Goal: Task Accomplishment & Management: Complete application form

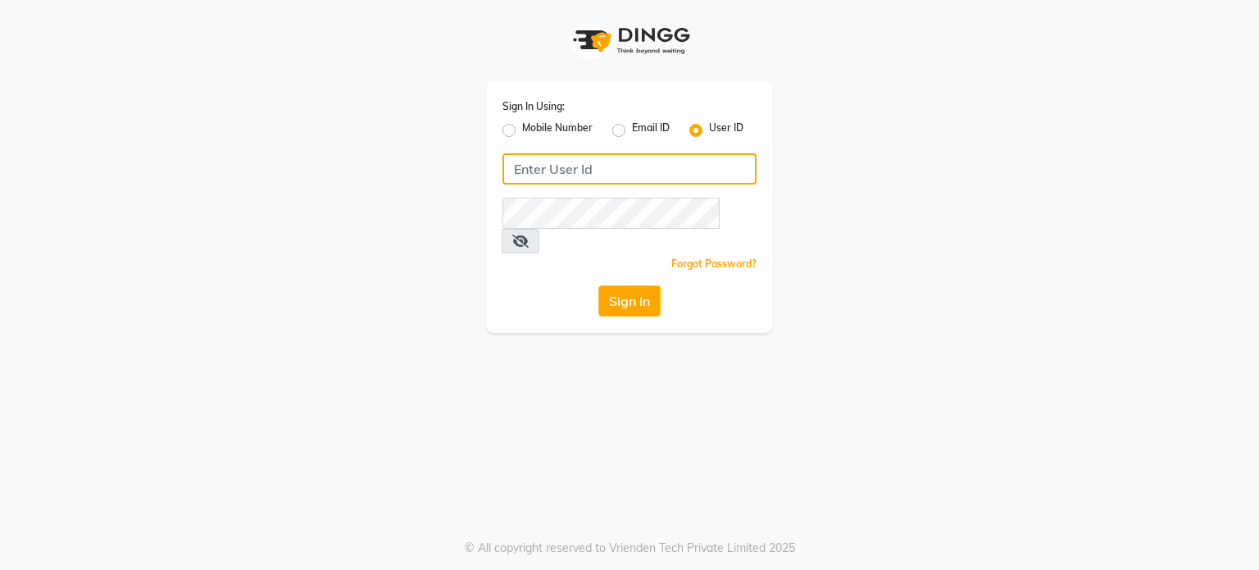
click at [650, 184] on input "Username" at bounding box center [630, 168] width 254 height 31
type input "flowsalon"
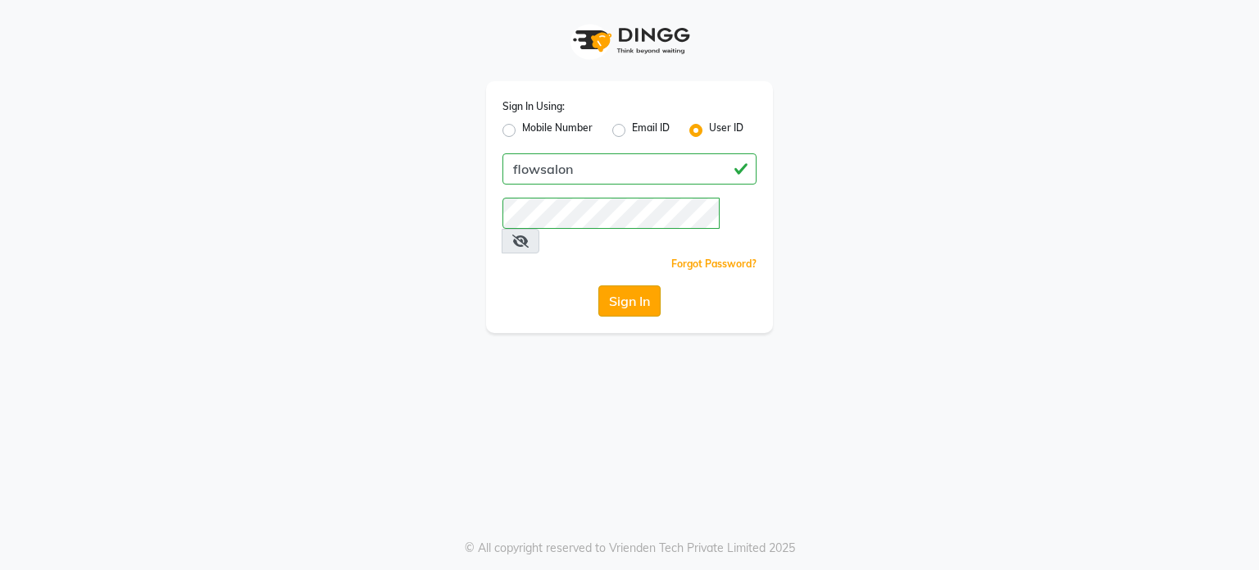
click at [626, 285] on button "Sign In" at bounding box center [630, 300] width 62 height 31
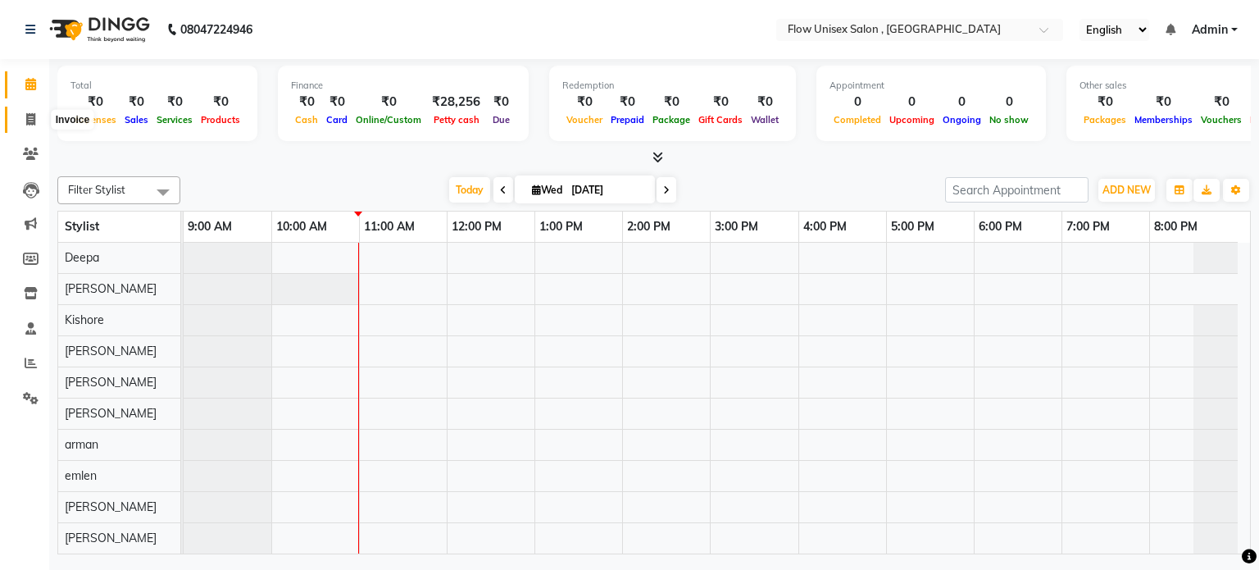
click at [31, 125] on icon at bounding box center [30, 119] width 9 height 12
select select "5875"
select select "service"
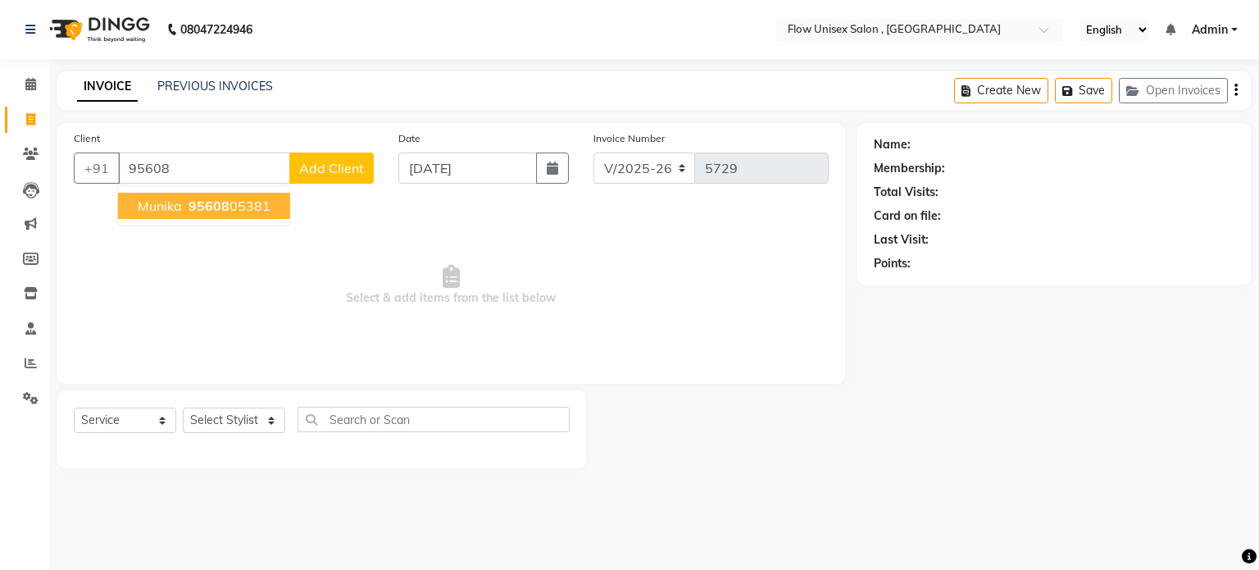
click at [213, 209] on span "95608" at bounding box center [209, 206] width 41 height 16
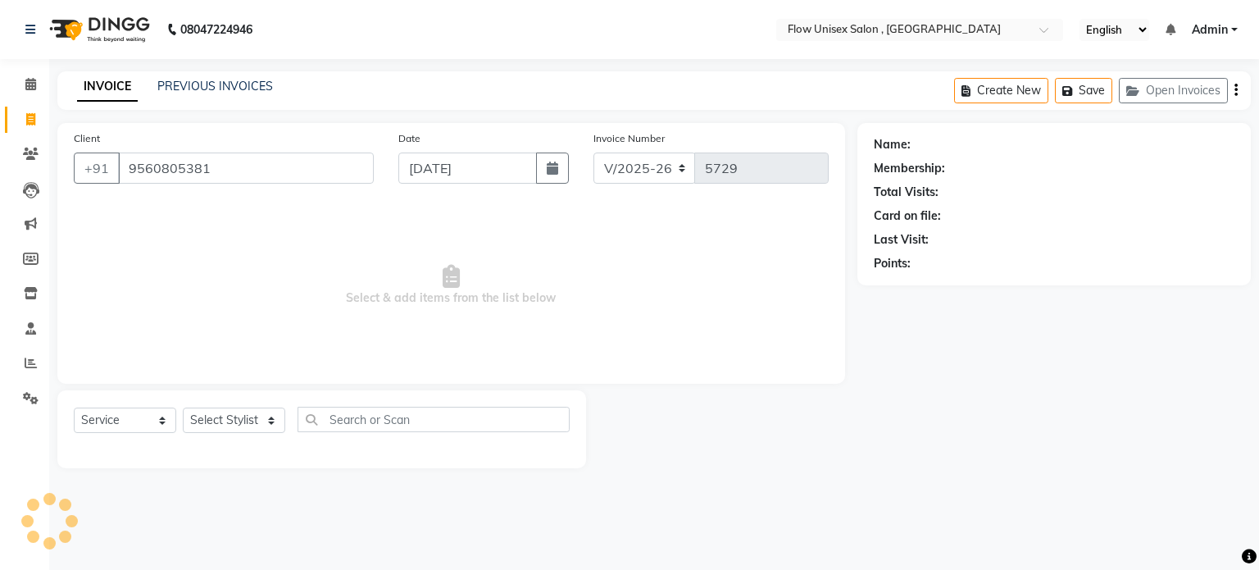
type input "9560805381"
select select "1: Object"
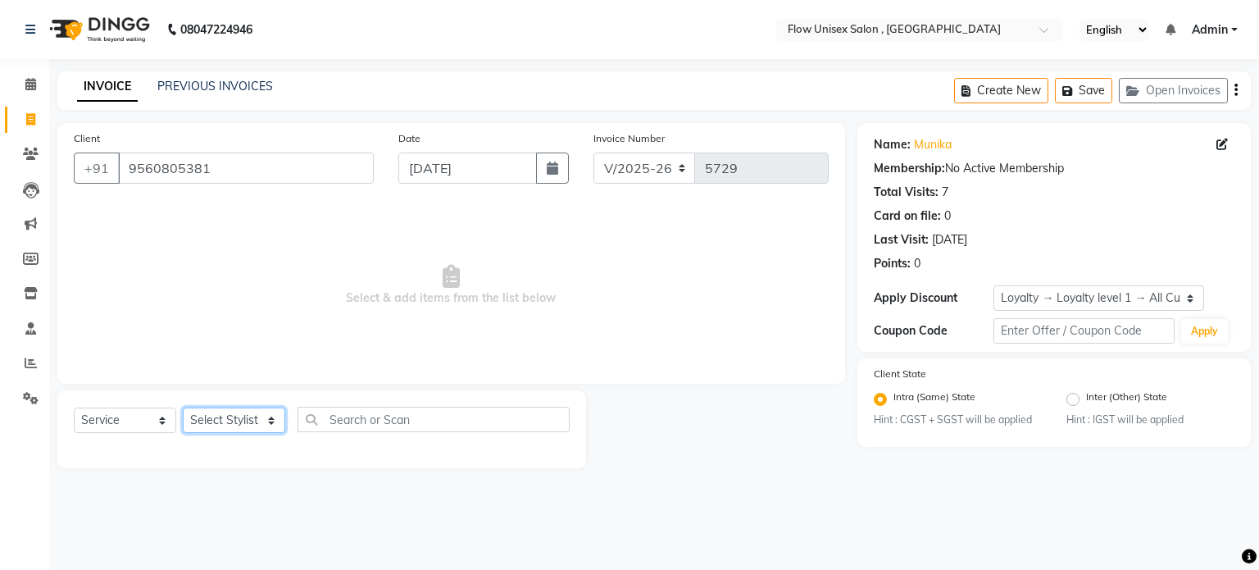
click at [233, 419] on select "Select Stylist arman Deepa emlen jaseem Kishore Manjila monika debbarma Mustafa…" at bounding box center [234, 420] width 102 height 25
select select "62210"
click at [183, 408] on select "Select Stylist arman Deepa emlen jaseem Kishore Manjila monika debbarma Mustafa…" at bounding box center [234, 420] width 102 height 25
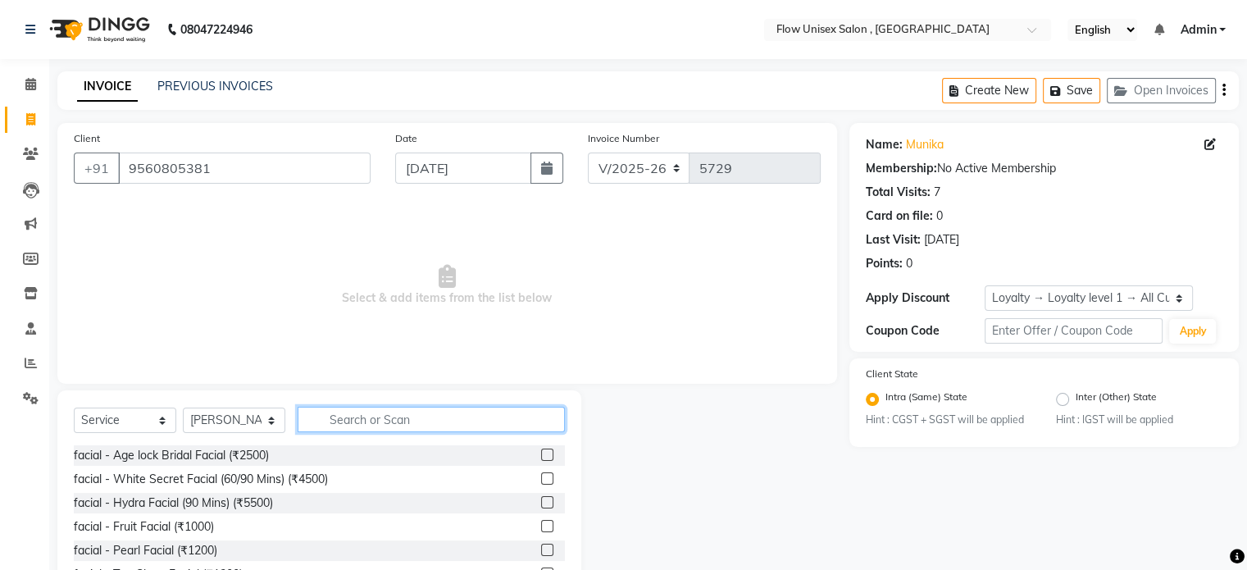
click at [355, 409] on input "text" at bounding box center [431, 419] width 267 height 25
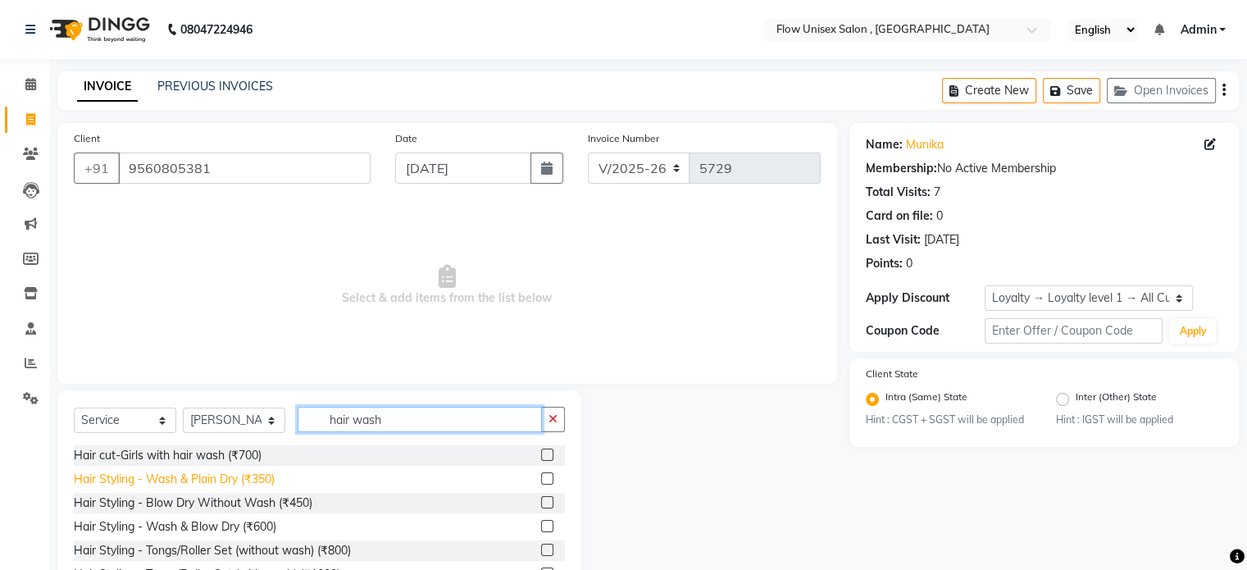
type input "hair wash"
click at [238, 485] on div "Hair Styling - Wash & Plain Dry (₹350)" at bounding box center [174, 479] width 201 height 17
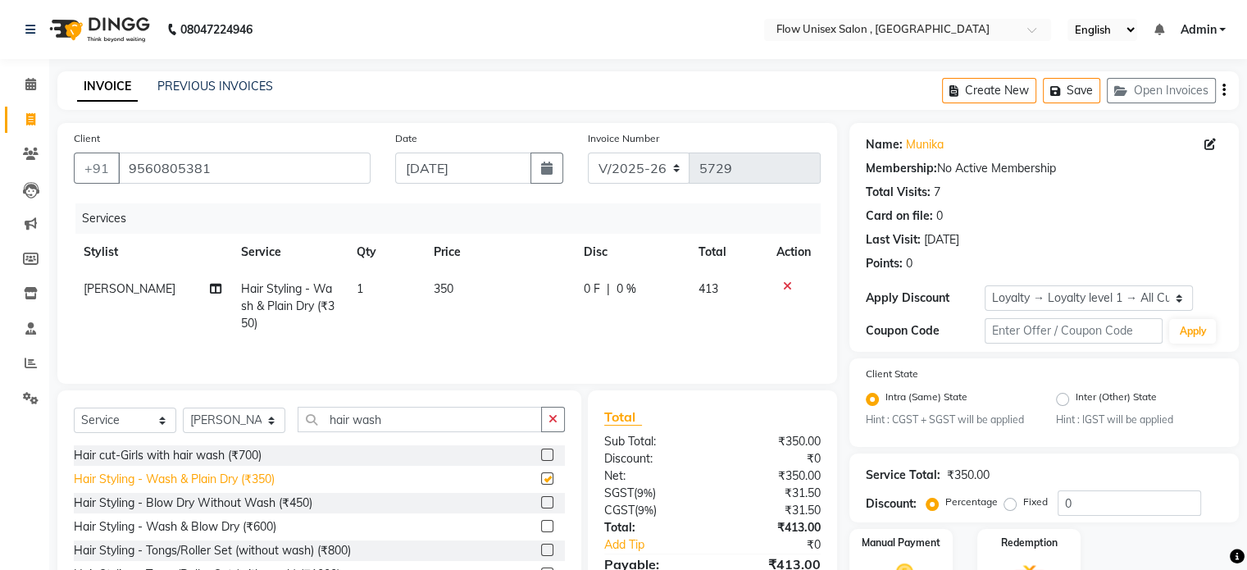
checkbox input "false"
click at [262, 420] on select "Select Stylist arman Deepa emlen jaseem Kishore Manjila monika debbarma Mustafa…" at bounding box center [234, 420] width 102 height 25
click at [429, 268] on th "Price" at bounding box center [499, 252] width 150 height 37
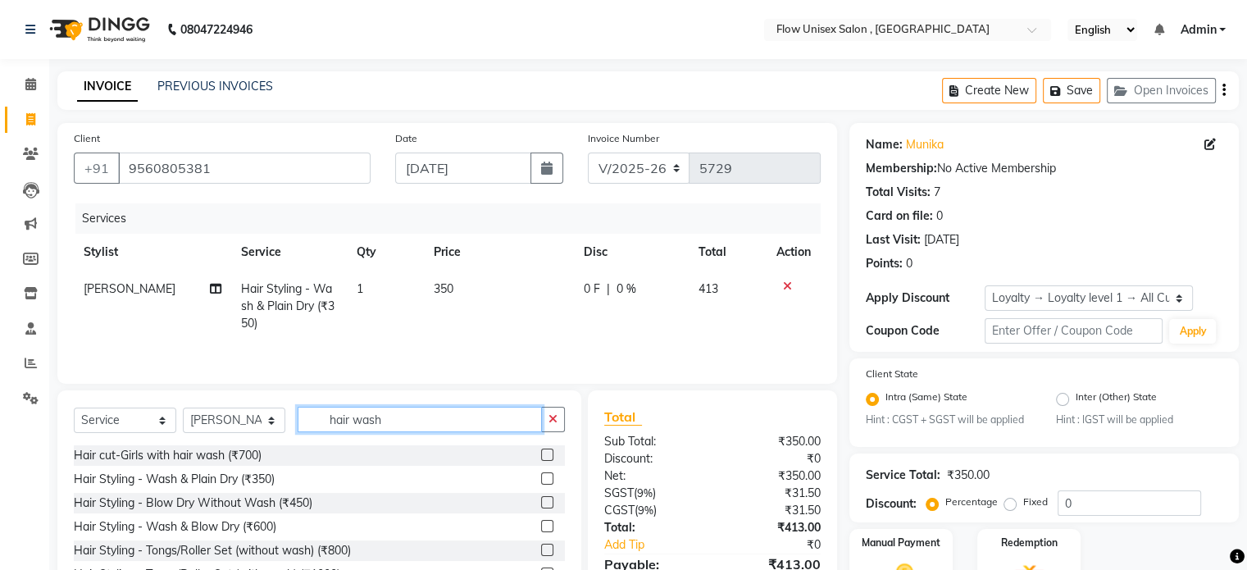
click at [425, 416] on input "hair wash" at bounding box center [420, 419] width 244 height 25
type input "h"
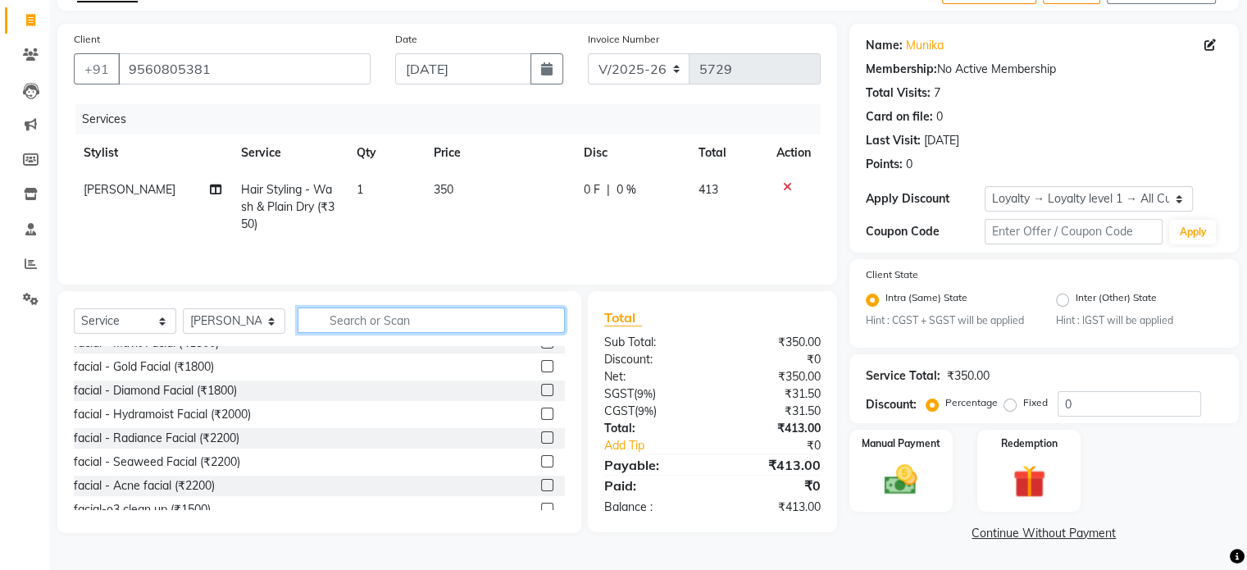
scroll to position [328, 0]
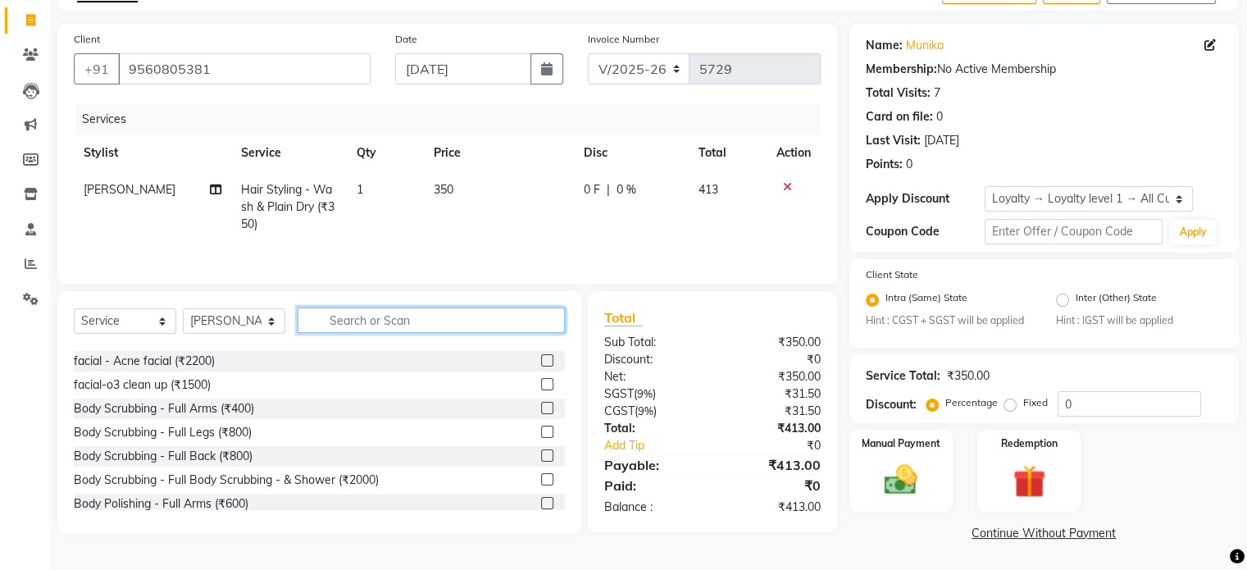
click at [394, 323] on input "text" at bounding box center [431, 319] width 267 height 25
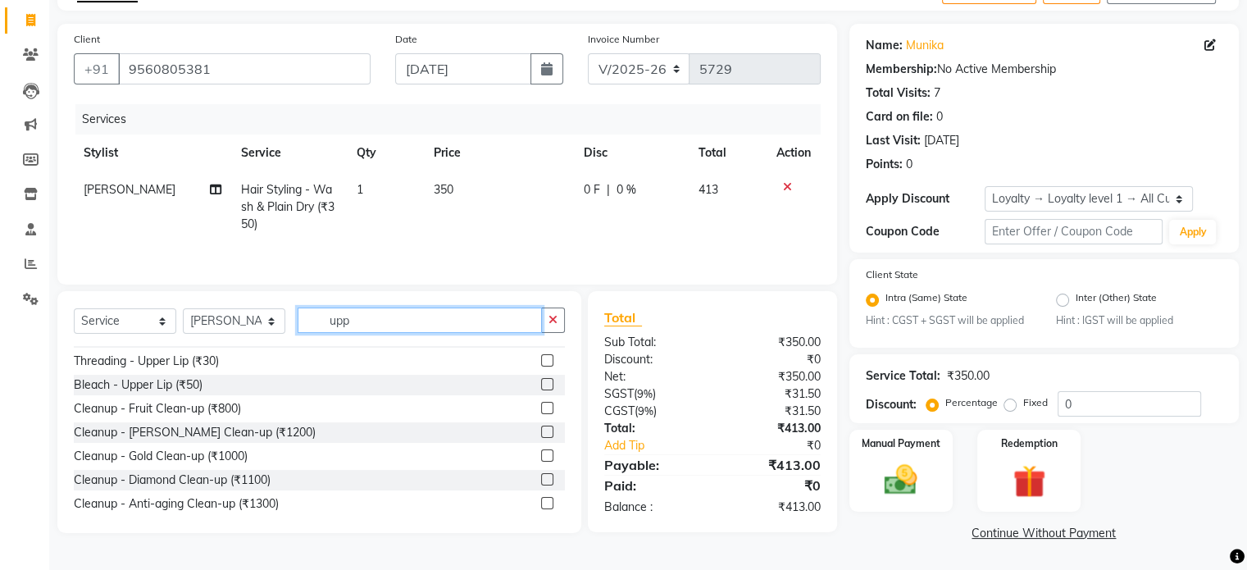
scroll to position [0, 0]
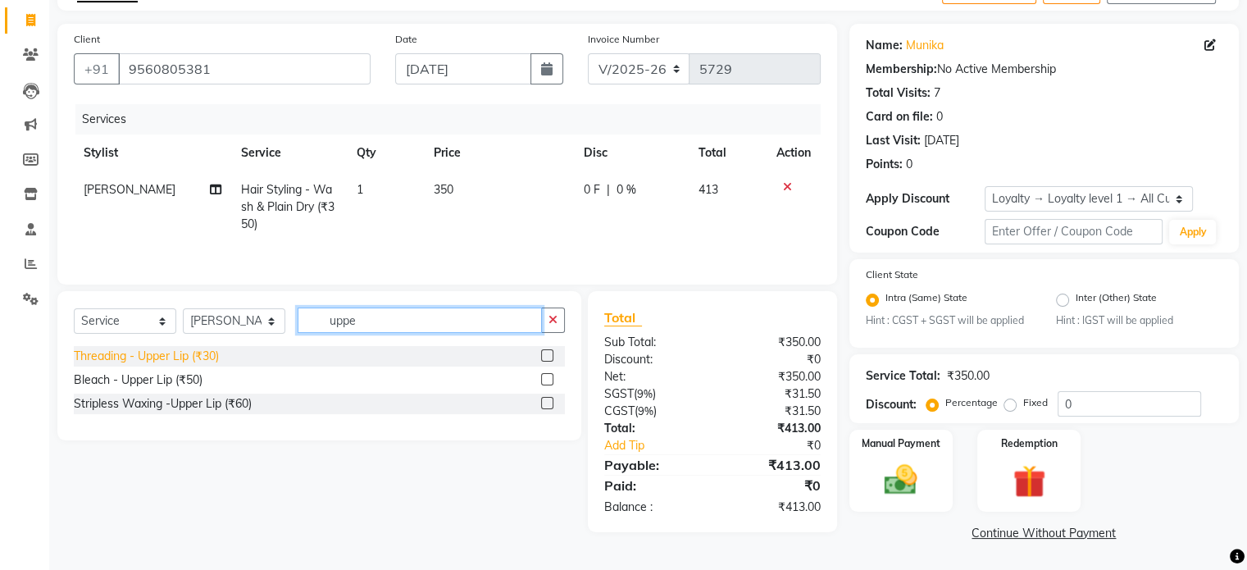
type input "uppe"
click at [133, 352] on div "Threading - Upper Lip (₹30)" at bounding box center [146, 356] width 145 height 17
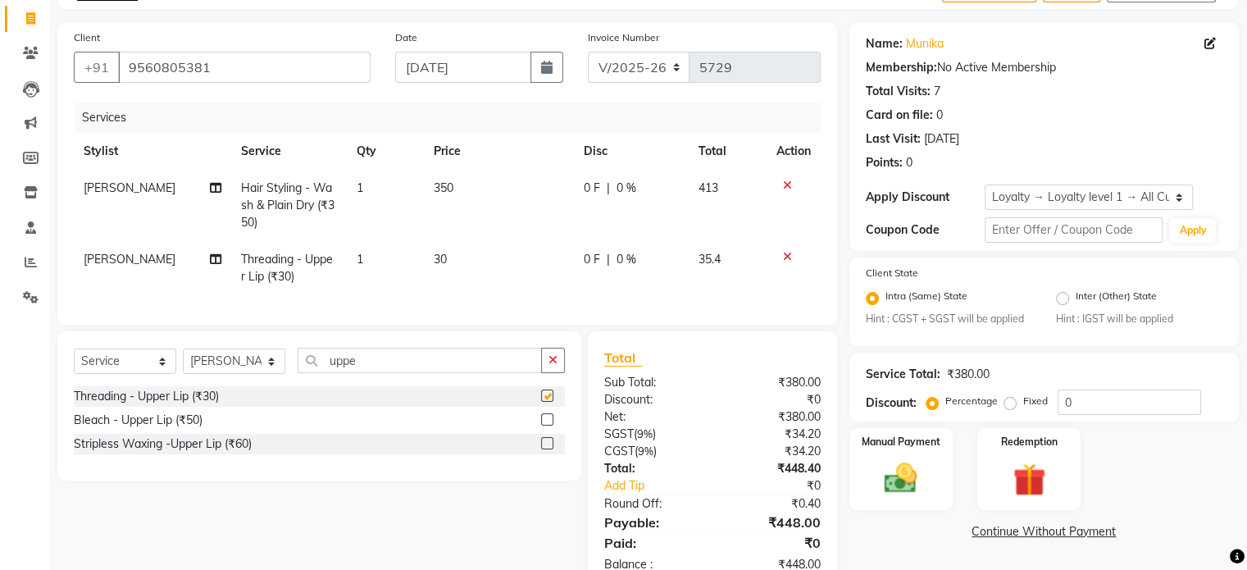
checkbox input "false"
drag, startPoint x: 935, startPoint y: 494, endPoint x: 949, endPoint y: 491, distance: 15.1
click at [935, 494] on div "Manual Payment" at bounding box center [900, 468] width 107 height 84
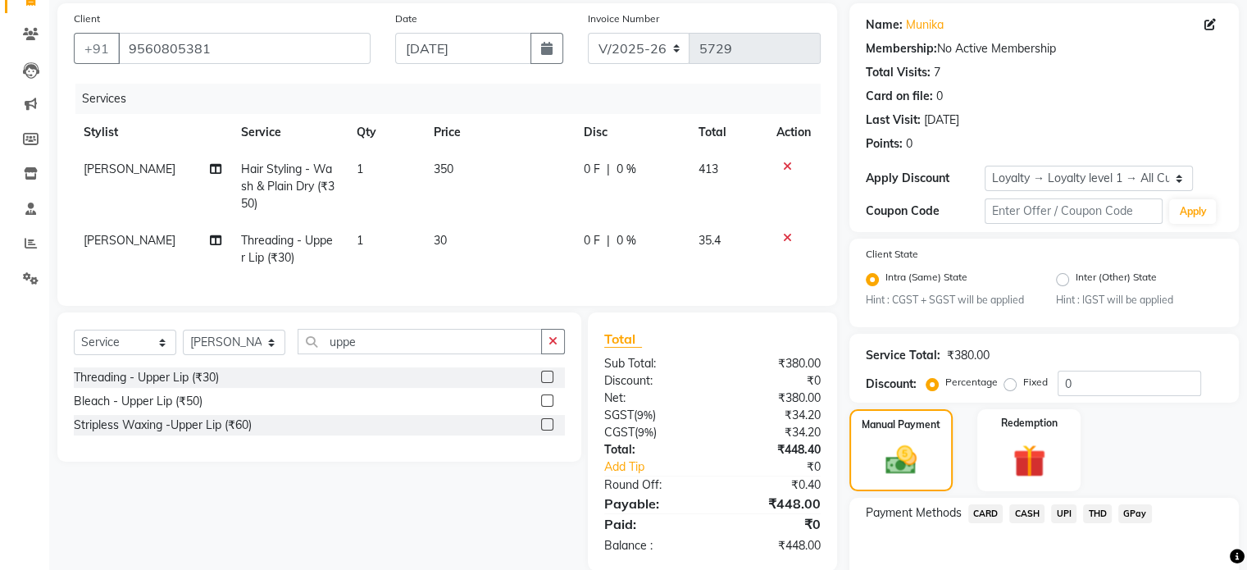
scroll to position [206, 0]
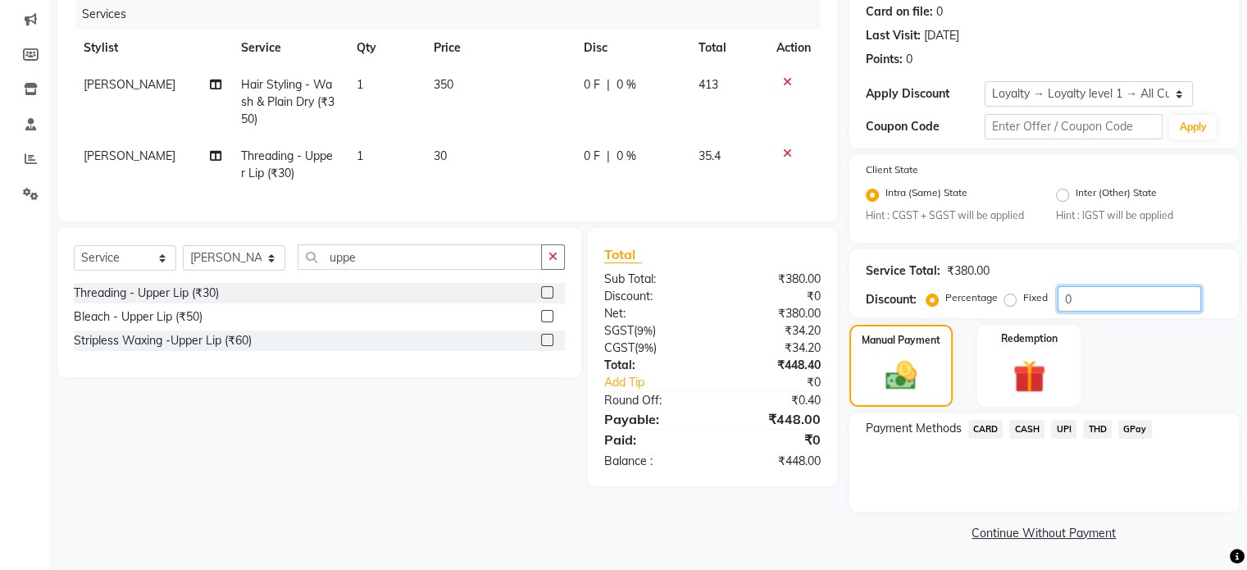
click at [1184, 300] on input "0" at bounding box center [1129, 298] width 143 height 25
click at [1063, 430] on span "UPI" at bounding box center [1063, 429] width 25 height 19
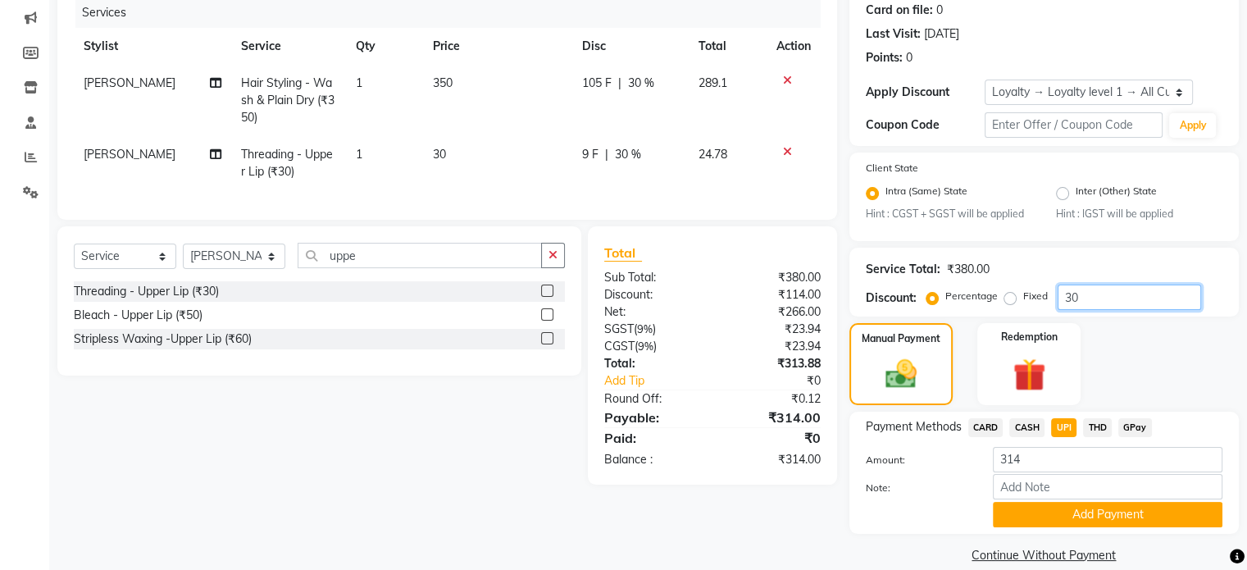
click at [1122, 291] on input "30" at bounding box center [1129, 297] width 143 height 25
type input "3"
type input "32.99"
click at [1020, 429] on span "CASH" at bounding box center [1026, 427] width 35 height 19
type input "300"
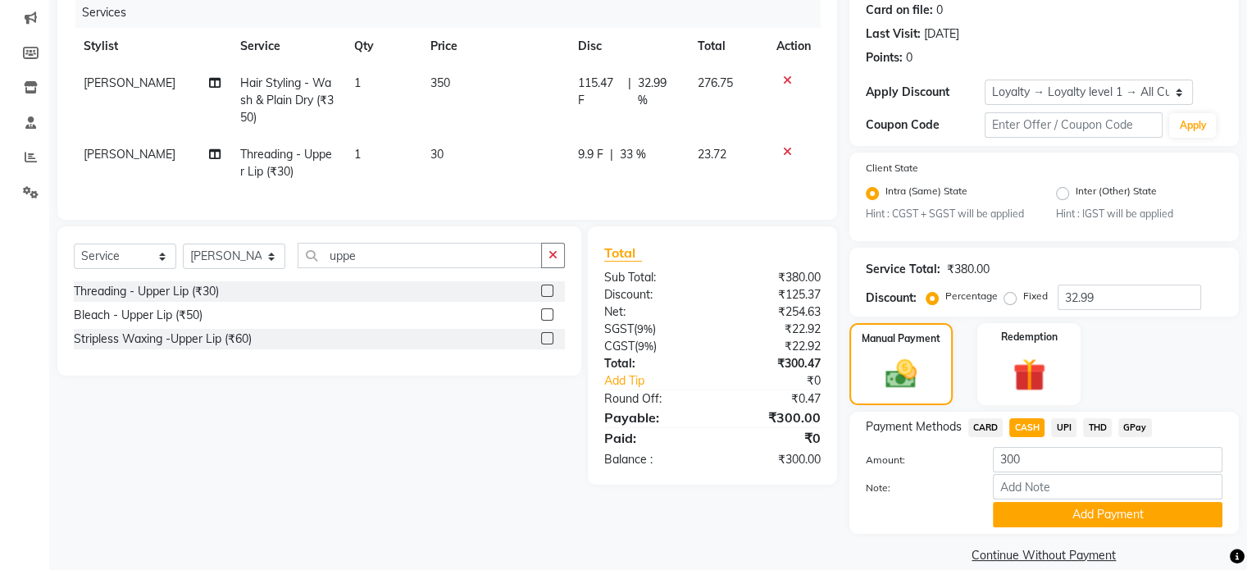
click at [1059, 431] on span "UPI" at bounding box center [1063, 427] width 25 height 19
click at [1088, 508] on button "Add Payment" at bounding box center [1108, 514] width 230 height 25
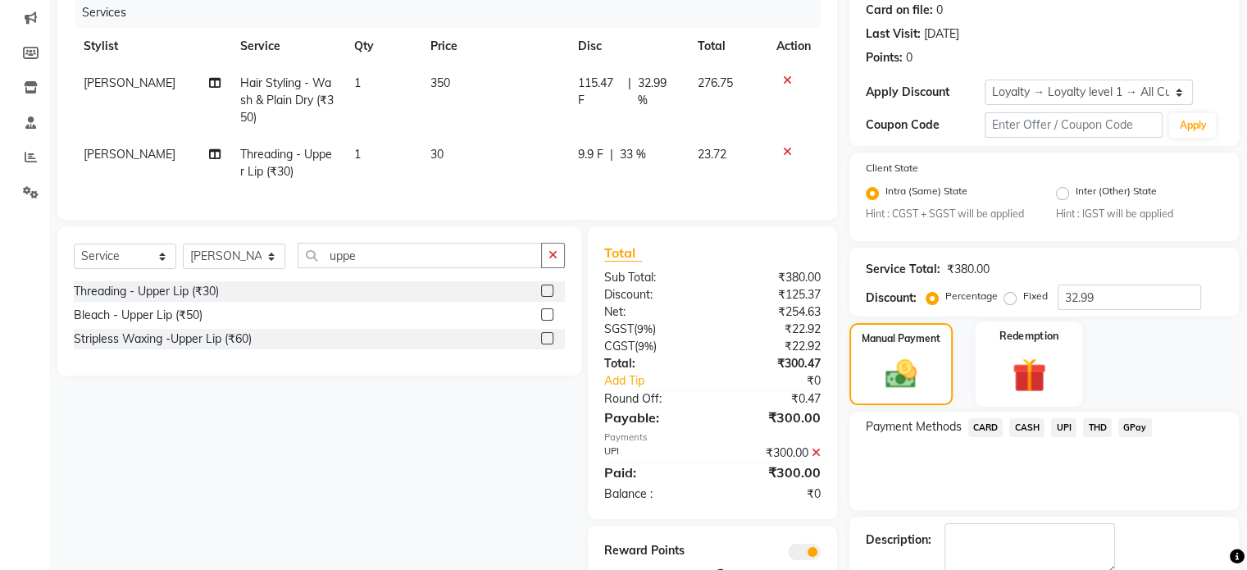
scroll to position [298, 0]
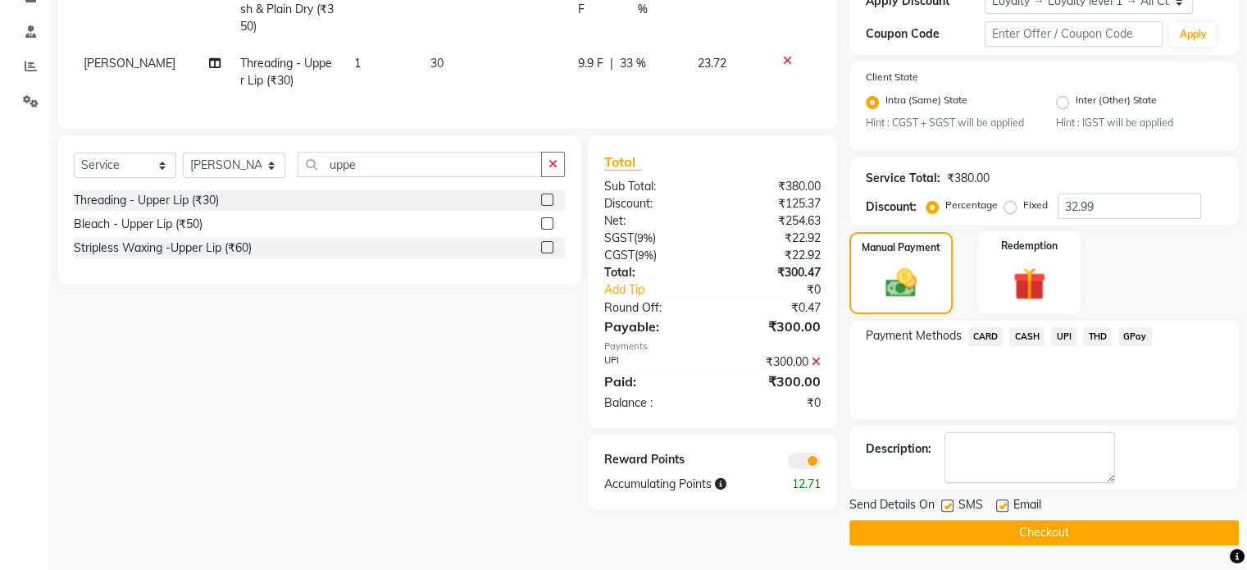
click at [804, 469] on span at bounding box center [804, 461] width 33 height 16
click at [821, 463] on input "checkbox" at bounding box center [821, 463] width 0 height 0
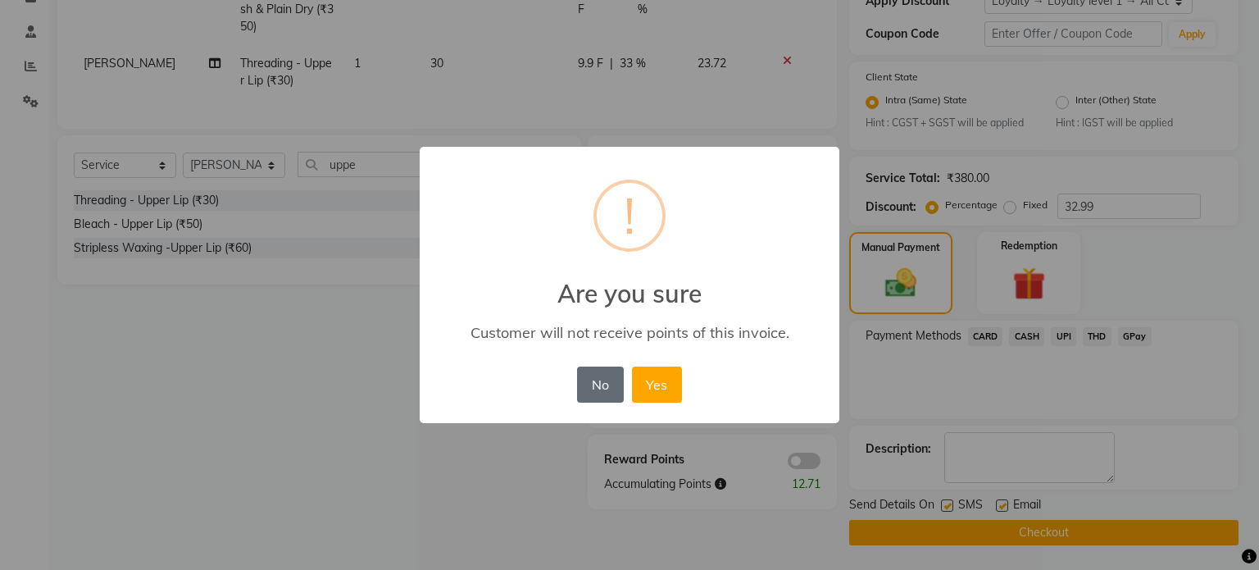
click at [590, 393] on button "No" at bounding box center [600, 385] width 46 height 36
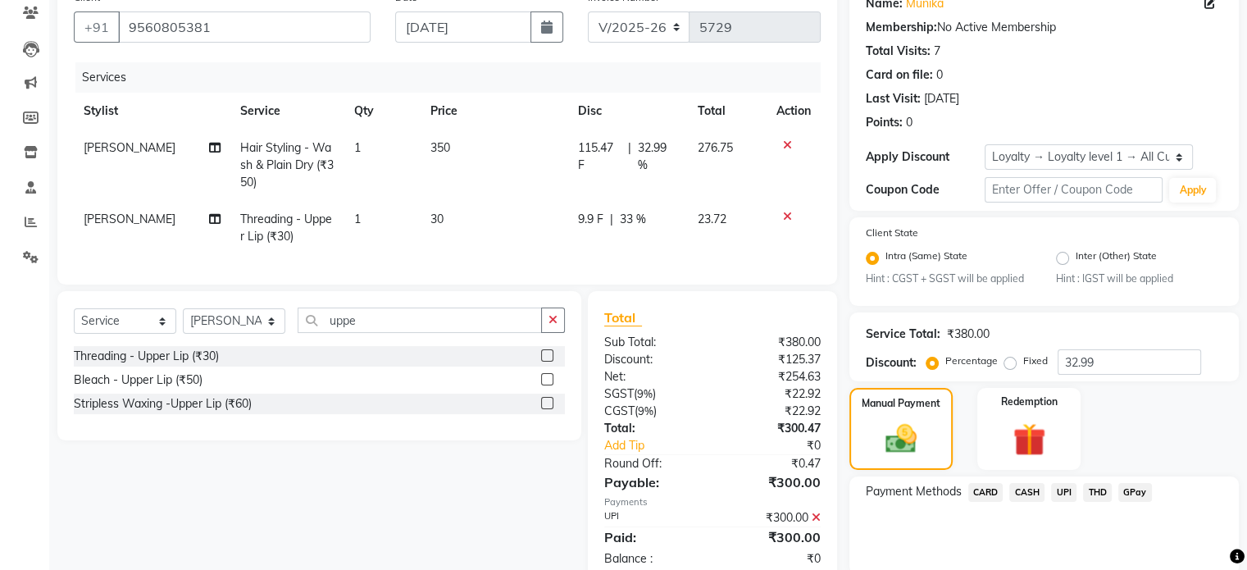
scroll to position [0, 0]
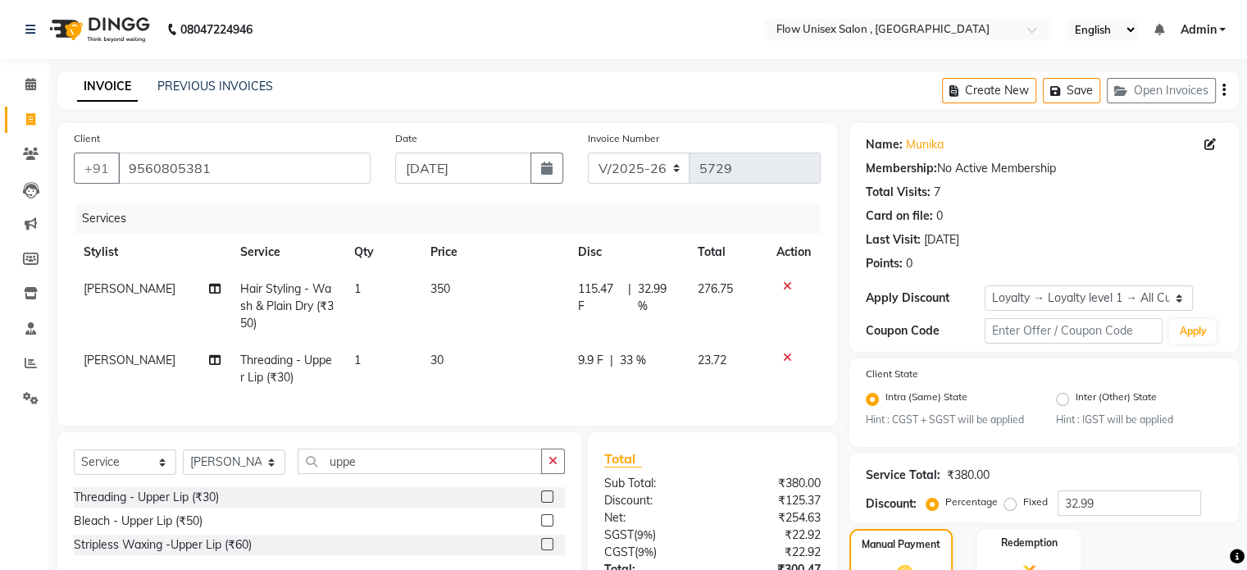
click at [162, 362] on span "[PERSON_NAME]" at bounding box center [130, 360] width 92 height 15
select select "62210"
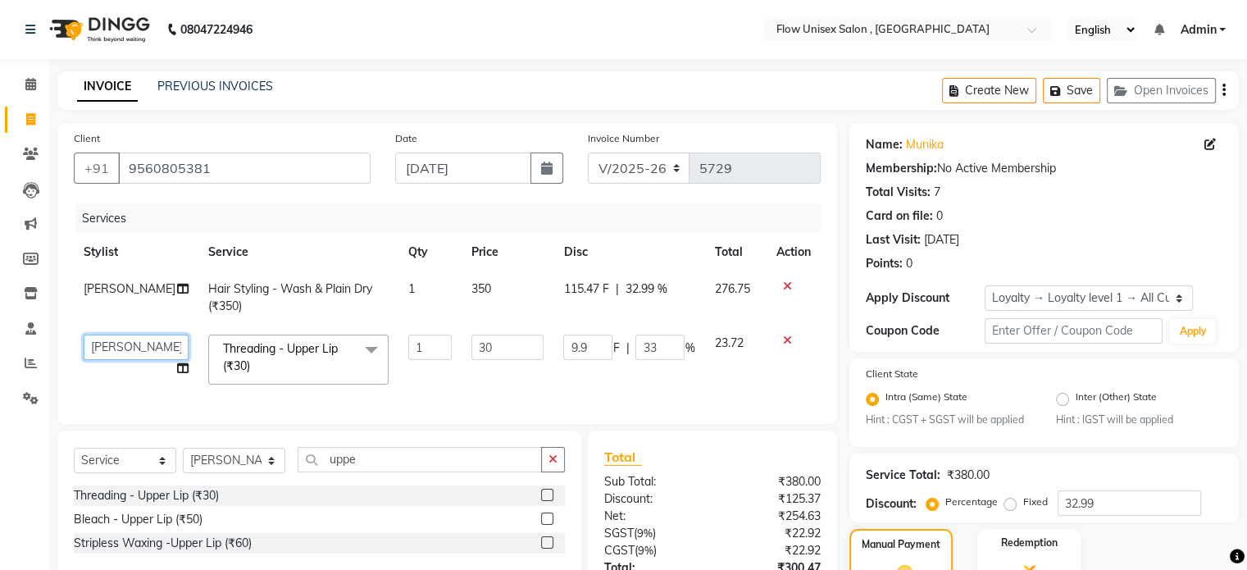
click at [164, 357] on select "arman Deepa emlen jaseem Kishore Manjila monika debbarma Mustafa Nijamuddin Sal…" at bounding box center [136, 347] width 105 height 25
select select "49207"
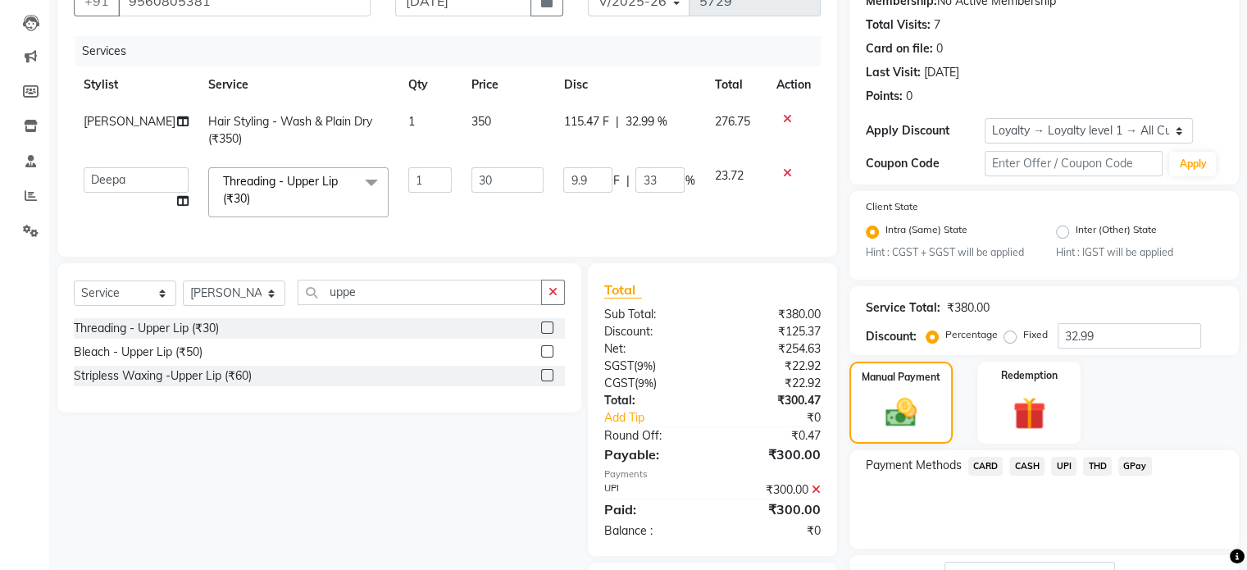
scroll to position [298, 0]
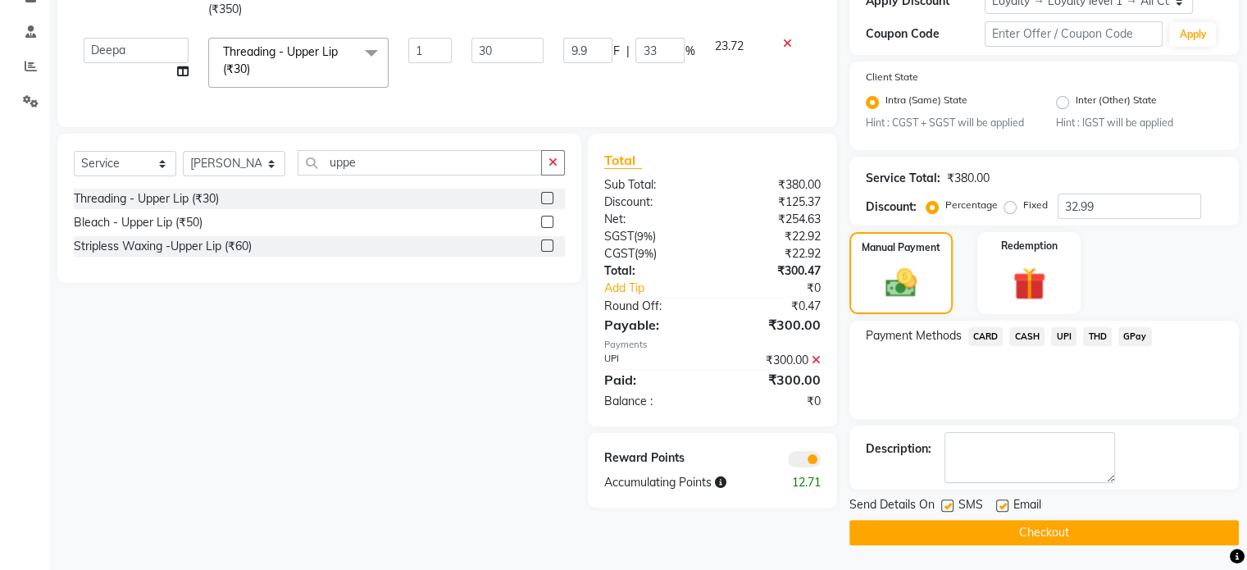
click at [808, 467] on span at bounding box center [804, 459] width 33 height 16
click at [821, 462] on input "checkbox" at bounding box center [821, 462] width 0 height 0
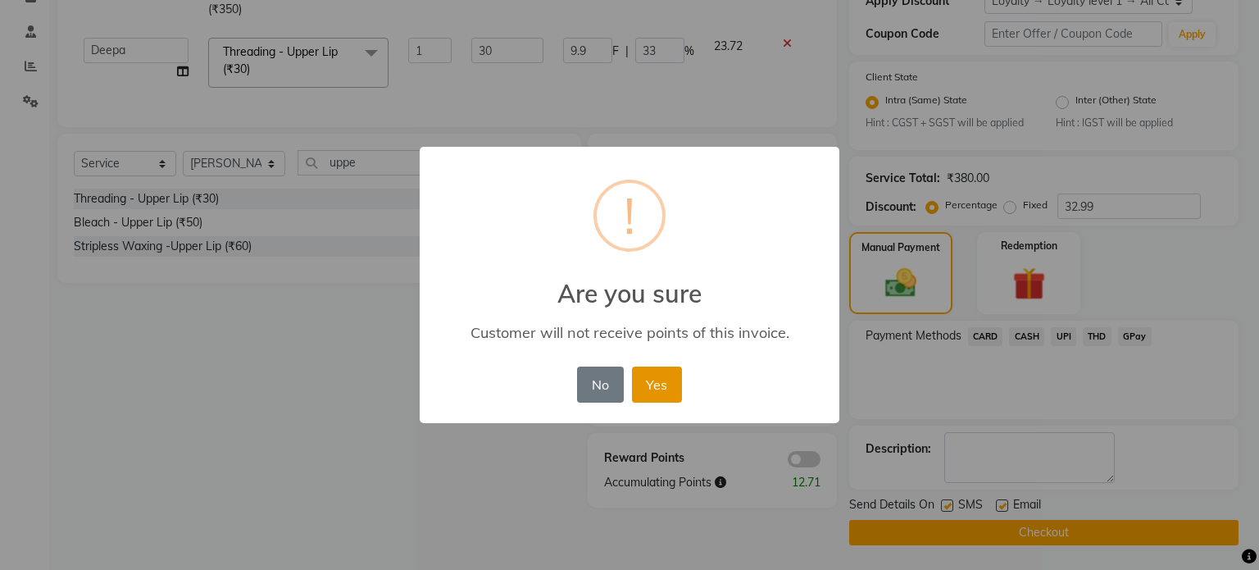
click at [674, 395] on button "Yes" at bounding box center [657, 385] width 50 height 36
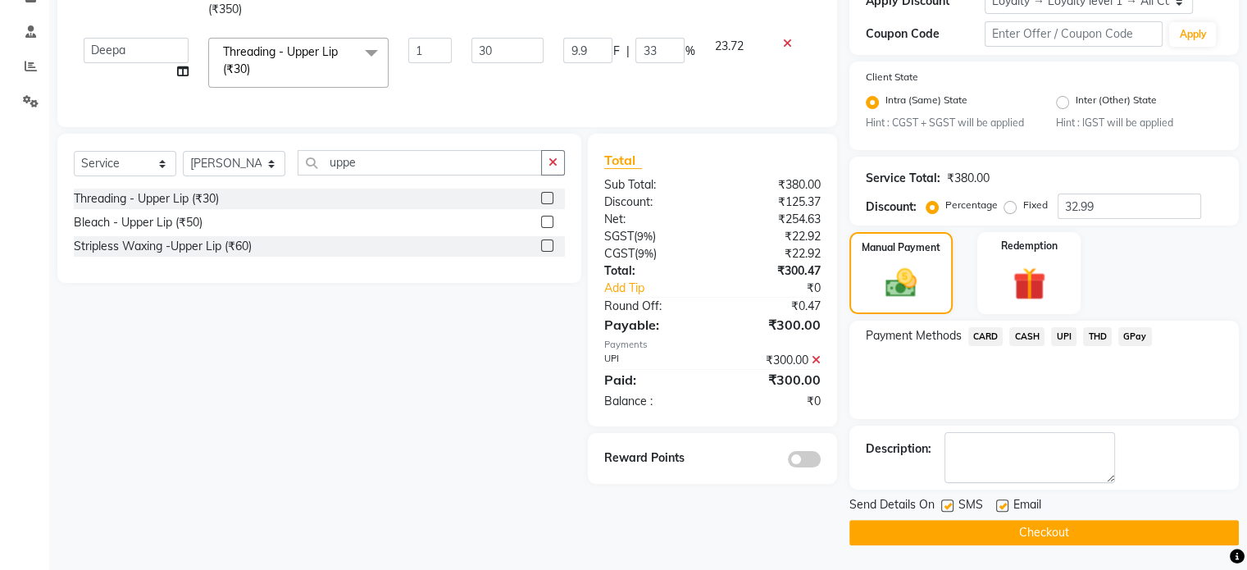
click at [1040, 528] on button "Checkout" at bounding box center [1043, 532] width 389 height 25
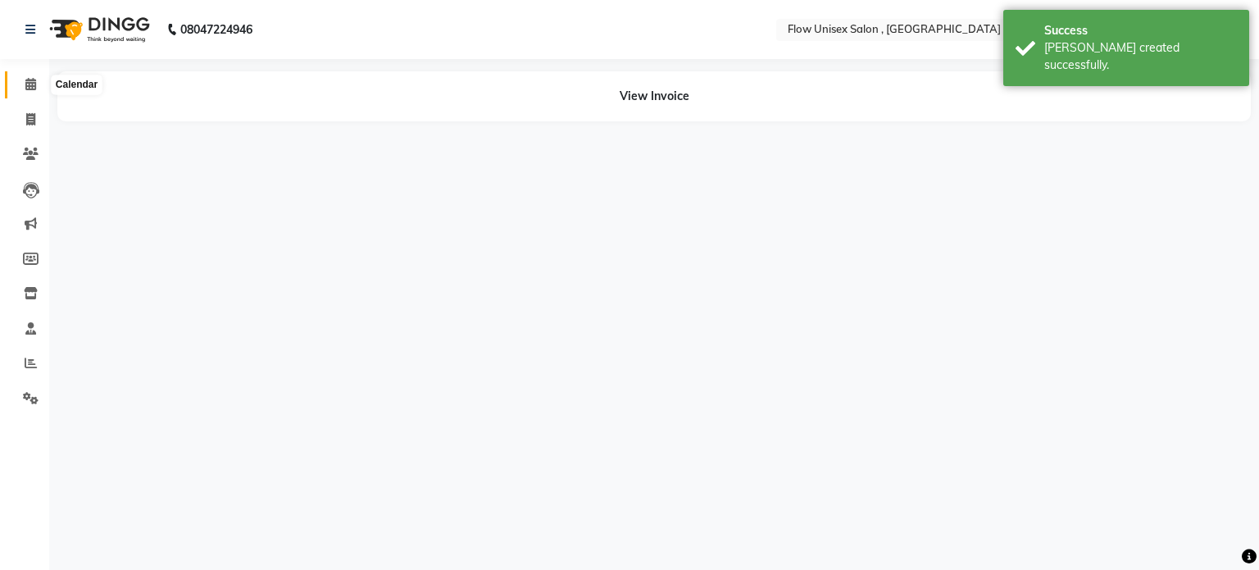
click at [19, 75] on span at bounding box center [30, 84] width 29 height 19
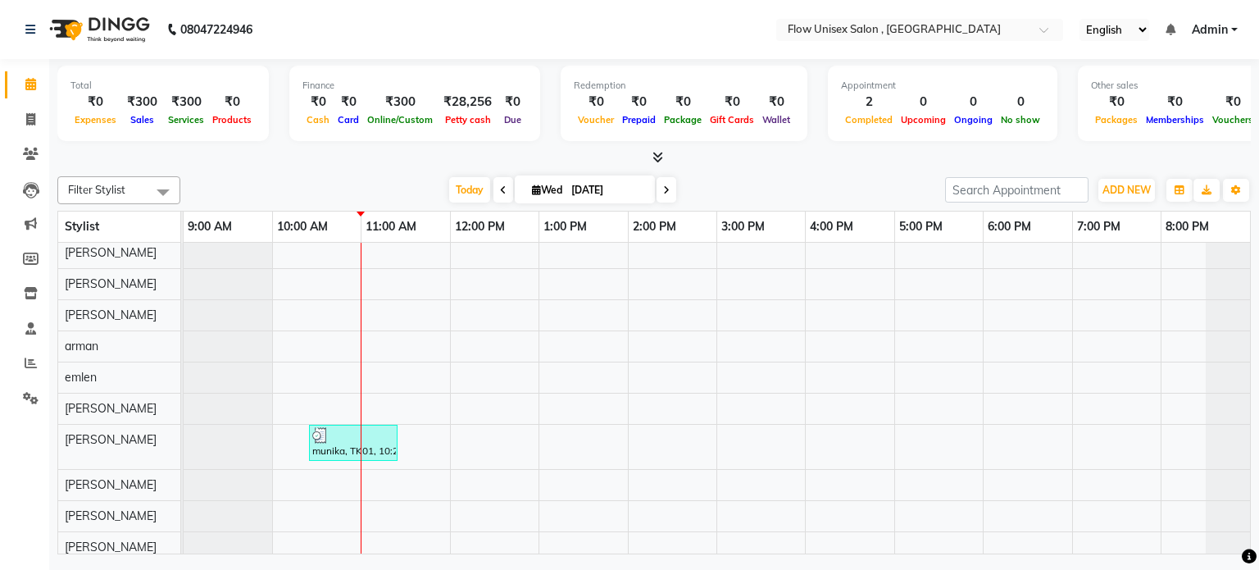
scroll to position [149, 0]
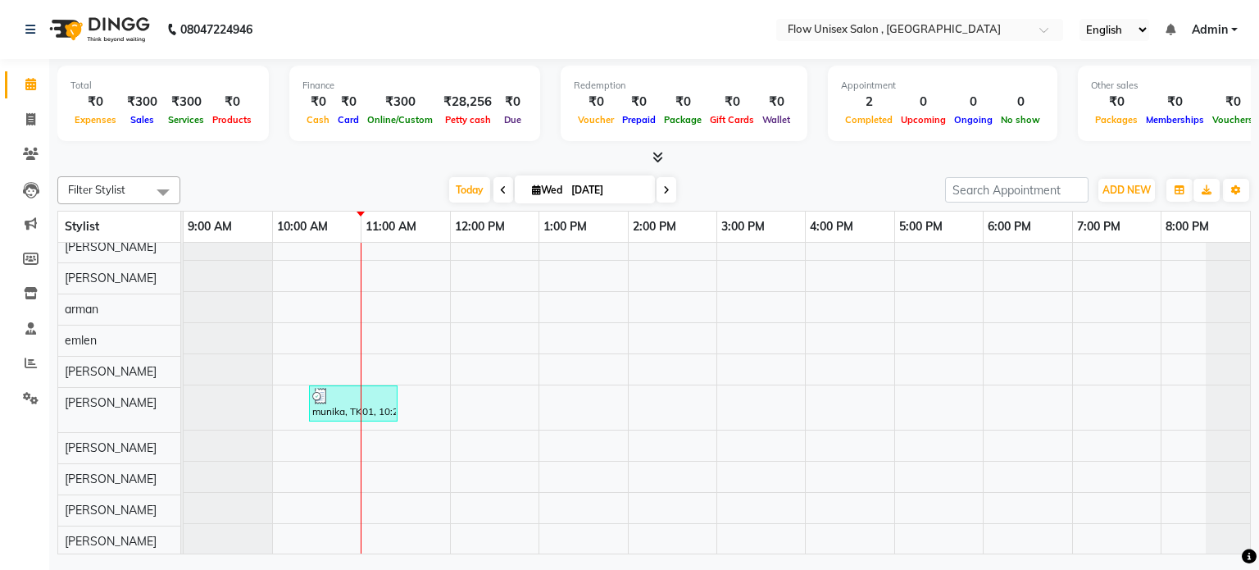
click at [662, 155] on icon at bounding box center [658, 157] width 11 height 12
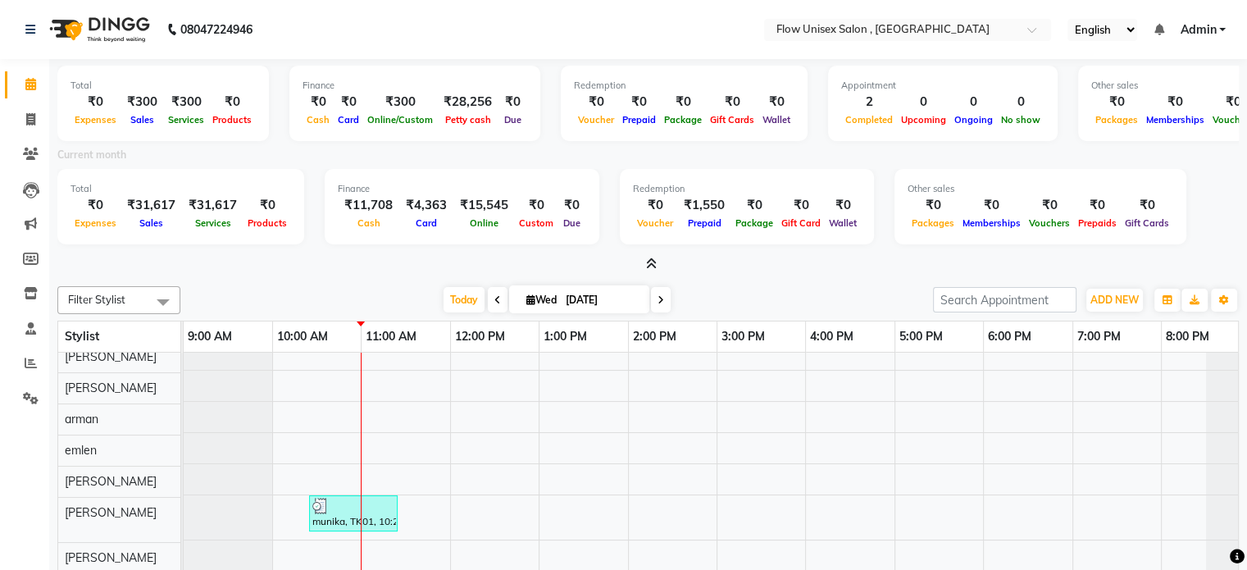
click at [649, 264] on icon at bounding box center [651, 263] width 11 height 12
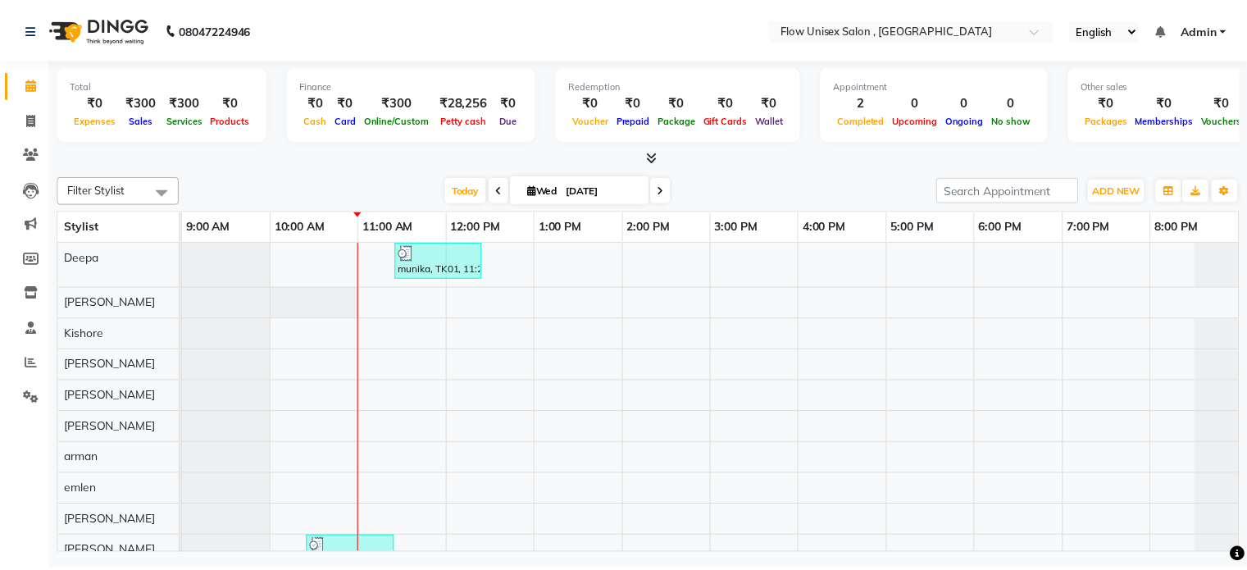
scroll to position [0, 0]
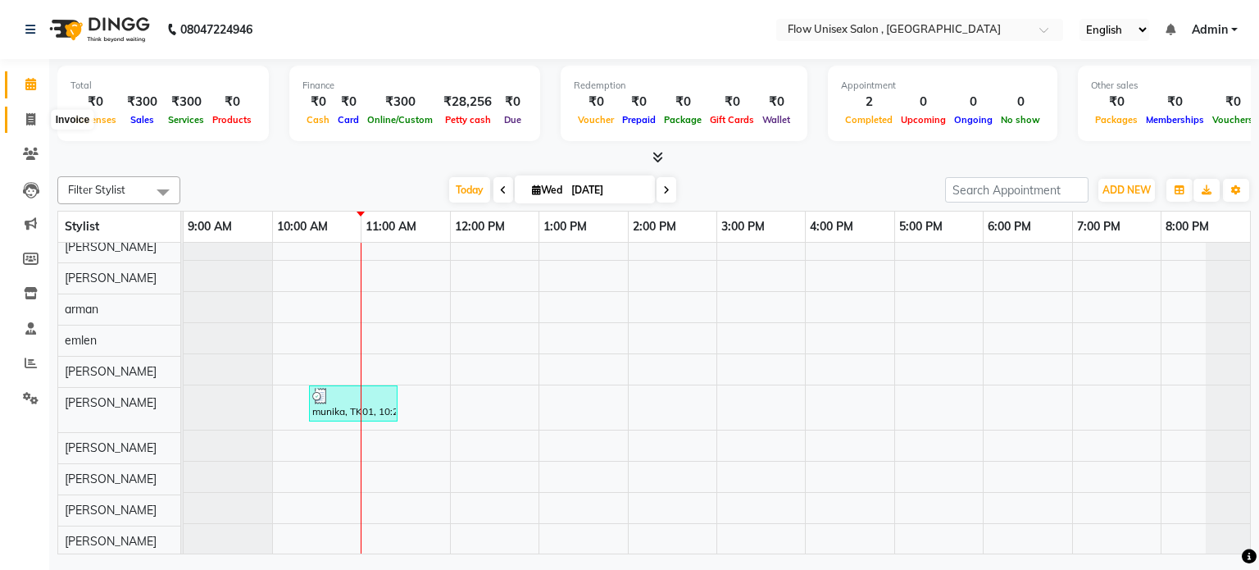
click at [39, 125] on span at bounding box center [30, 120] width 29 height 19
select select "service"
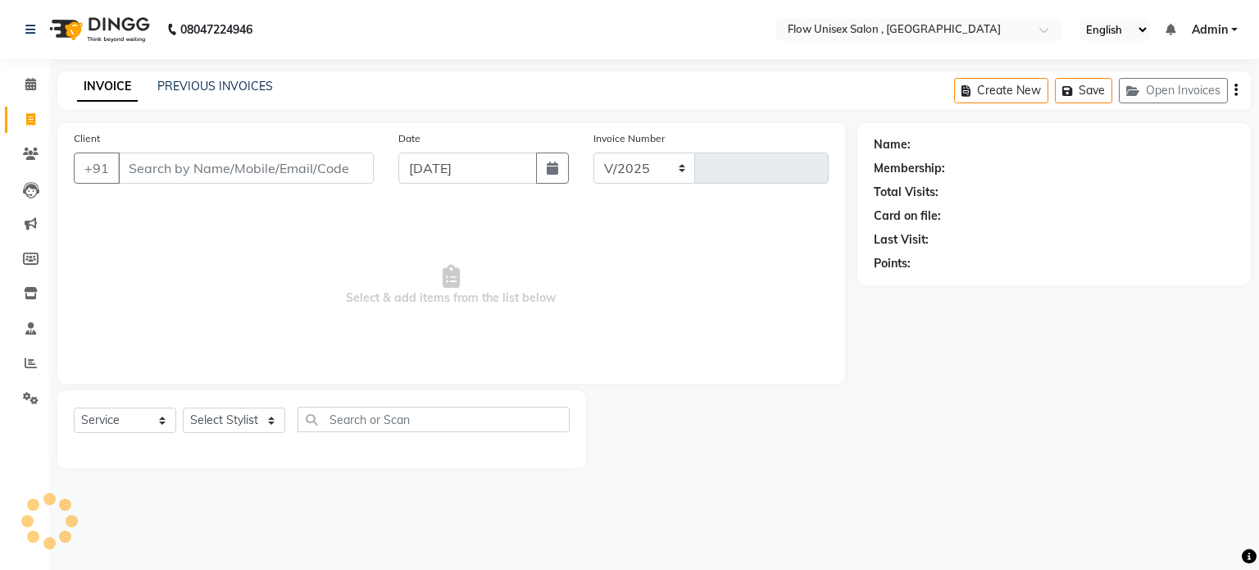
select select "5875"
type input "5730"
click at [327, 168] on input "Client" at bounding box center [246, 168] width 256 height 31
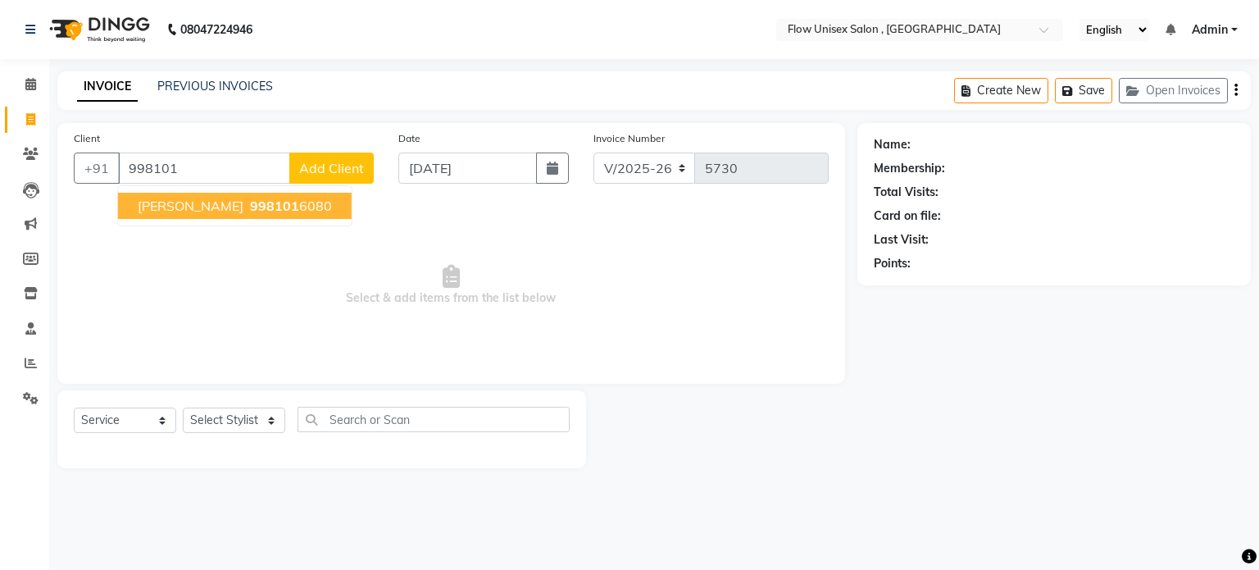
click at [180, 211] on span "sambhav" at bounding box center [191, 206] width 106 height 16
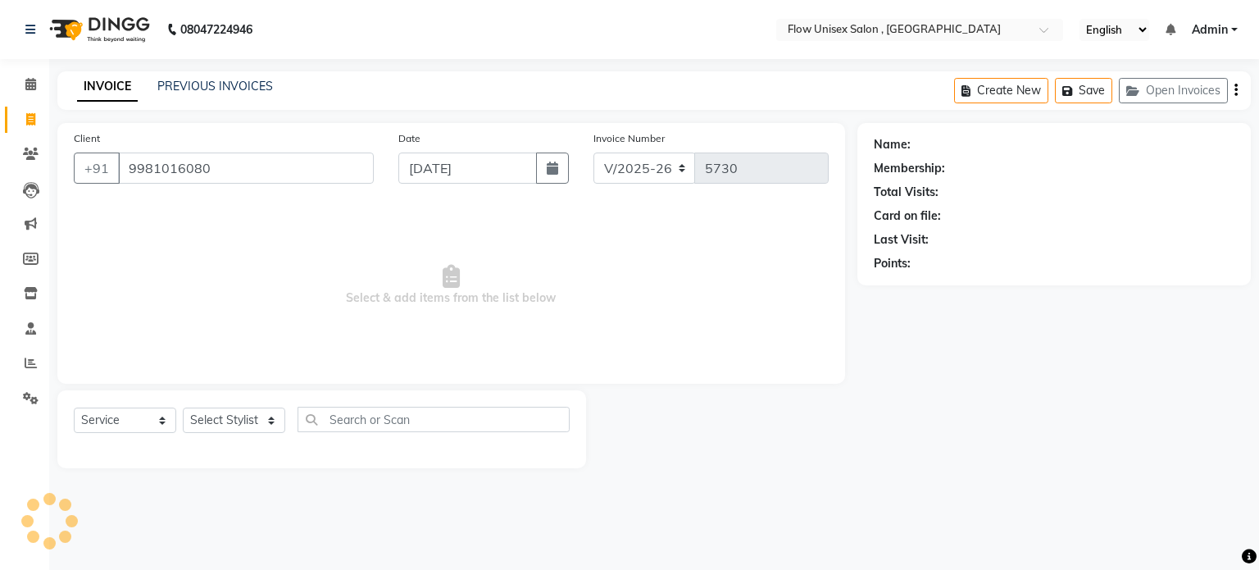
type input "9981016080"
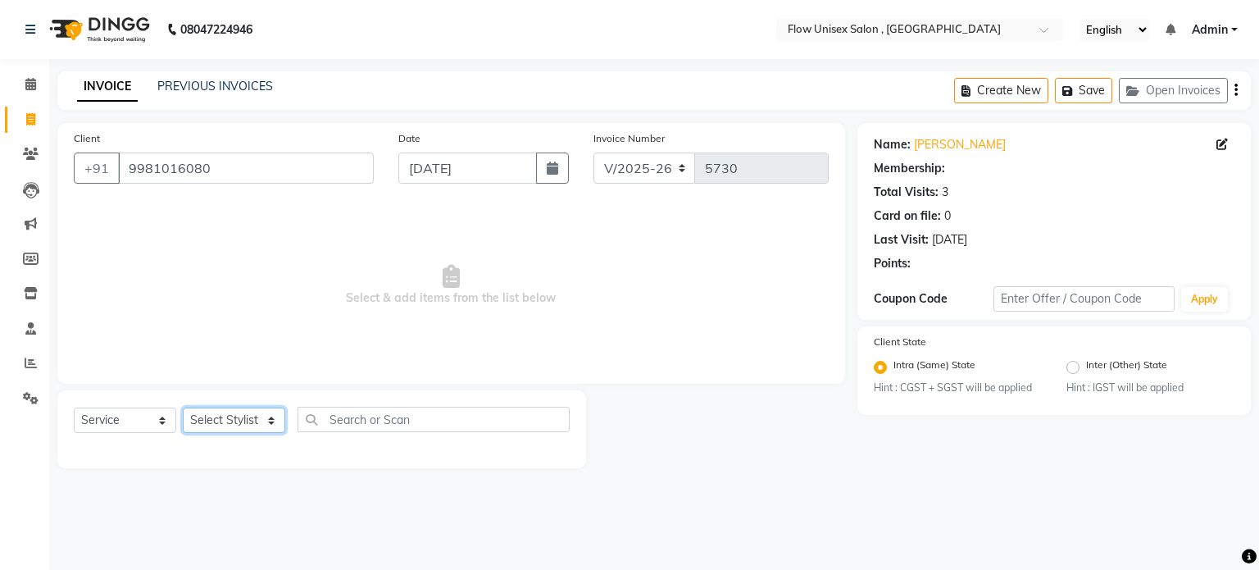
click at [221, 422] on select "Select Stylist arman Deepa emlen jaseem Kishore Manjila monika debbarma Mustafa…" at bounding box center [234, 420] width 102 height 25
select select "1: Object"
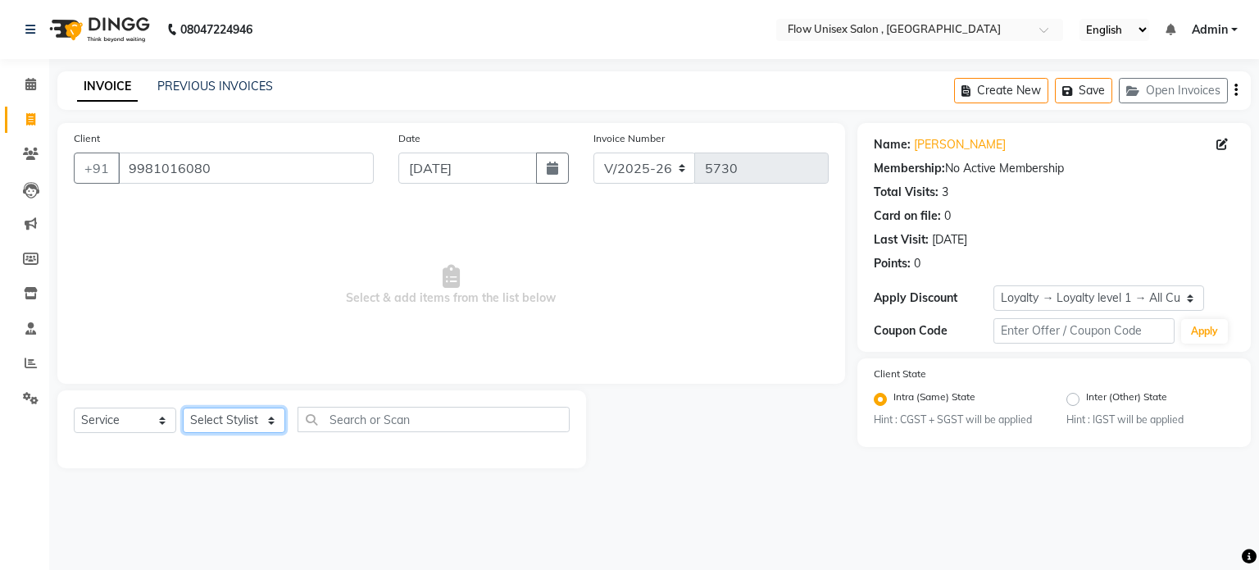
select select "79057"
click at [183, 408] on select "Select Stylist arman Deepa emlen jaseem Kishore Manjila monika debbarma Mustafa…" at bounding box center [234, 420] width 102 height 25
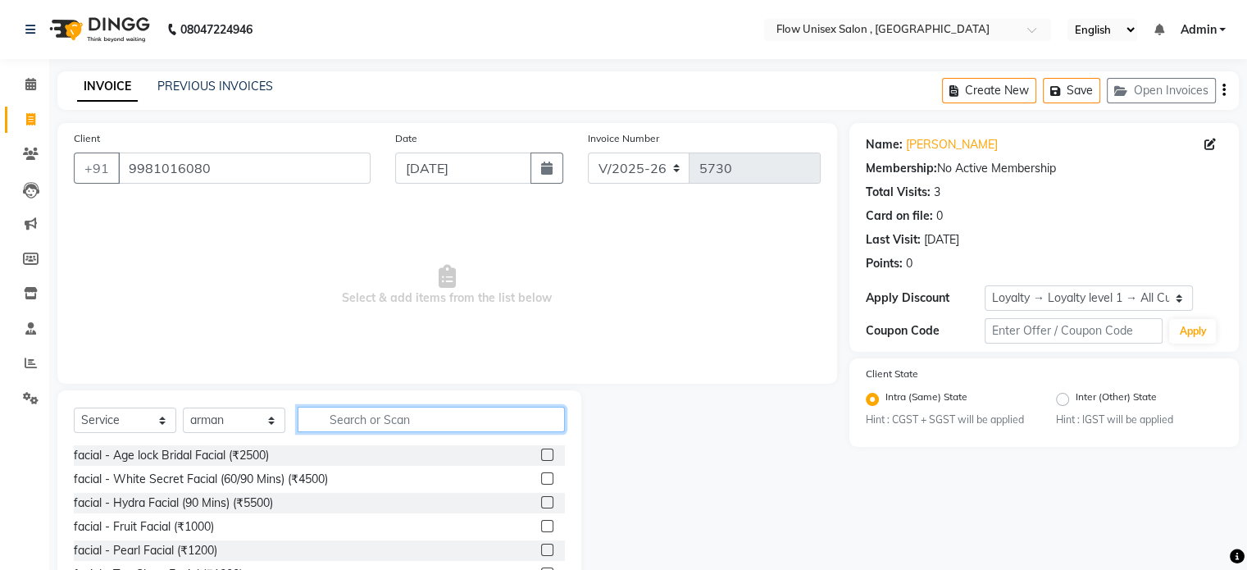
click at [372, 417] on input "text" at bounding box center [431, 419] width 267 height 25
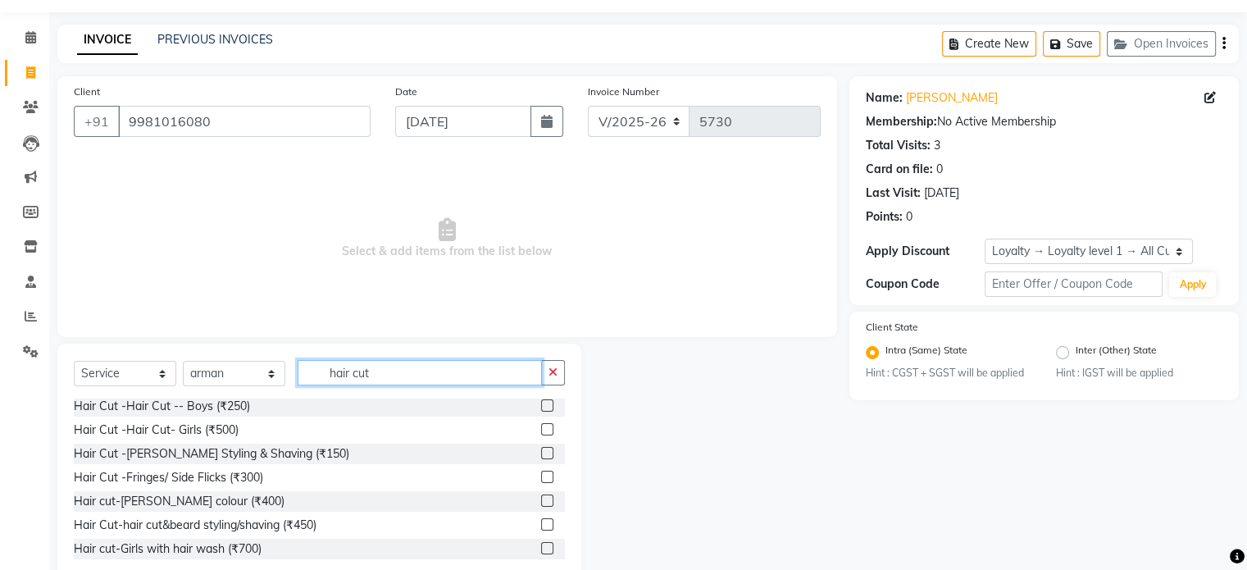
scroll to position [87, 0]
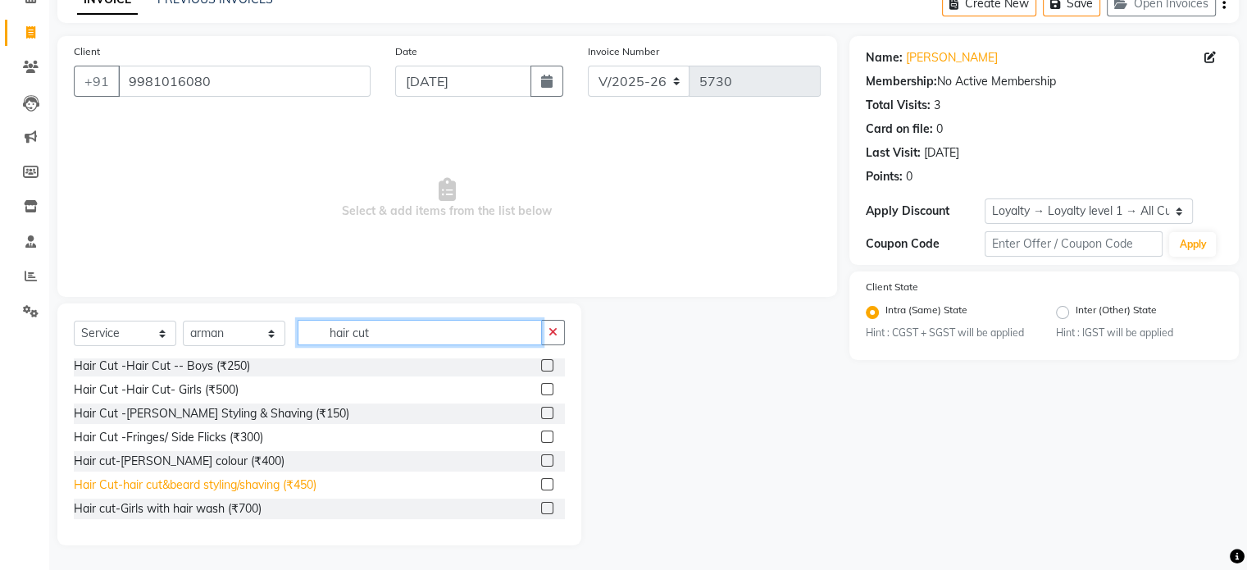
type input "hair cut"
click at [229, 487] on div "Hair Cut-hair cut&beard styling/shaving (₹450)" at bounding box center [195, 484] width 243 height 17
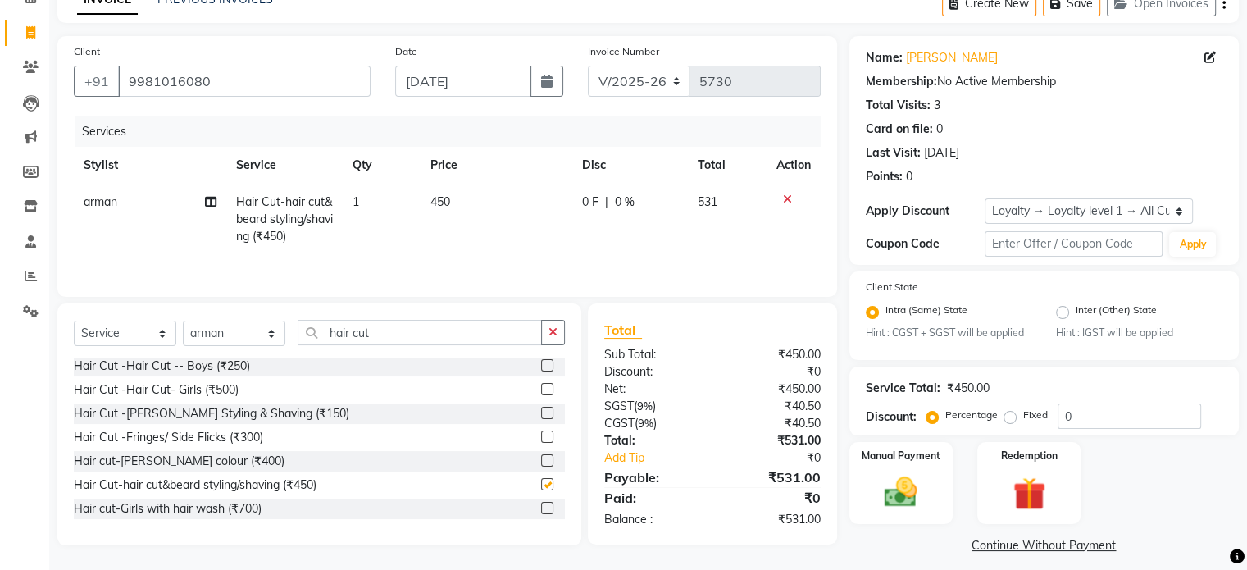
checkbox input "false"
click at [923, 503] on img at bounding box center [900, 492] width 55 height 39
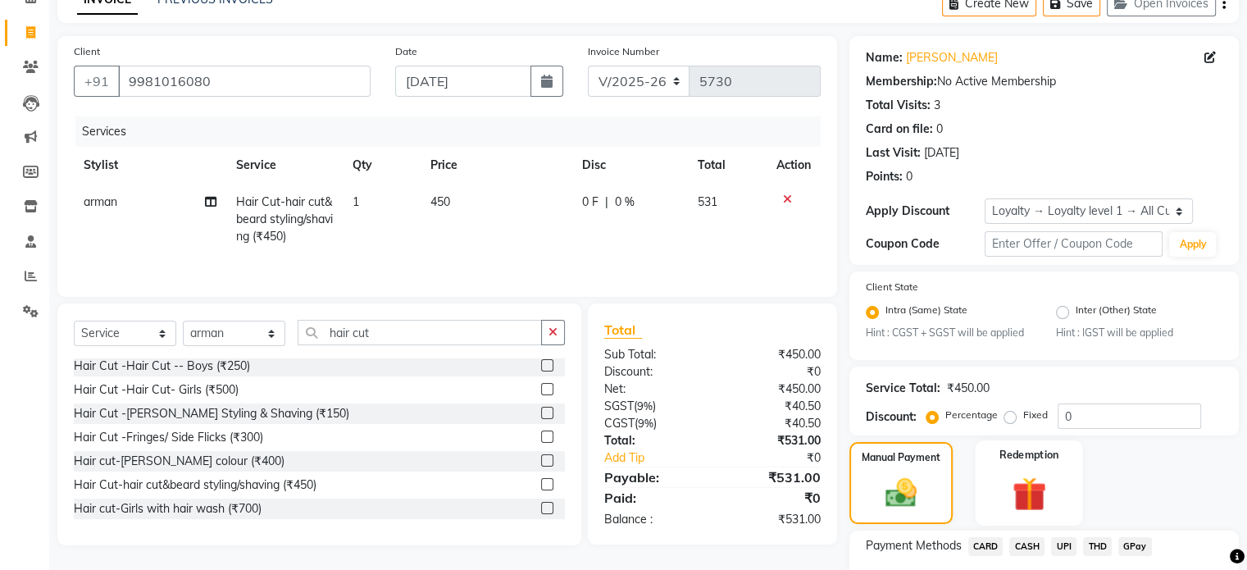
scroll to position [206, 0]
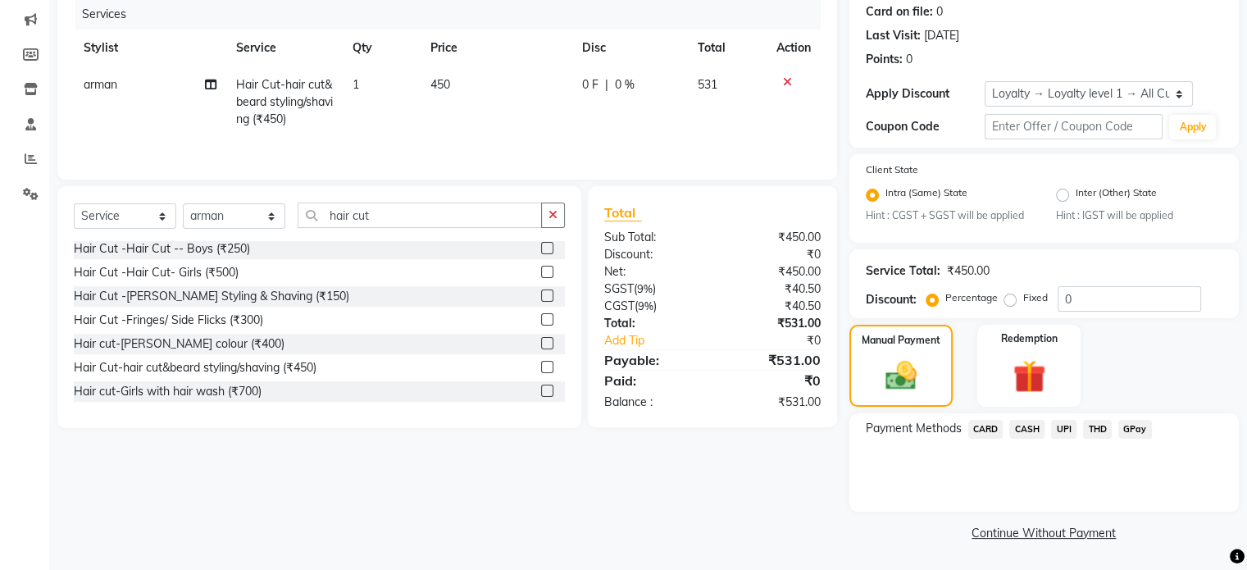
click at [1058, 432] on span "UPI" at bounding box center [1063, 429] width 25 height 19
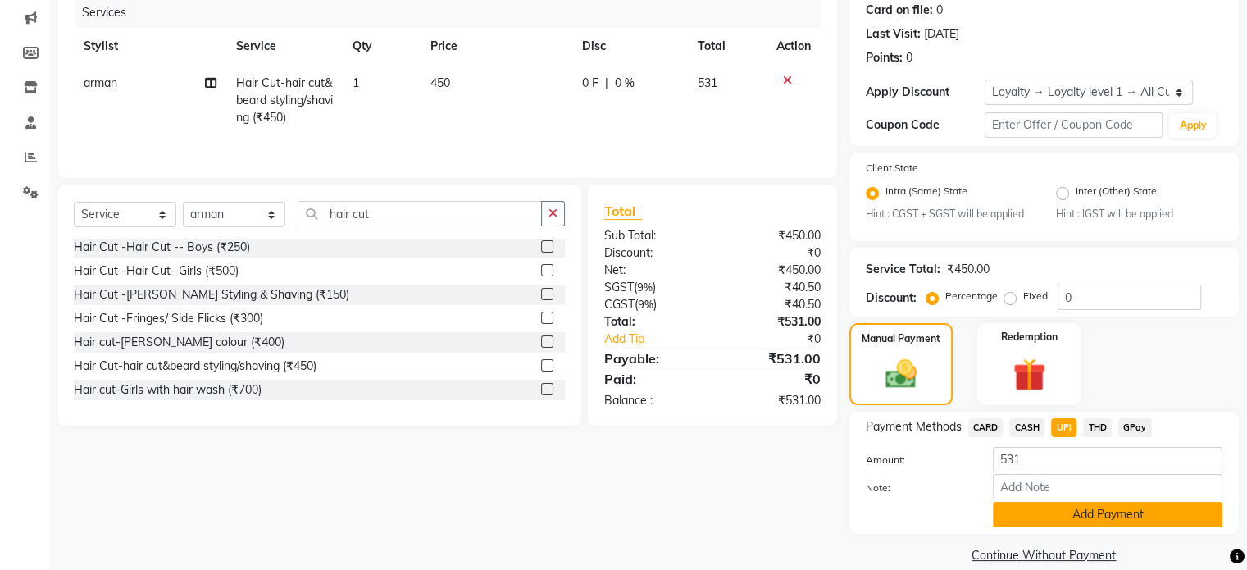
click at [1050, 512] on button "Add Payment" at bounding box center [1108, 514] width 230 height 25
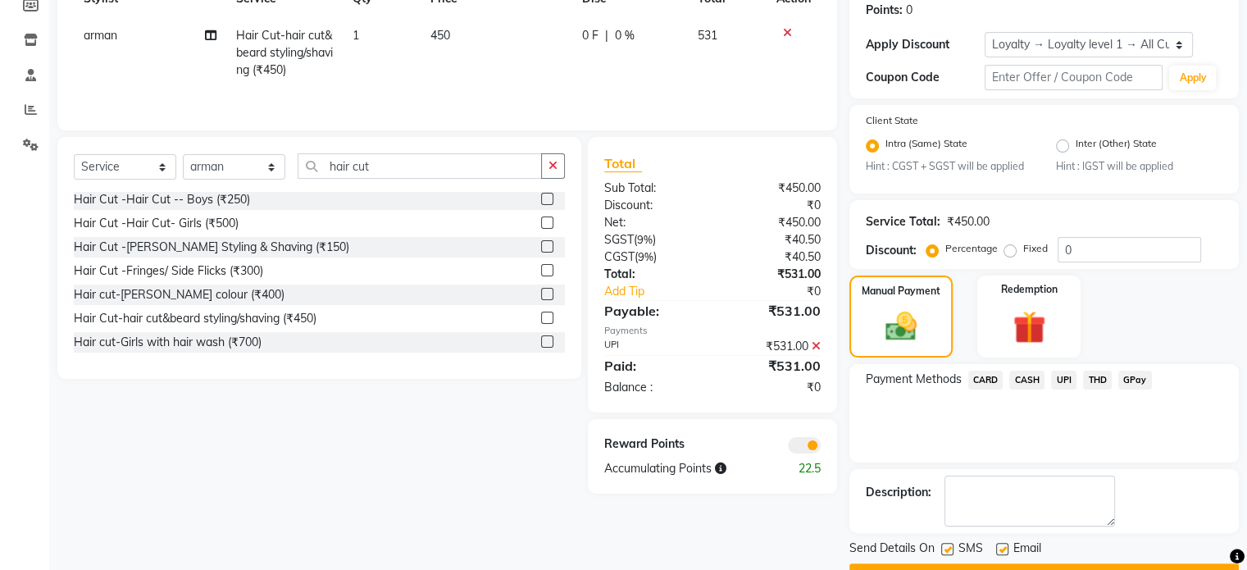
scroll to position [298, 0]
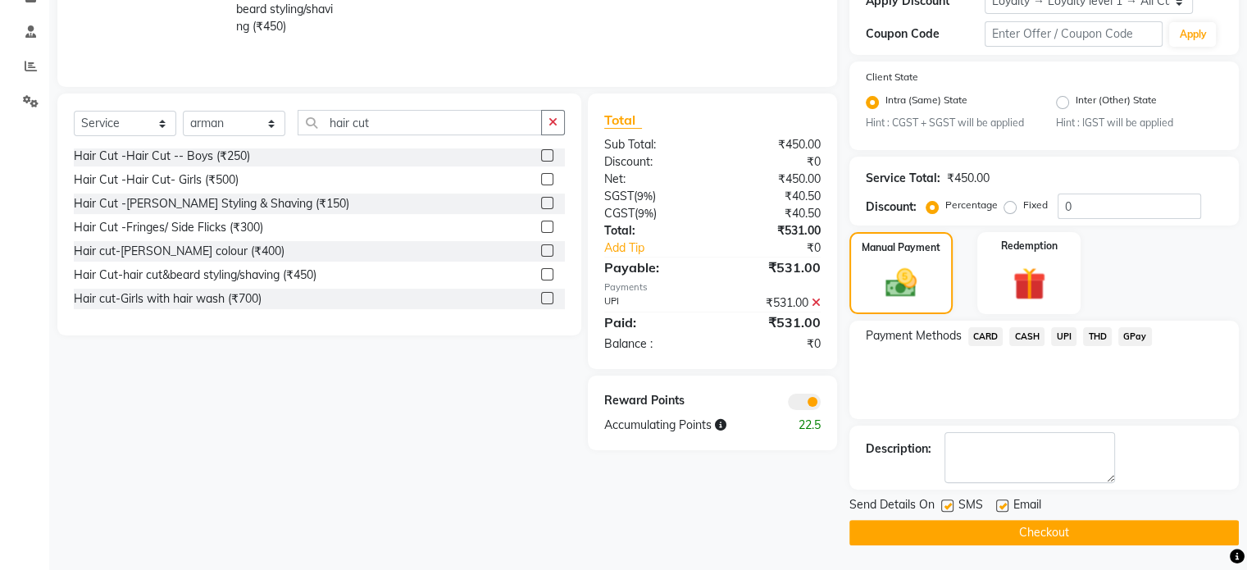
click at [800, 409] on span at bounding box center [804, 402] width 33 height 16
click at [821, 404] on input "checkbox" at bounding box center [821, 404] width 0 height 0
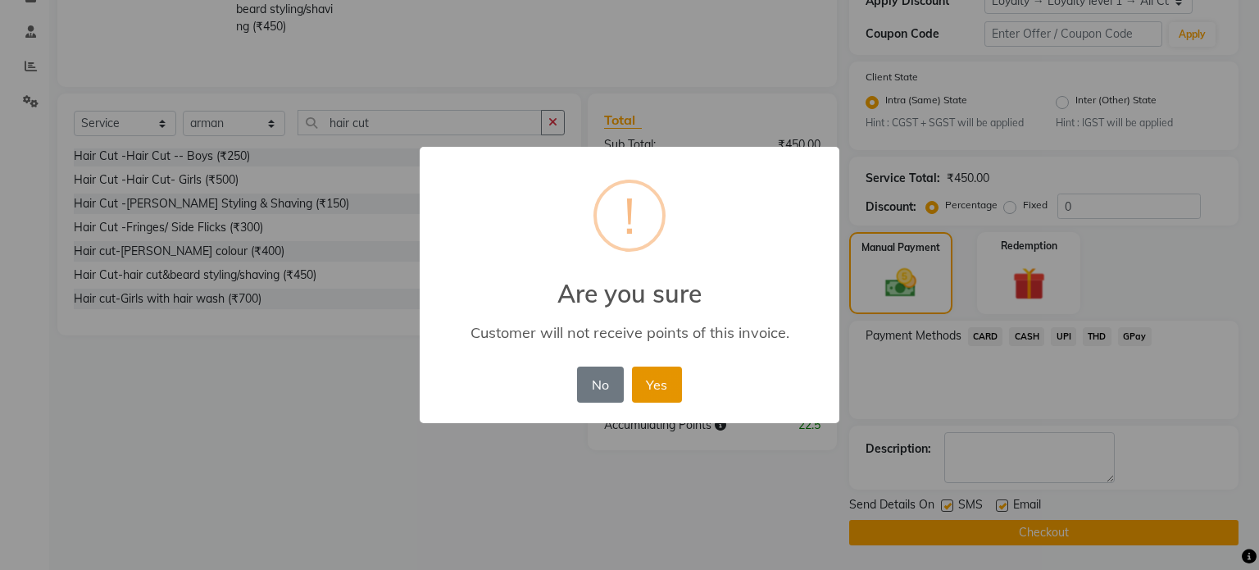
click at [663, 394] on button "Yes" at bounding box center [657, 385] width 50 height 36
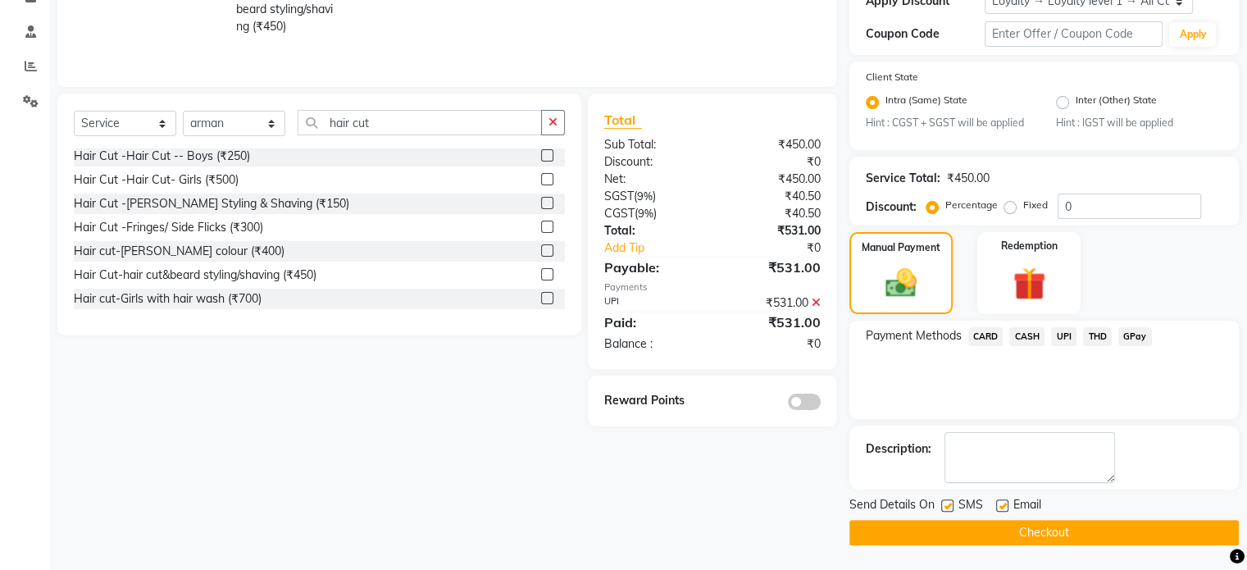
click at [1023, 527] on button "Checkout" at bounding box center [1043, 532] width 389 height 25
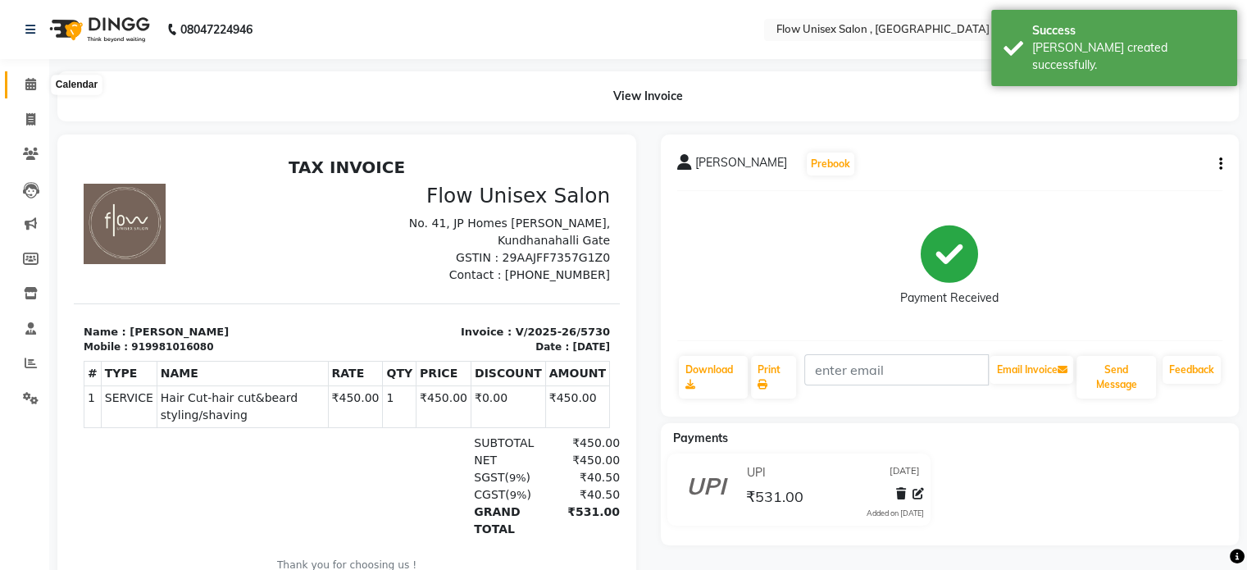
click at [25, 80] on icon at bounding box center [30, 84] width 11 height 12
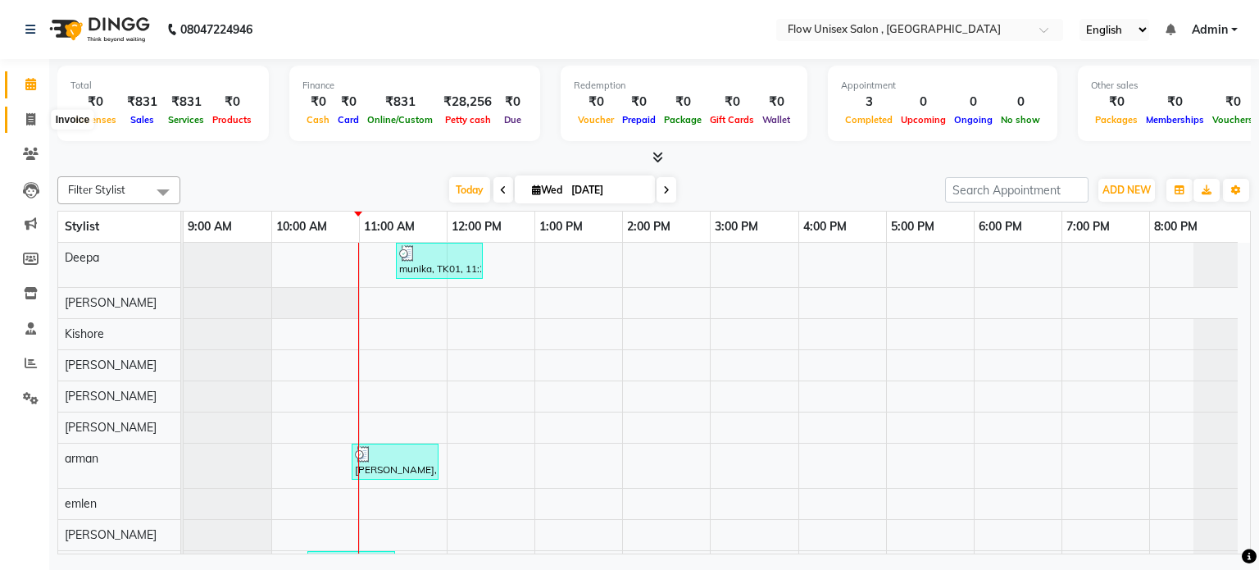
click at [26, 125] on icon at bounding box center [30, 119] width 9 height 12
select select "5875"
select select "service"
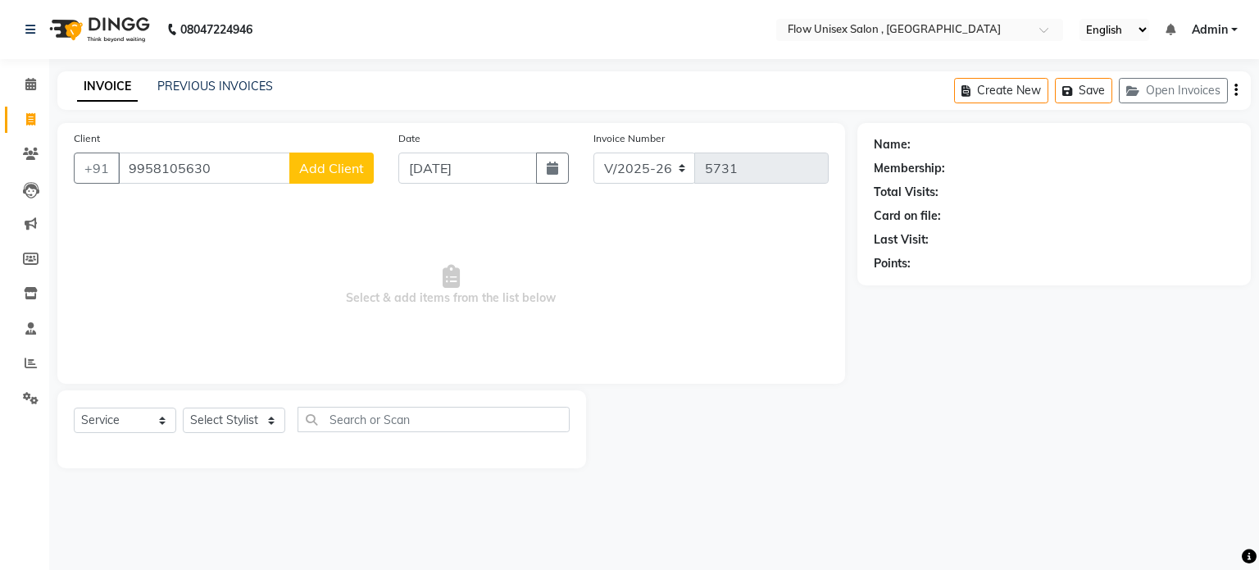
type input "9958105630"
click at [305, 162] on span "Add Client" at bounding box center [331, 168] width 65 height 16
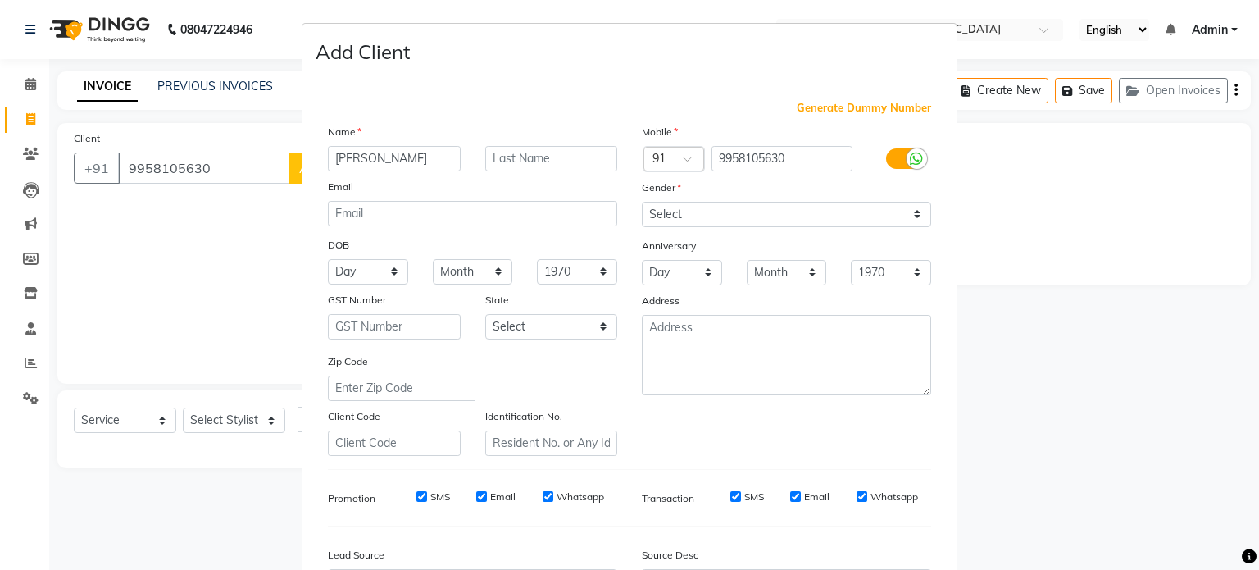
type input "Ronak"
click at [659, 205] on select "Select Male Female Other Prefer Not To Say" at bounding box center [786, 214] width 289 height 25
select select "male"
click at [642, 203] on select "Select Male Female Other Prefer Not To Say" at bounding box center [786, 214] width 289 height 25
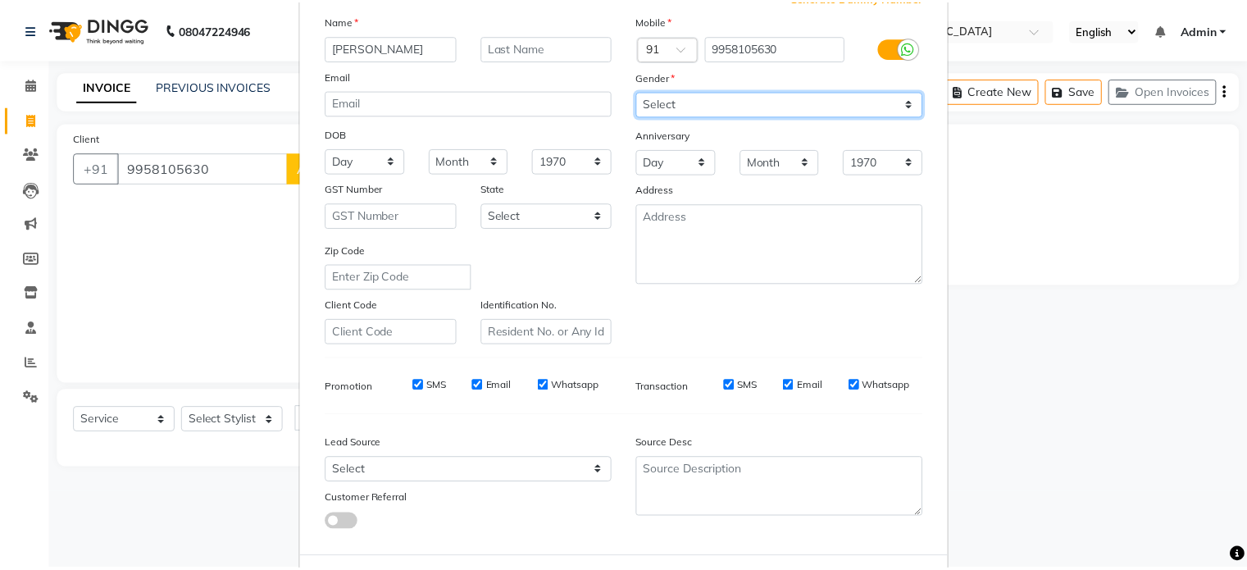
scroll to position [194, 0]
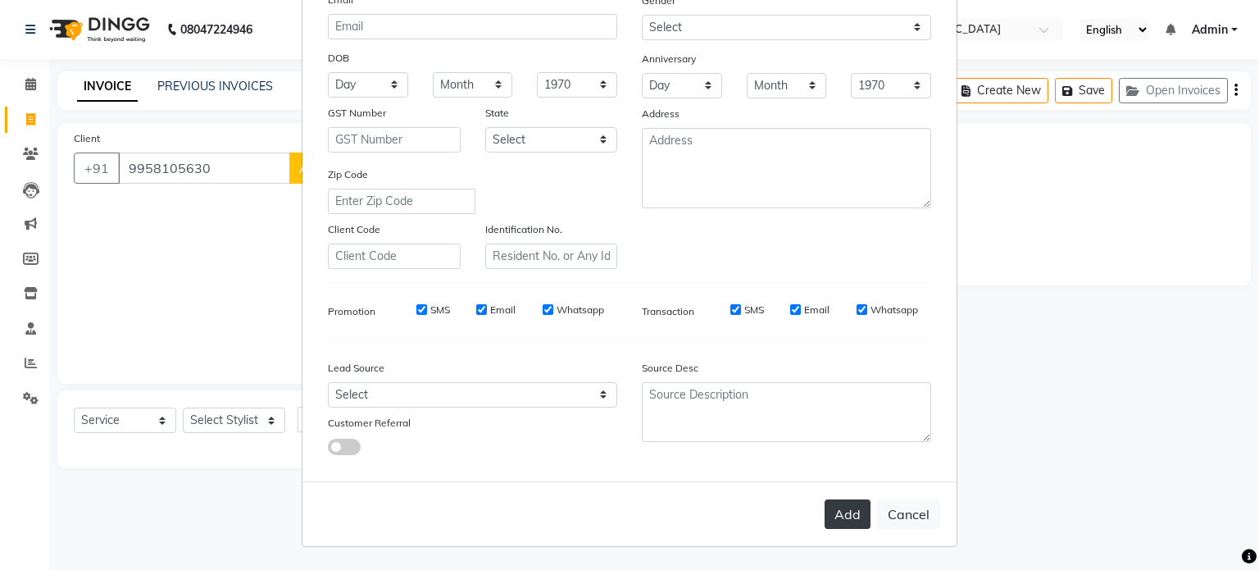
click at [834, 511] on button "Add" at bounding box center [848, 514] width 46 height 30
select select
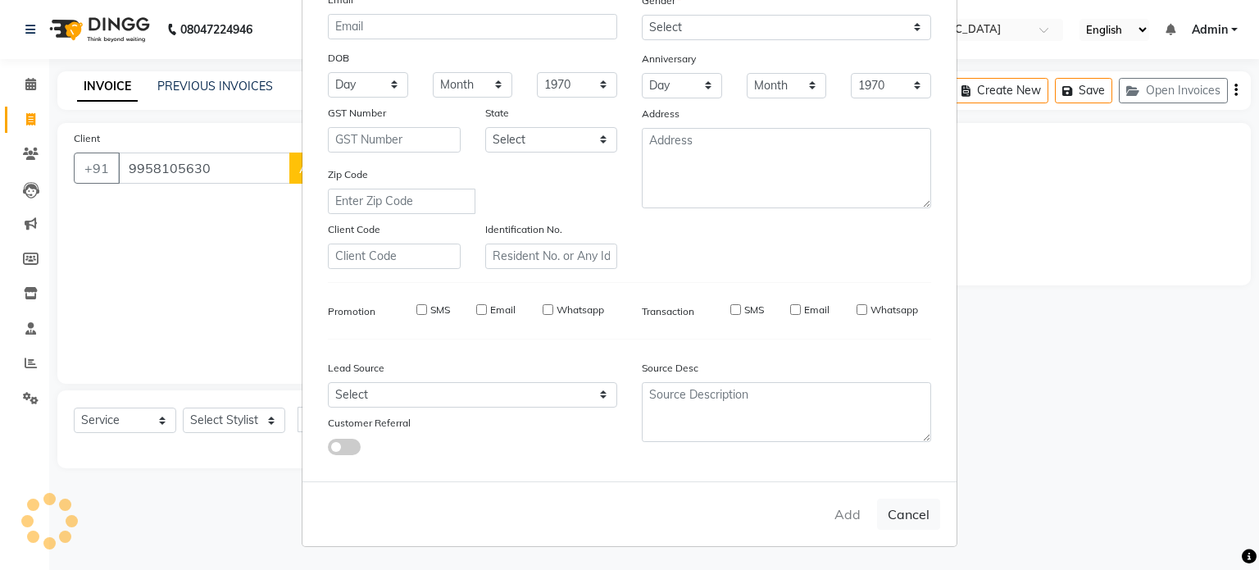
select select
checkbox input "false"
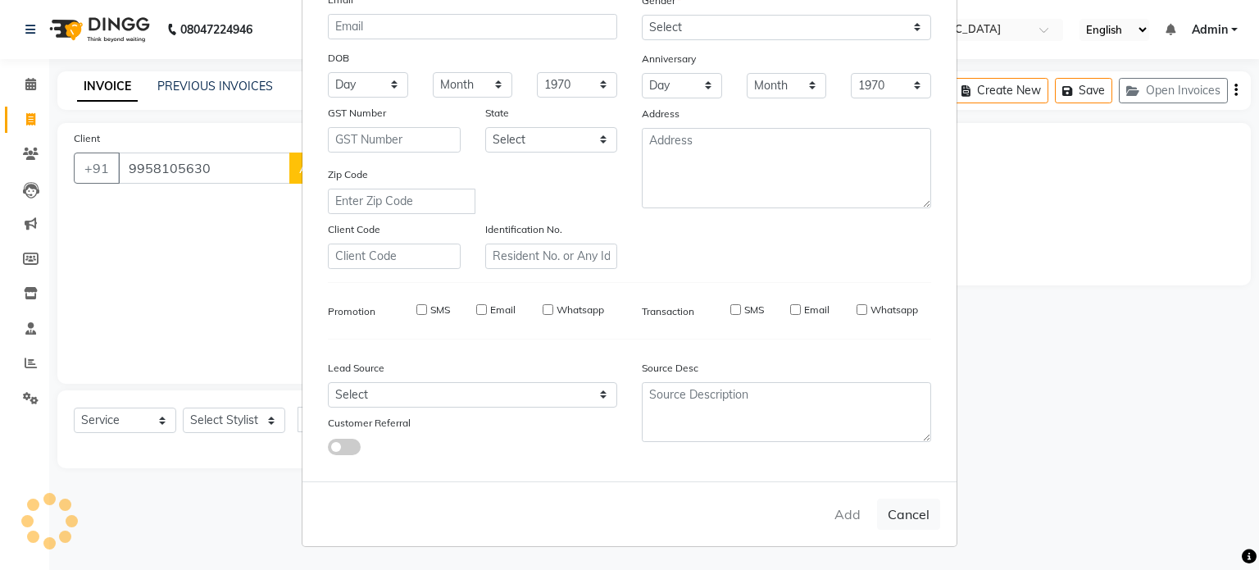
checkbox input "false"
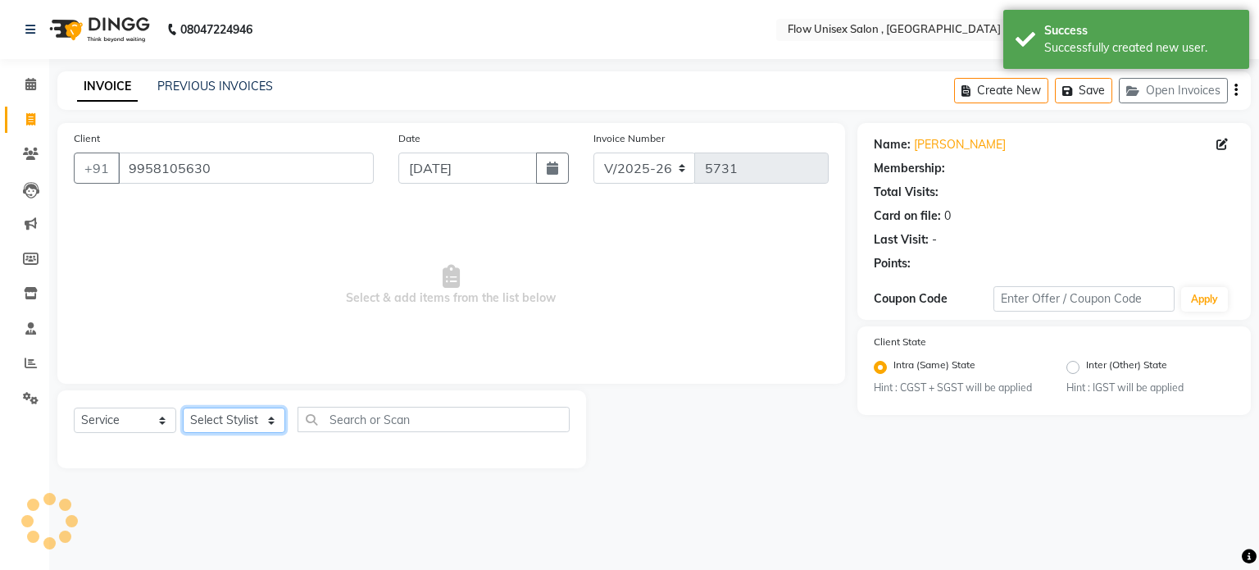
select select "1: Object"
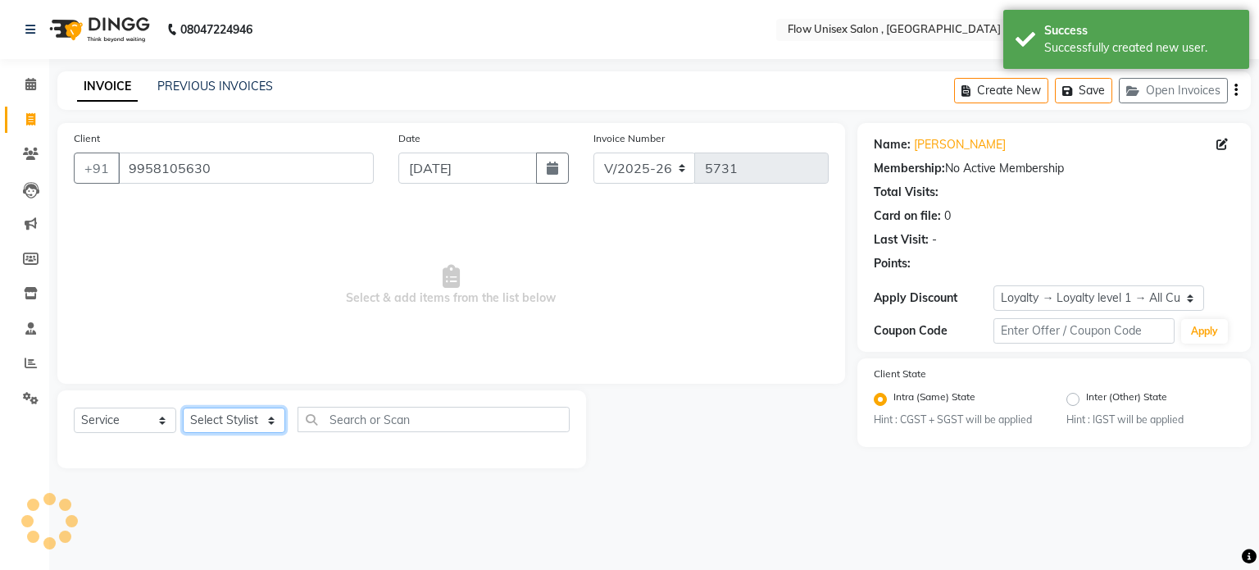
click at [239, 426] on select "Select Stylist arman Deepa emlen jaseem Kishore Manjila monika debbarma Mustafa…" at bounding box center [234, 420] width 102 height 25
select select "62770"
click at [183, 408] on select "Select Stylist arman Deepa emlen jaseem Kishore Manjila monika debbarma Mustafa…" at bounding box center [234, 420] width 102 height 25
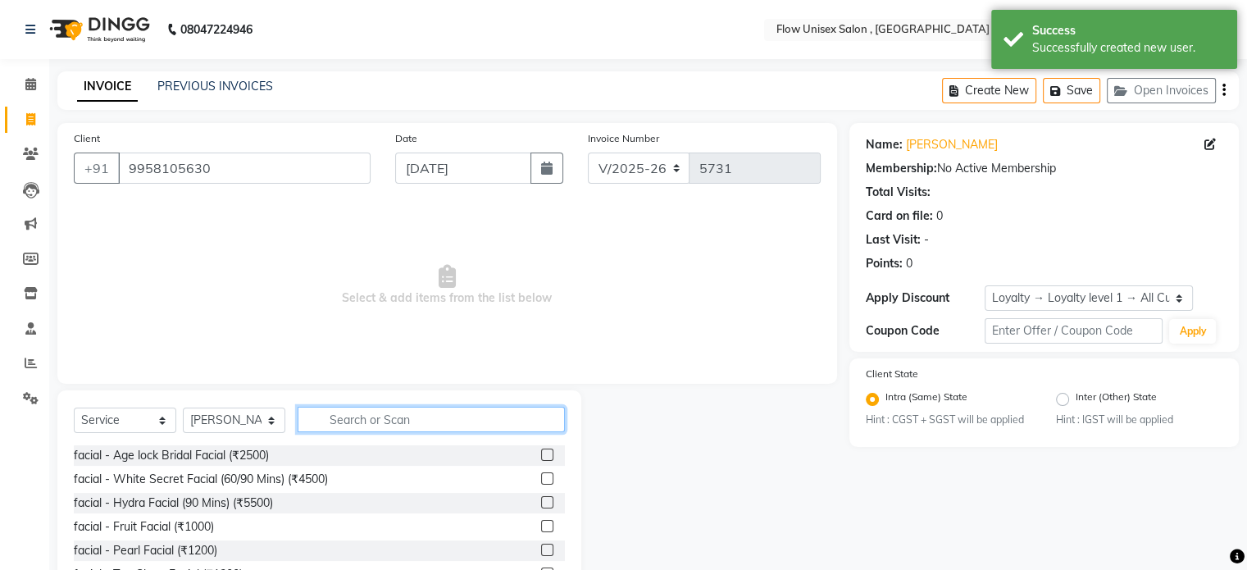
click at [378, 414] on input "text" at bounding box center [431, 419] width 267 height 25
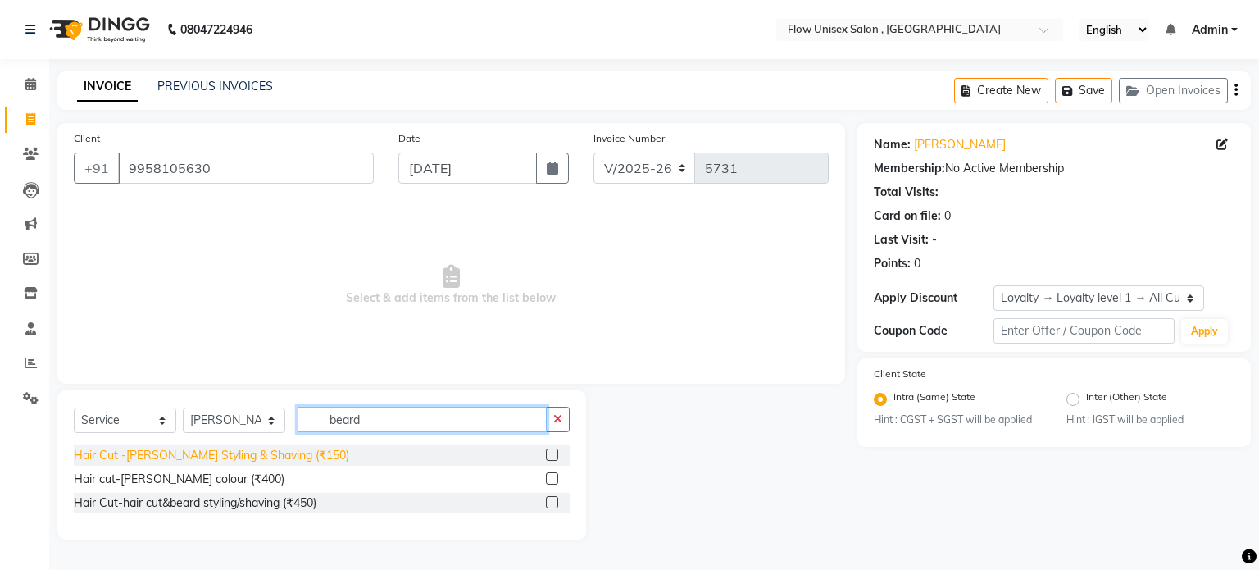
type input "beard"
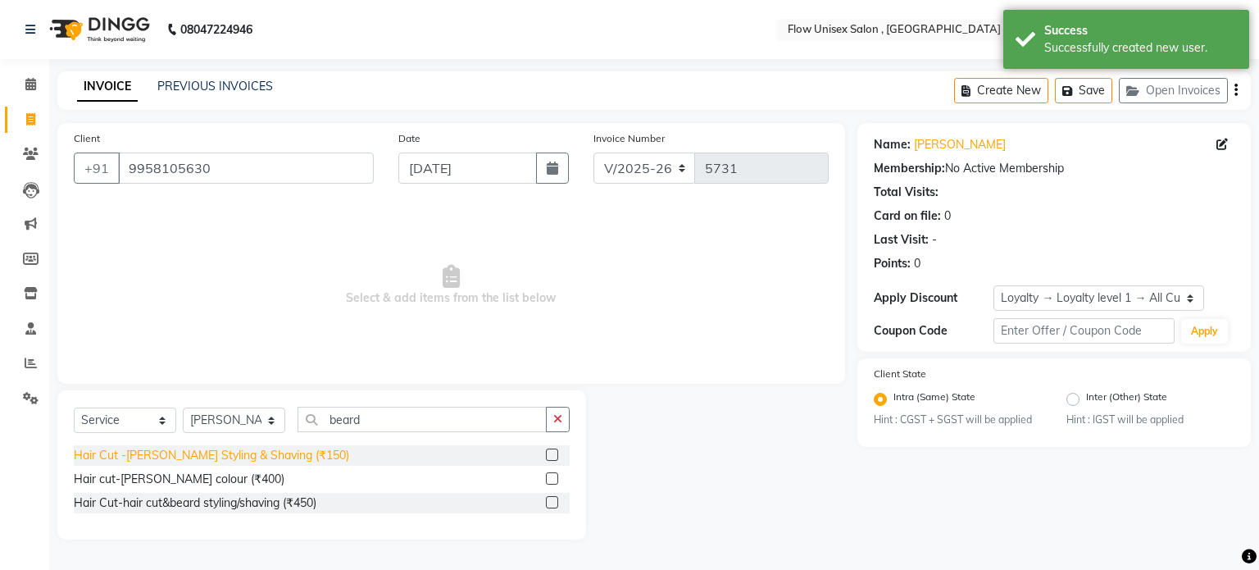
click at [240, 453] on div "Hair Cut -Beard Styling & Shaving (₹150)" at bounding box center [211, 455] width 275 height 17
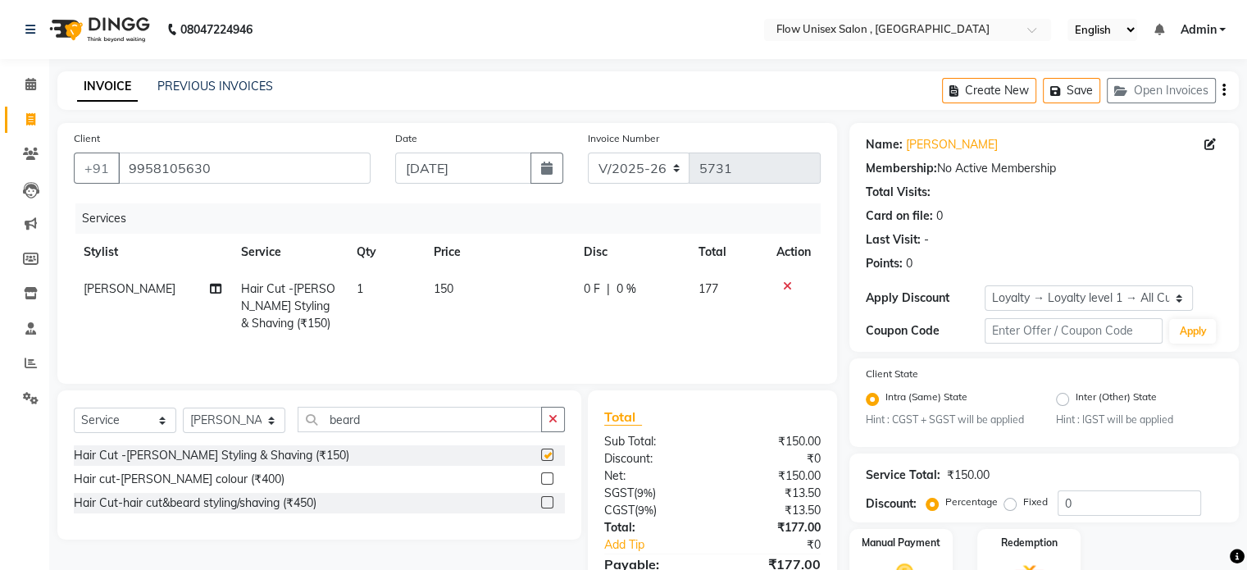
checkbox input "false"
click at [938, 561] on div "Manual Payment" at bounding box center [900, 569] width 107 height 84
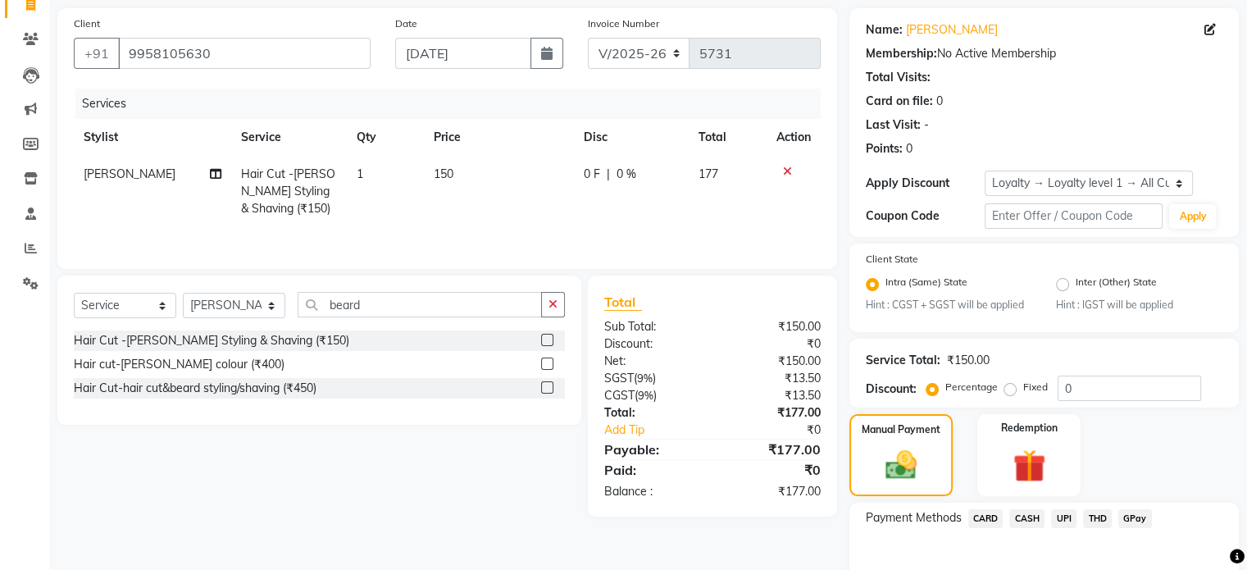
scroll to position [206, 0]
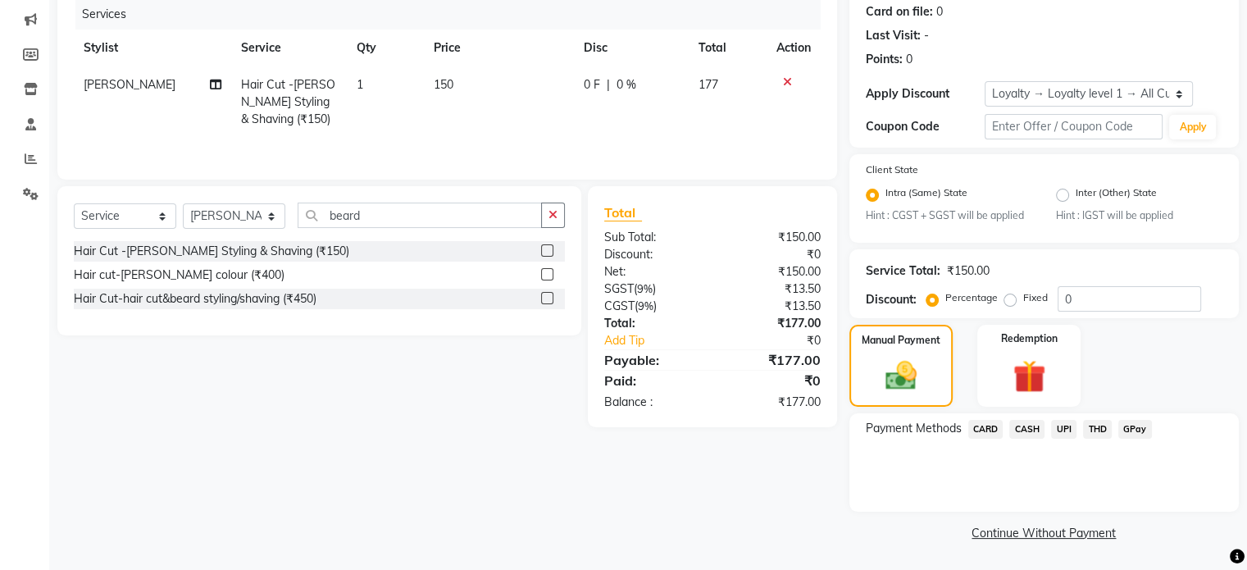
click at [1053, 432] on span "UPI" at bounding box center [1063, 429] width 25 height 19
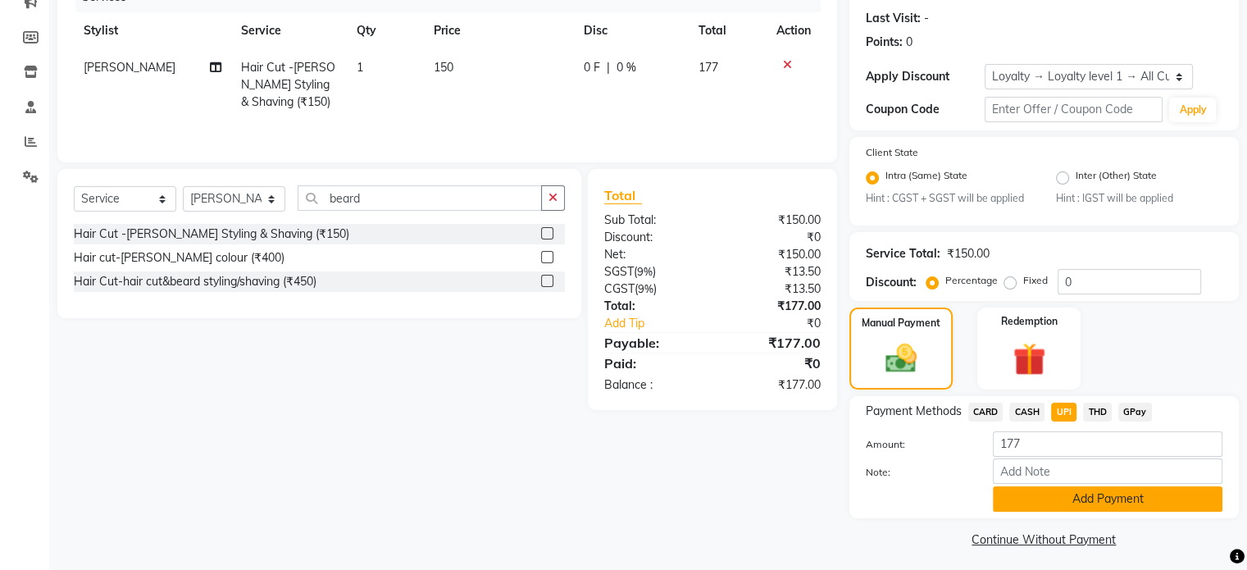
scroll to position [230, 0]
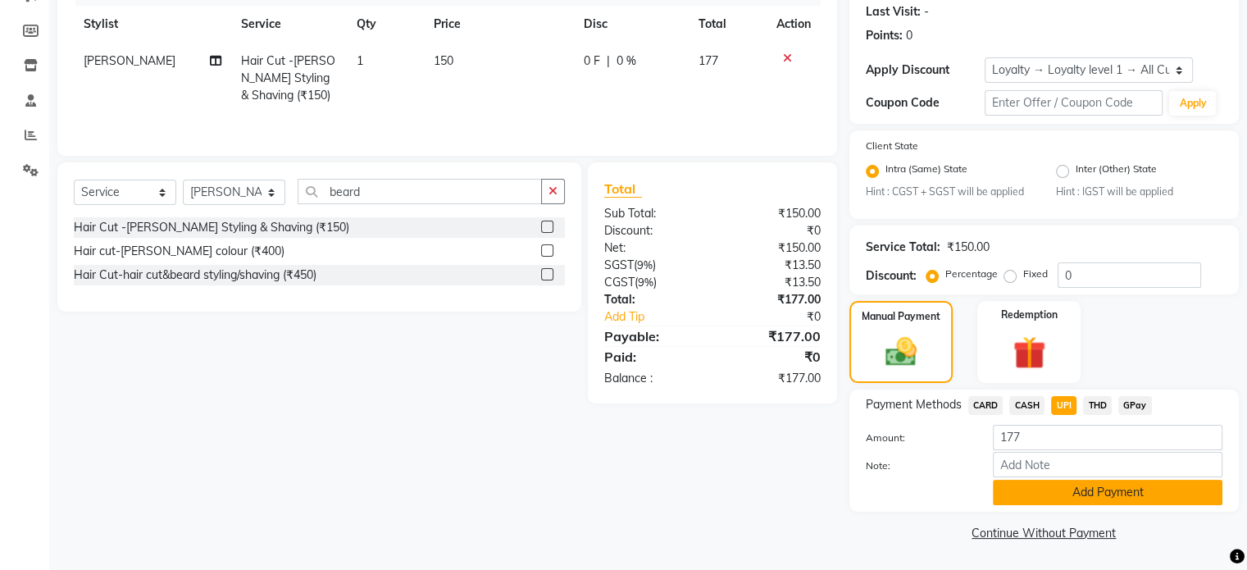
click at [1059, 490] on button "Add Payment" at bounding box center [1108, 492] width 230 height 25
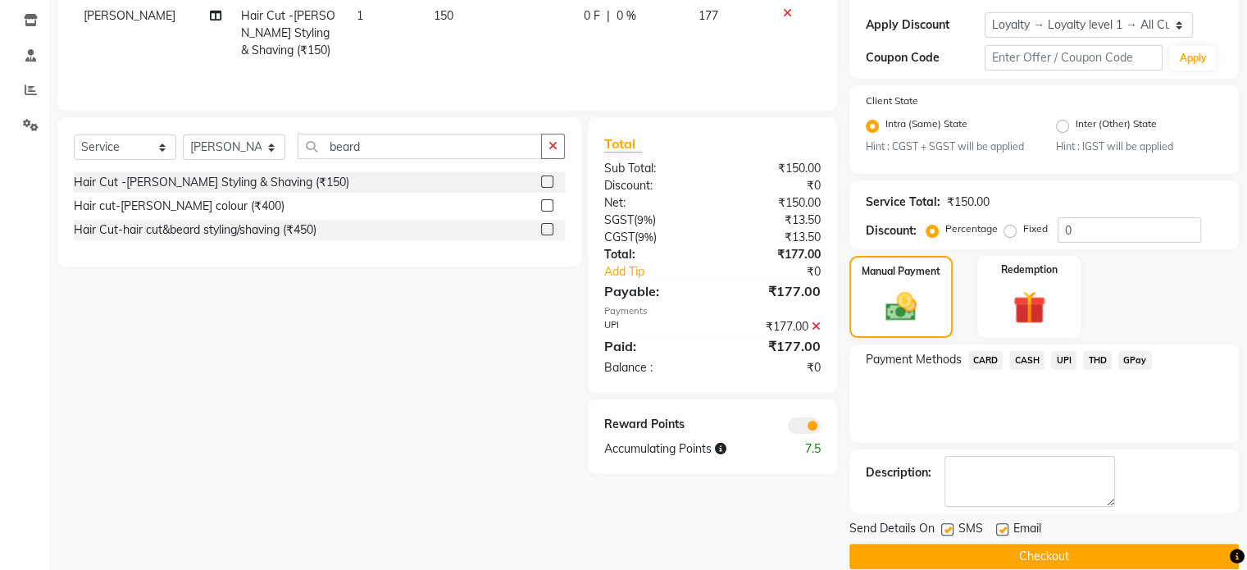
scroll to position [298, 0]
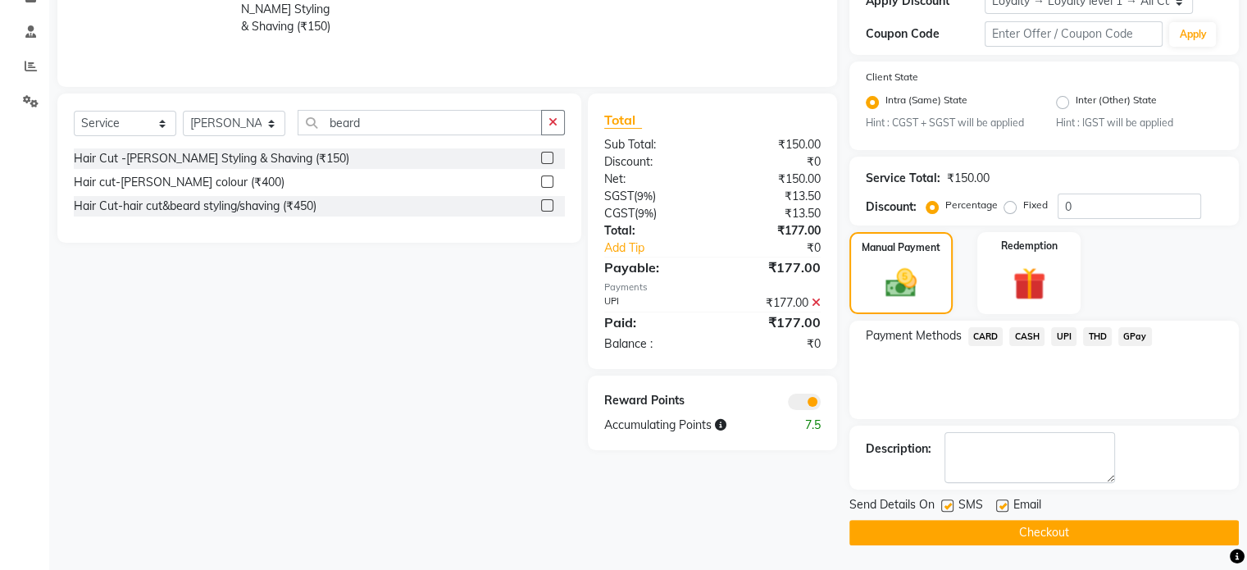
click at [804, 398] on span at bounding box center [804, 402] width 33 height 16
click at [821, 404] on input "checkbox" at bounding box center [821, 404] width 0 height 0
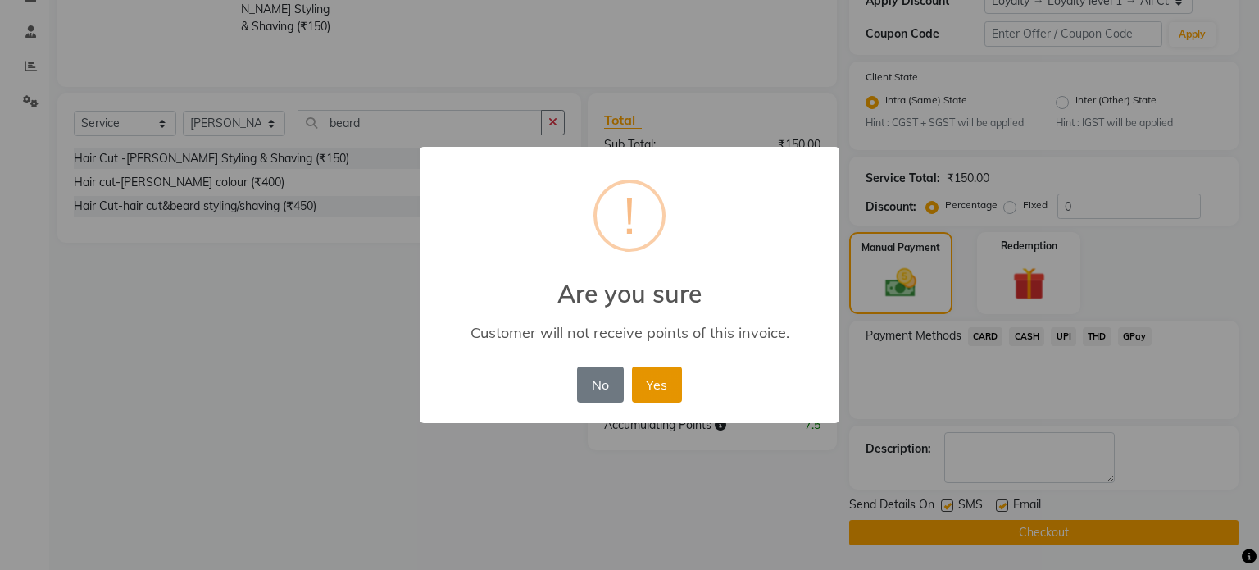
click at [647, 394] on button "Yes" at bounding box center [657, 385] width 50 height 36
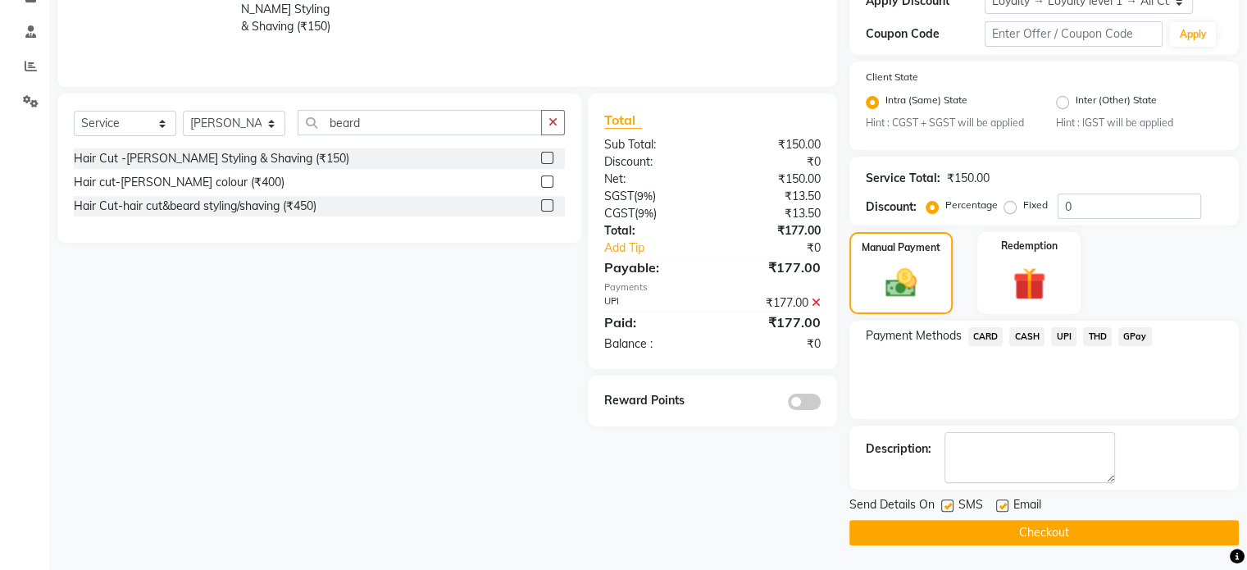
click at [984, 528] on button "Checkout" at bounding box center [1043, 532] width 389 height 25
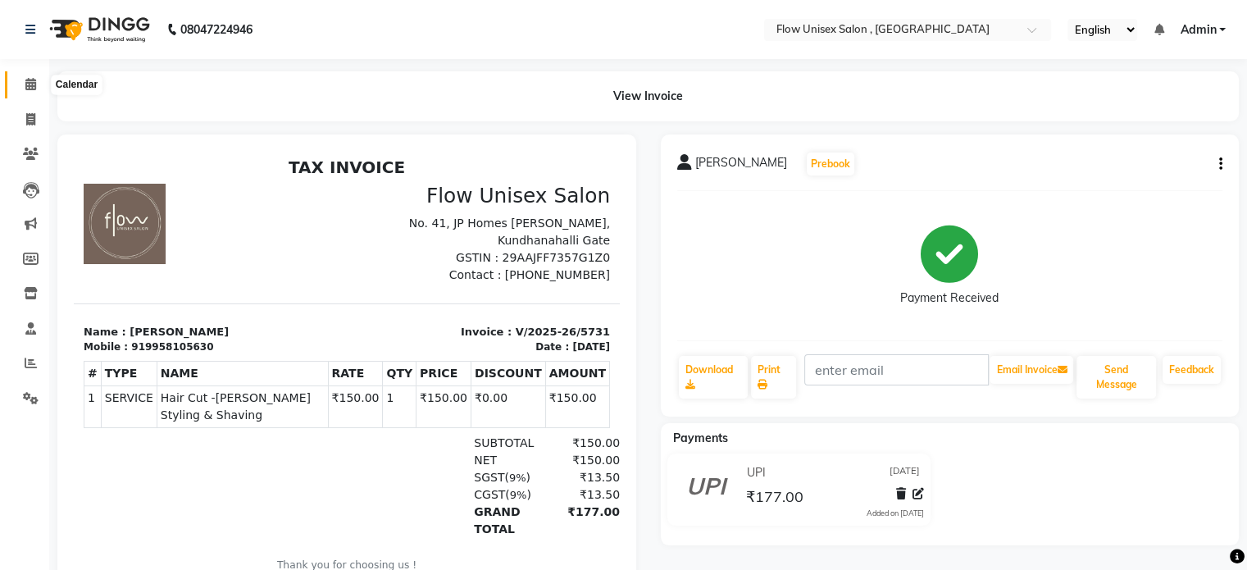
click at [16, 85] on span at bounding box center [30, 84] width 29 height 19
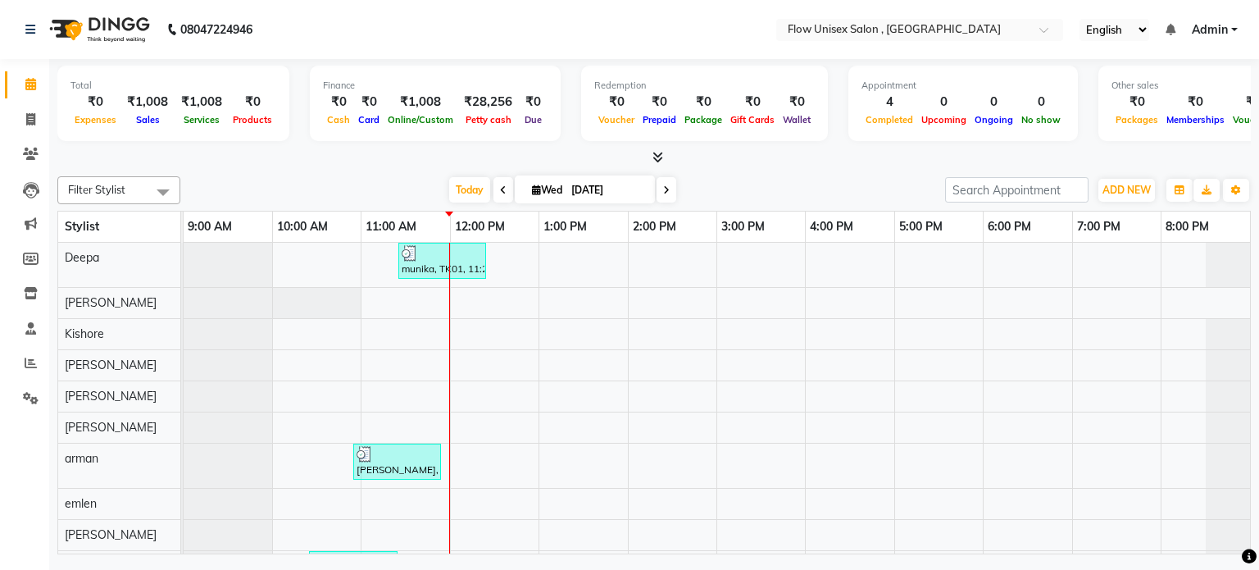
drag, startPoint x: 1259, startPoint y: 66, endPoint x: 1237, endPoint y: 424, distance: 358.9
click at [1257, 353] on div "Total ₹0 Expenses ₹1,008 Sales ₹1,008 Services ₹0 Products Finance ₹0 Cash ₹0 C…" at bounding box center [654, 308] width 1210 height 499
click at [271, 190] on div "Today Wed 03-09-2025" at bounding box center [563, 190] width 749 height 25
click at [42, 121] on span at bounding box center [30, 120] width 29 height 19
select select "service"
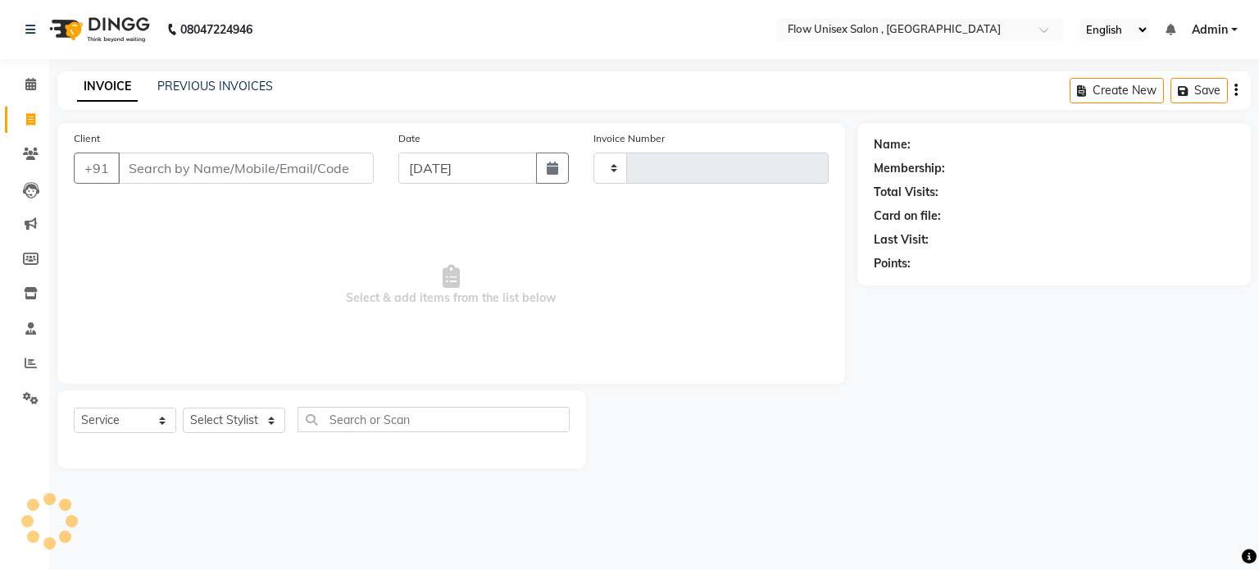
type input "5732"
select select "5875"
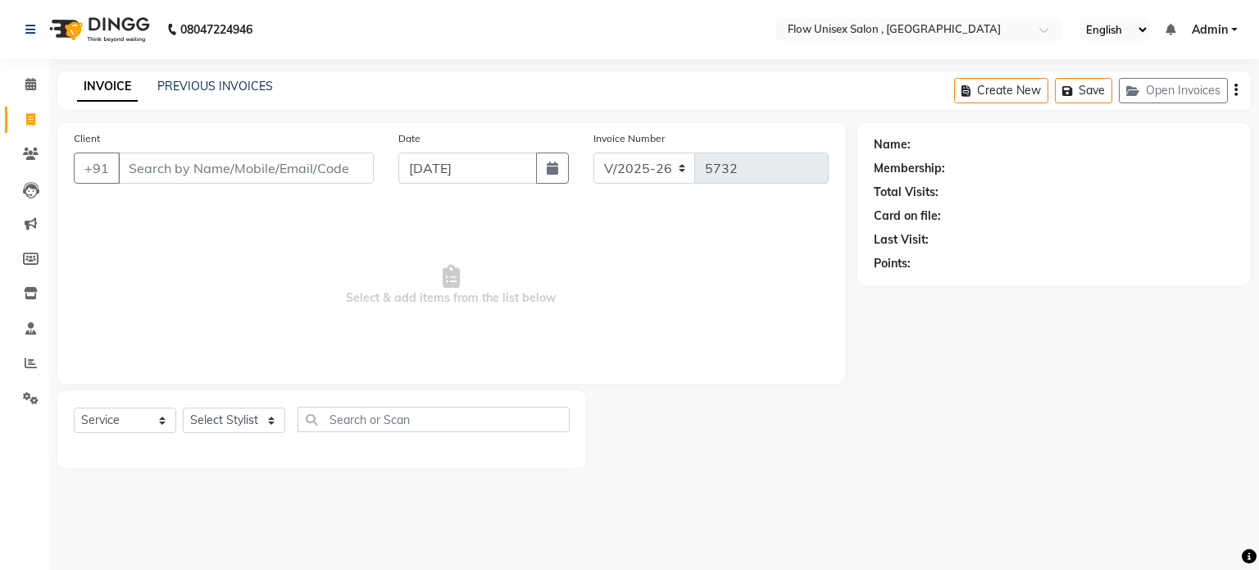
click at [224, 408] on div "Select Stylist arman Deepa emlen jaseem Kishore Manjila monika debbarma Mustafa…" at bounding box center [234, 420] width 102 height 25
click at [237, 426] on select "Select Stylist arman Deepa emlen jaseem Kishore Manjila monika debbarma Mustafa…" at bounding box center [234, 420] width 102 height 25
select select "48856"
click at [183, 408] on select "Select Stylist arman Deepa emlen jaseem Kishore Manjila monika debbarma Mustafa…" at bounding box center [234, 420] width 102 height 25
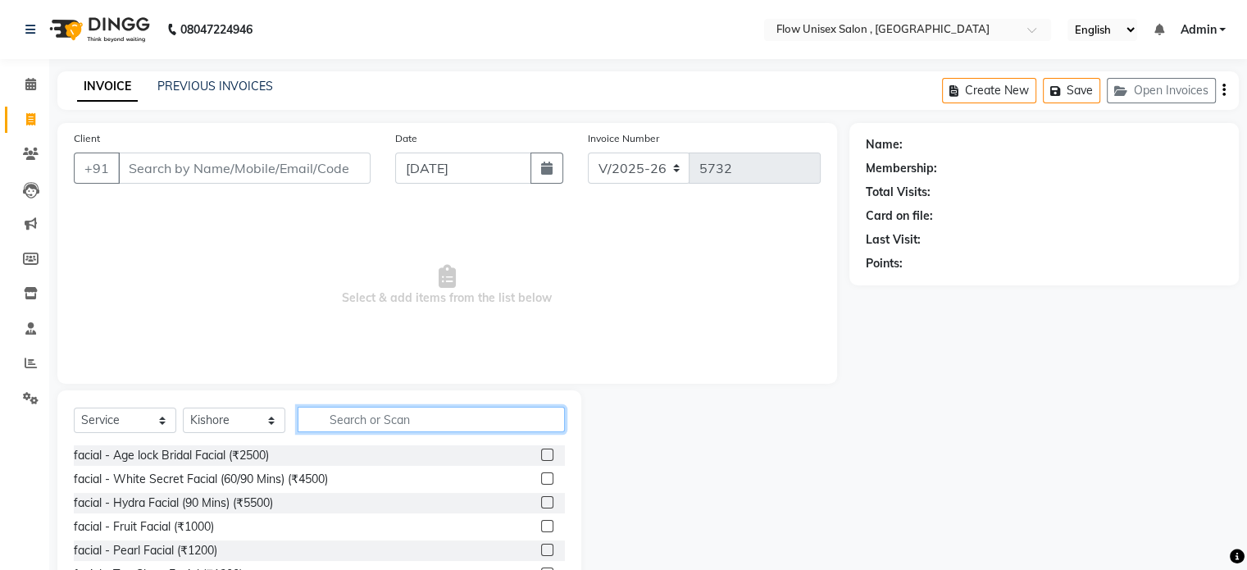
click at [359, 426] on input "text" at bounding box center [431, 419] width 267 height 25
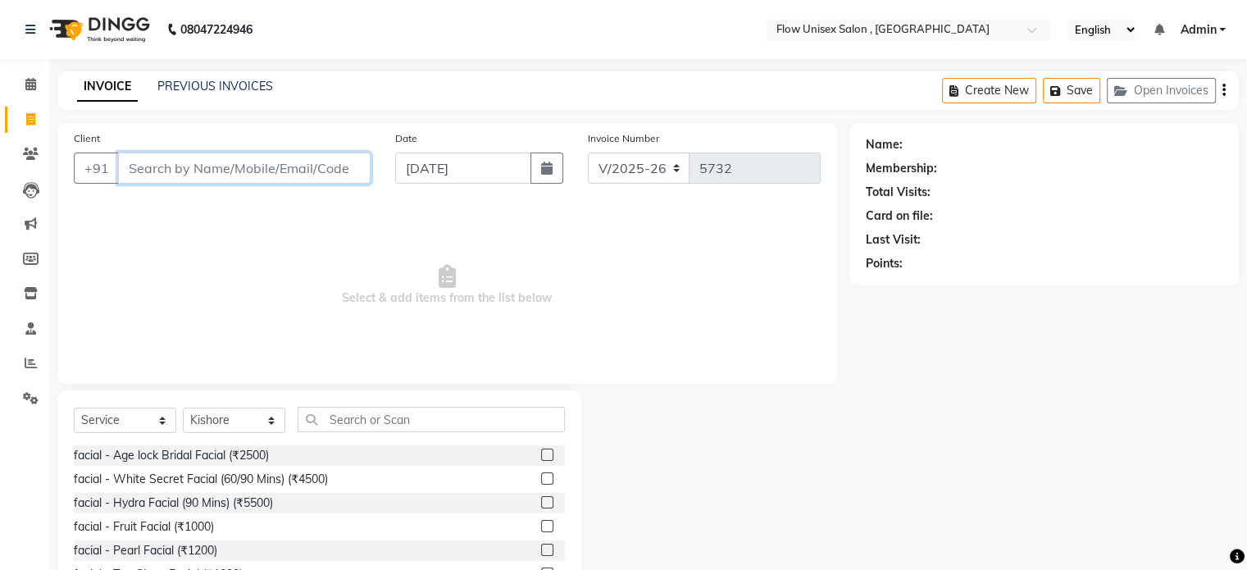
click at [134, 159] on input "Client" at bounding box center [244, 168] width 253 height 31
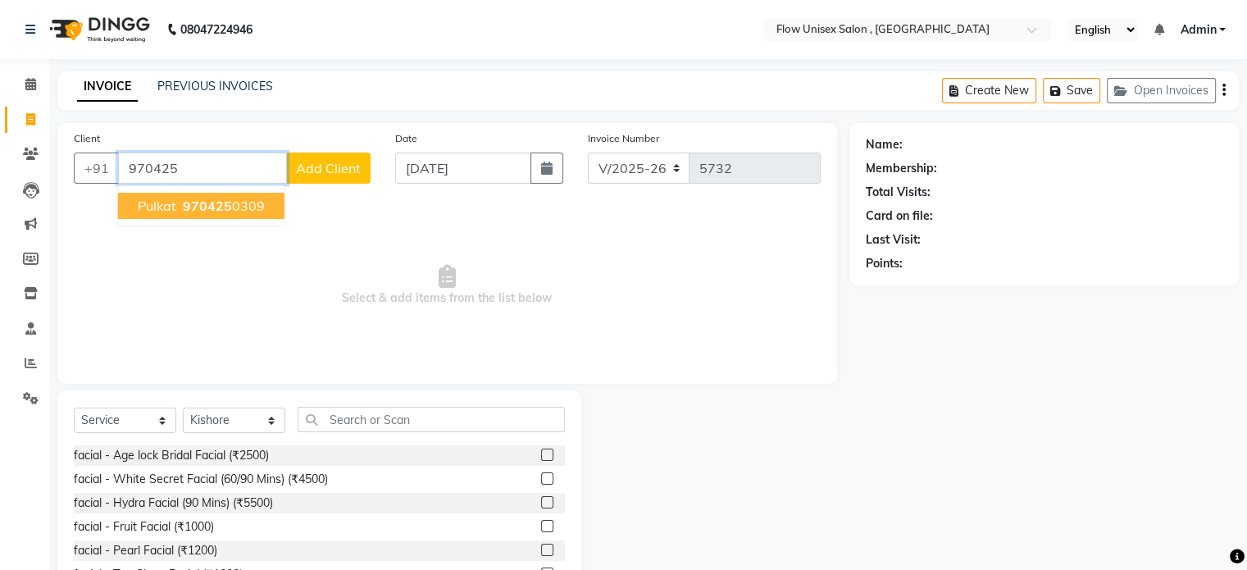
click at [220, 198] on span "970425" at bounding box center [207, 206] width 49 height 16
type input "9704250309"
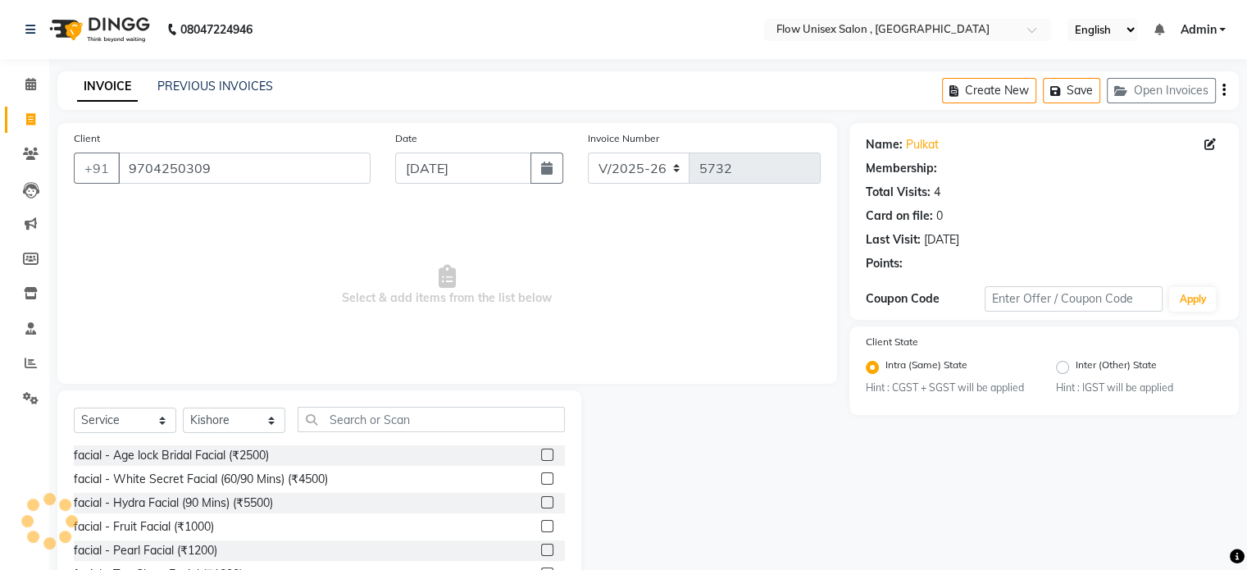
select select "1: Object"
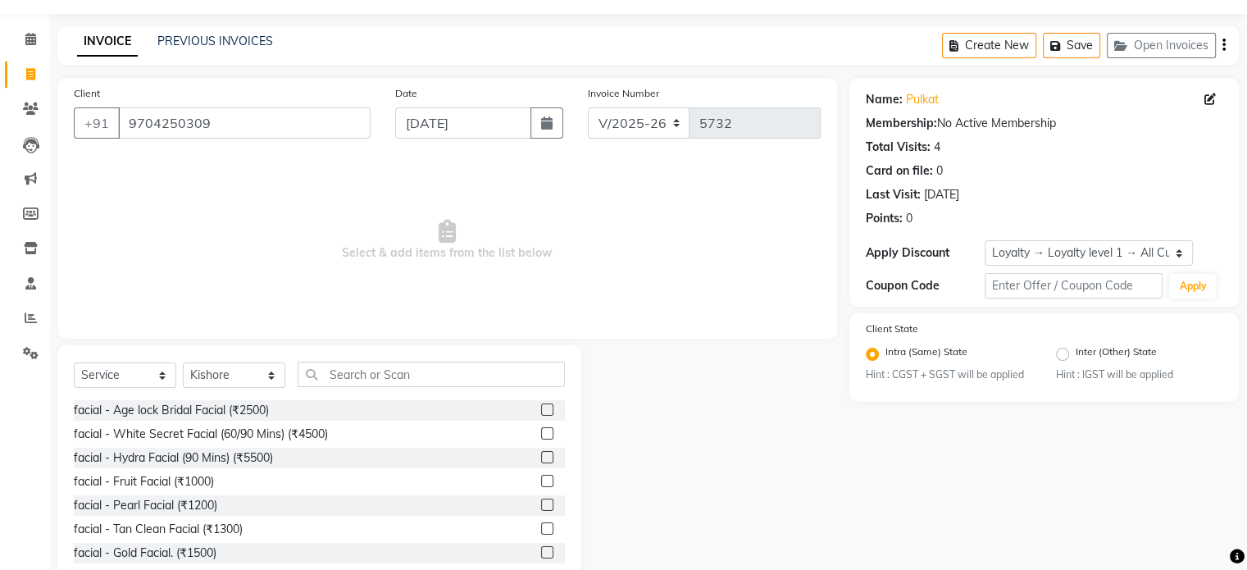
scroll to position [87, 0]
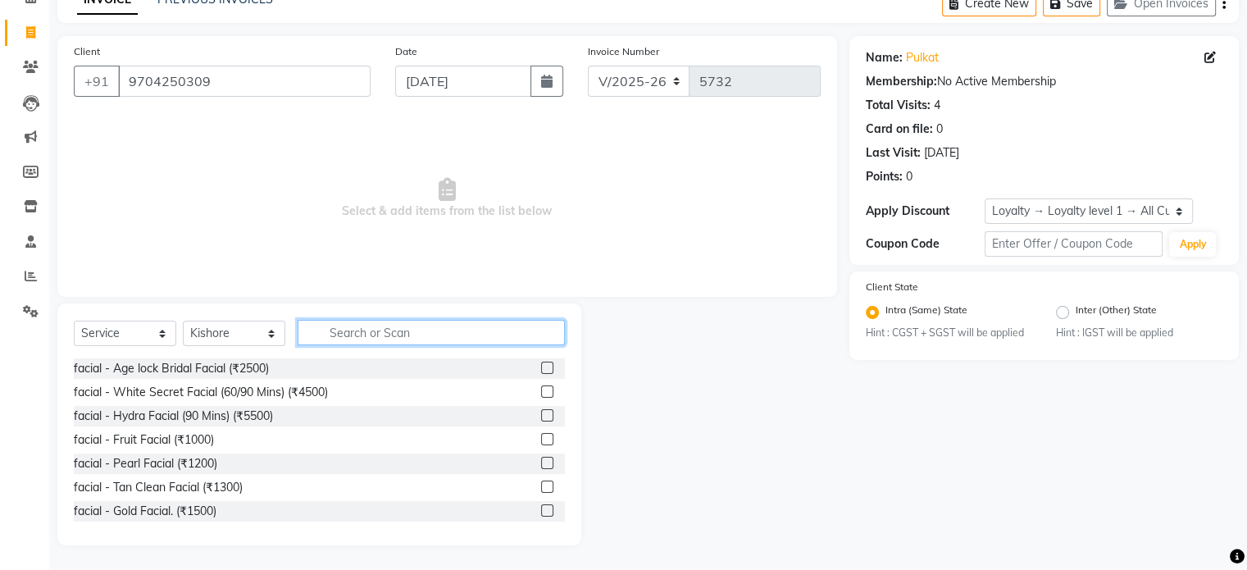
click at [353, 332] on input "text" at bounding box center [431, 332] width 267 height 25
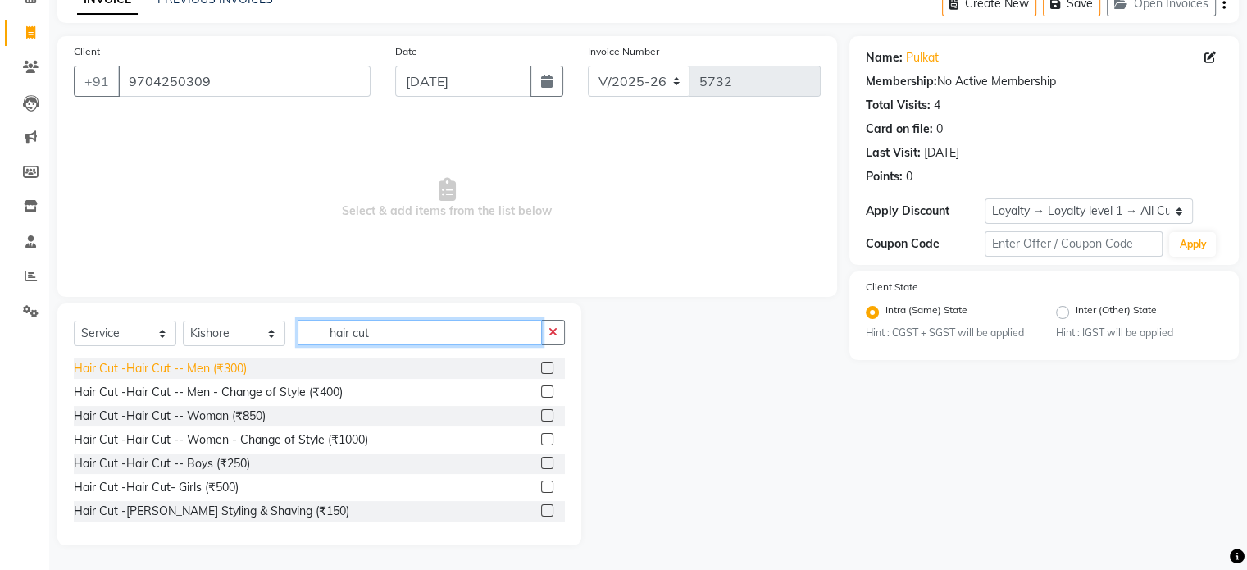
type input "hair cut"
click at [197, 365] on div "Hair Cut -Hair Cut -- Men (₹300)" at bounding box center [160, 368] width 173 height 17
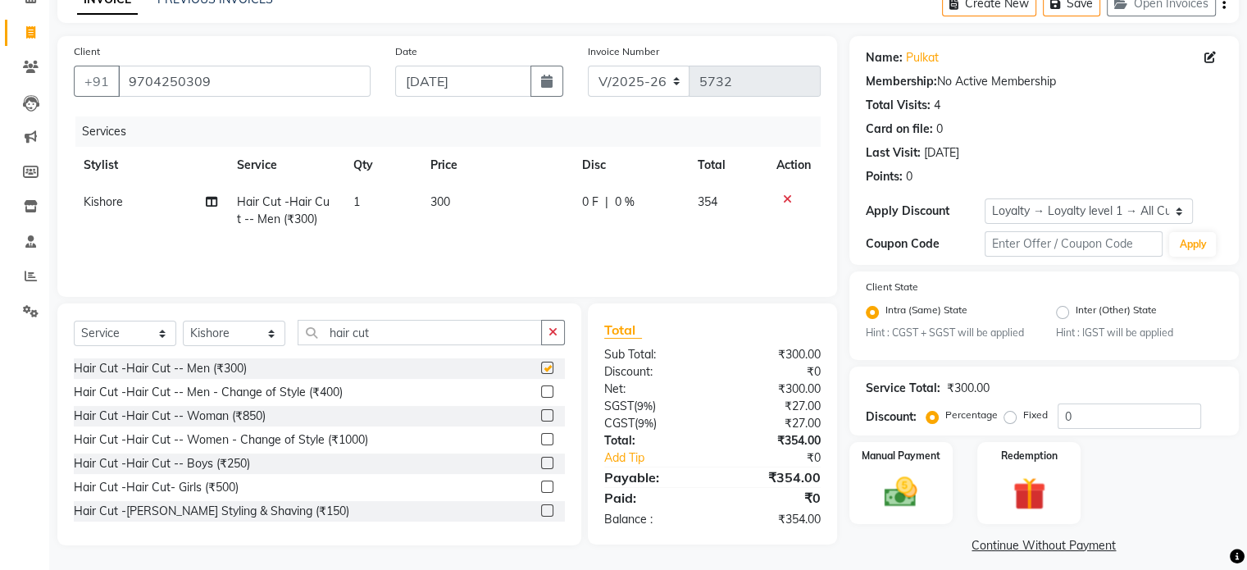
checkbox input "false"
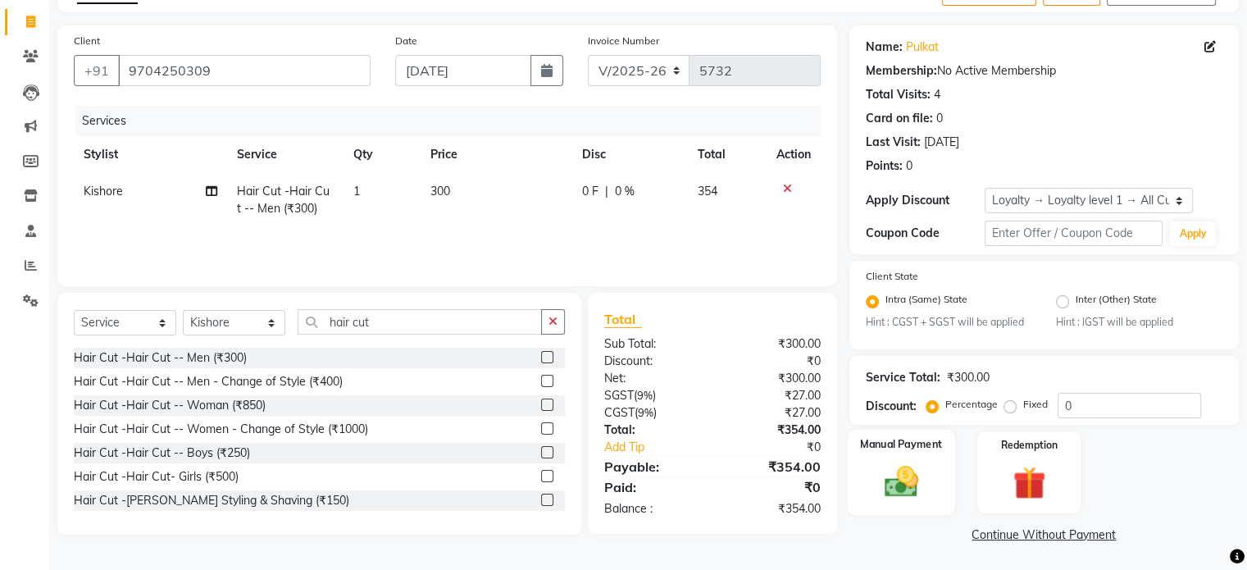
scroll to position [101, 0]
click at [926, 471] on img at bounding box center [900, 480] width 55 height 39
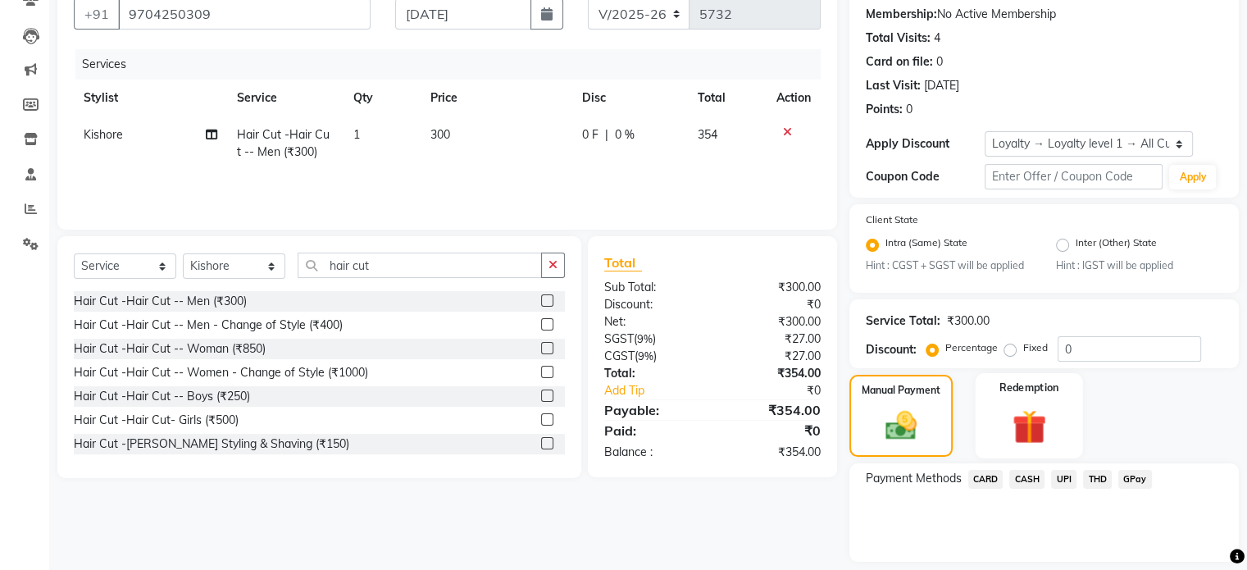
scroll to position [206, 0]
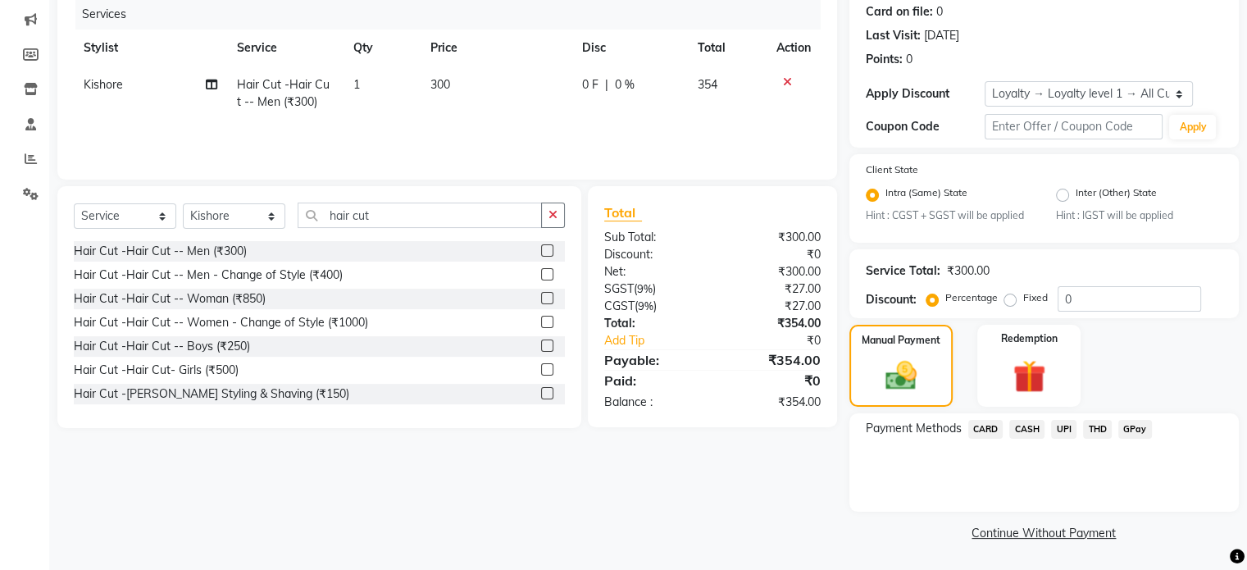
click at [1068, 426] on span "UPI" at bounding box center [1063, 429] width 25 height 19
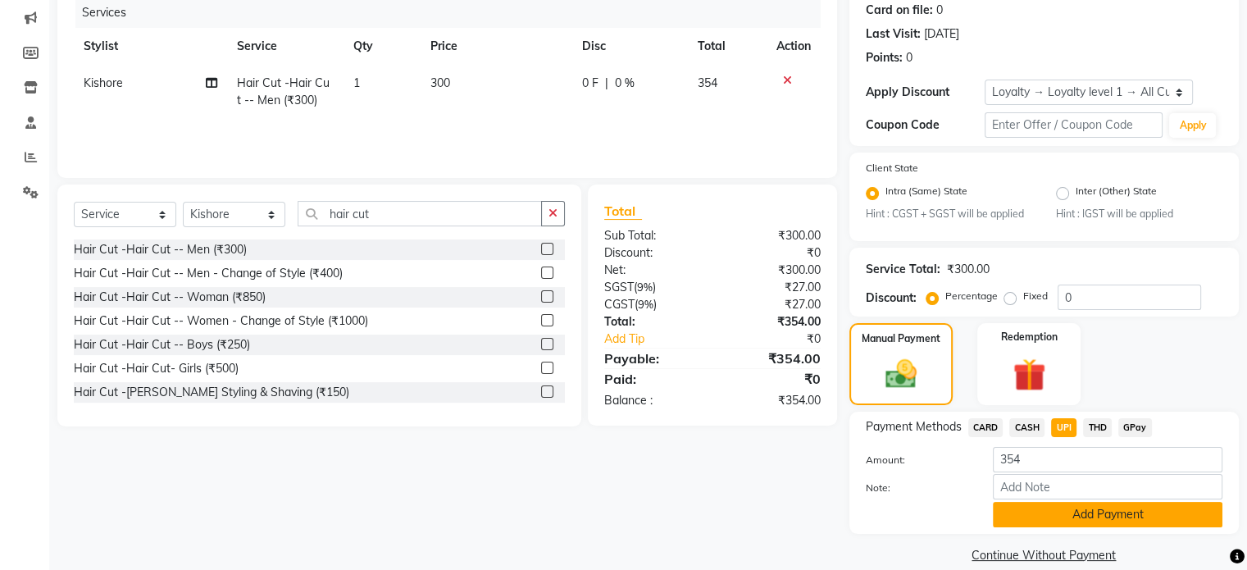
click at [1103, 506] on button "Add Payment" at bounding box center [1108, 514] width 230 height 25
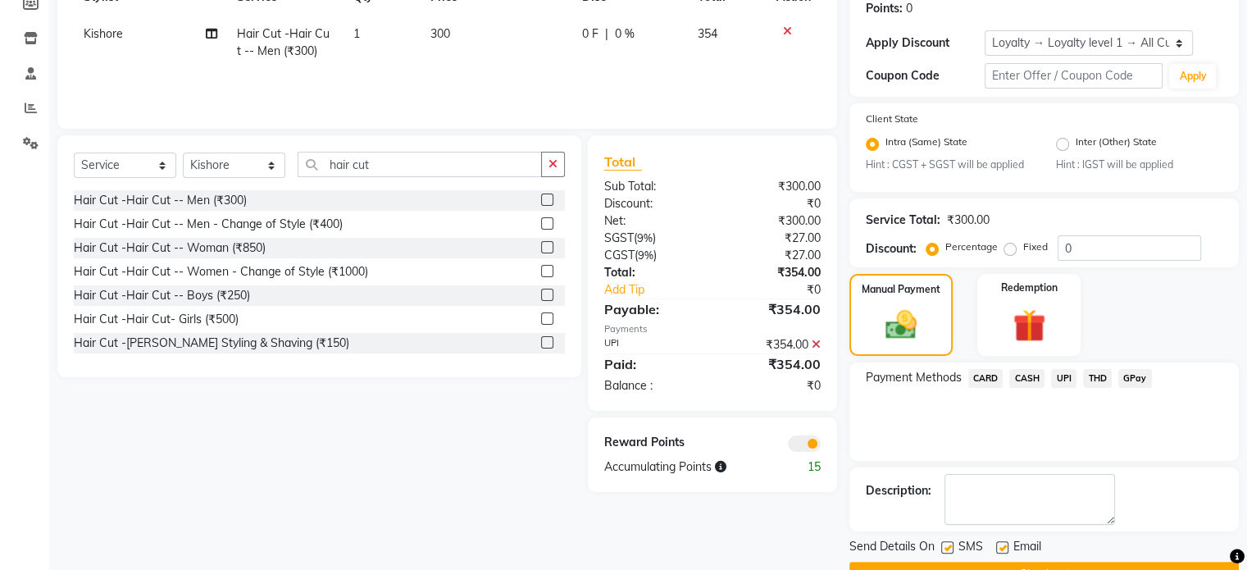
scroll to position [298, 0]
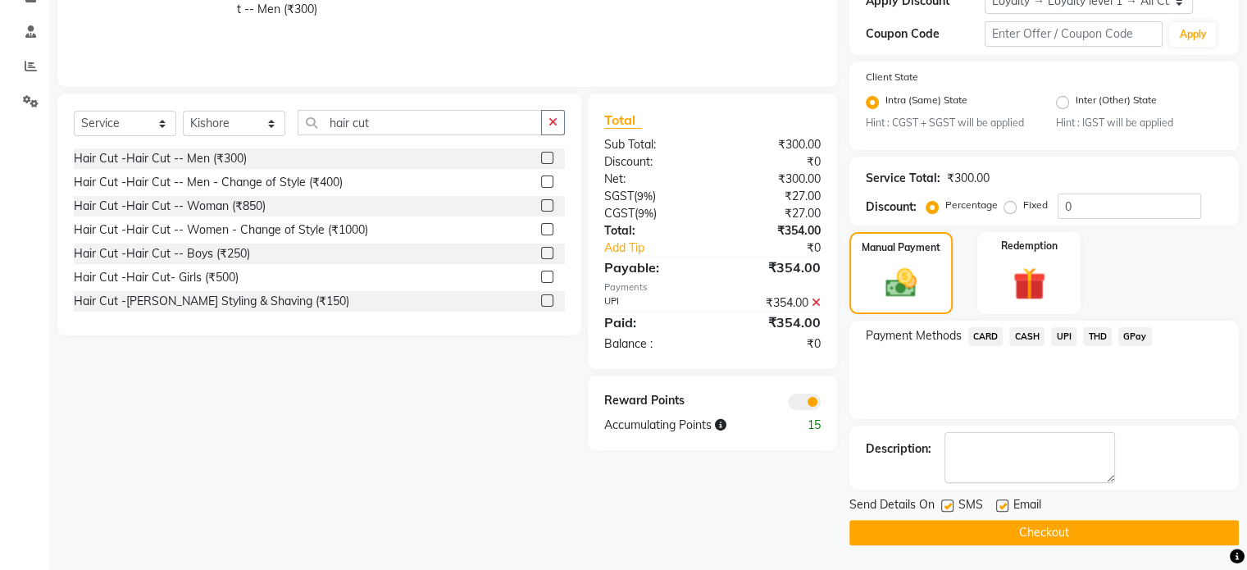
click at [808, 399] on span at bounding box center [804, 402] width 33 height 16
click at [821, 404] on input "checkbox" at bounding box center [821, 404] width 0 height 0
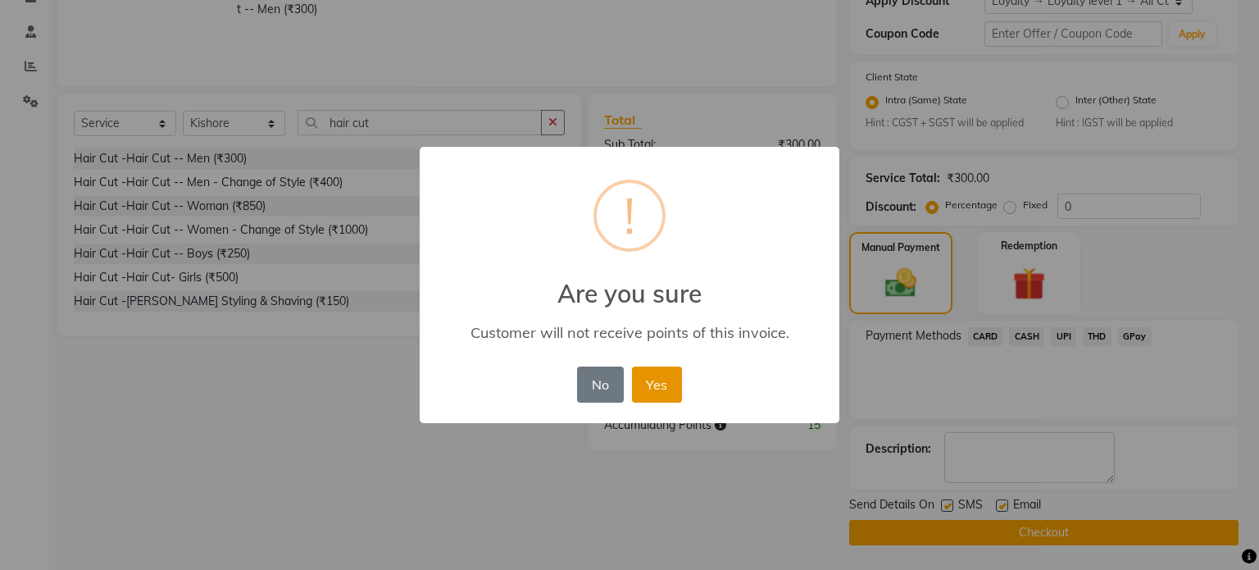
click at [652, 377] on button "Yes" at bounding box center [657, 385] width 50 height 36
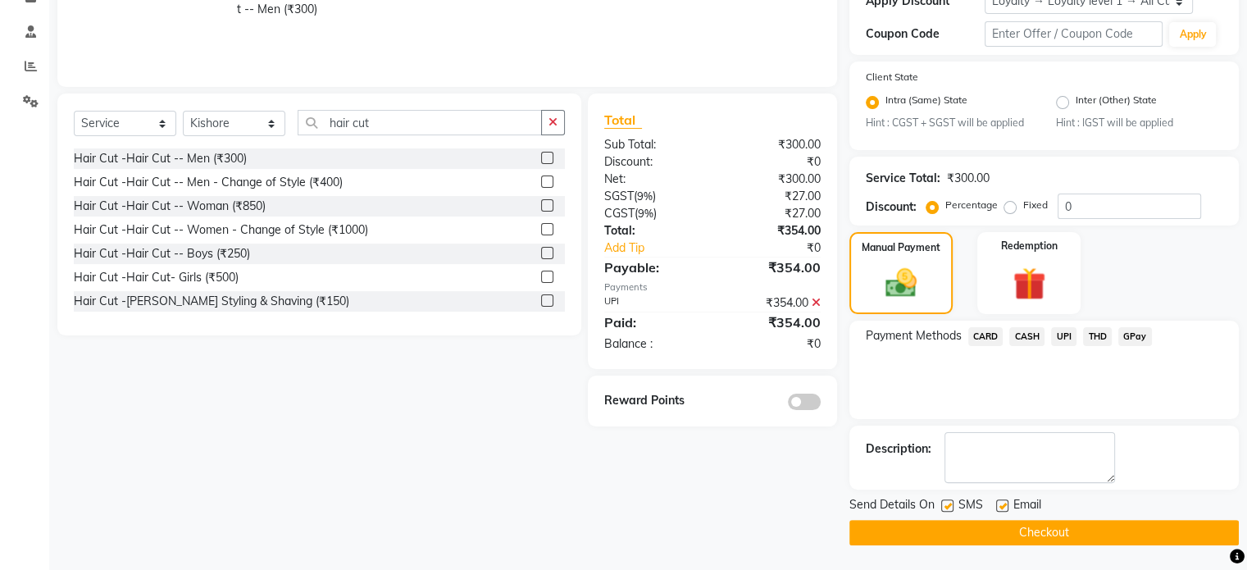
click at [951, 534] on button "Checkout" at bounding box center [1043, 532] width 389 height 25
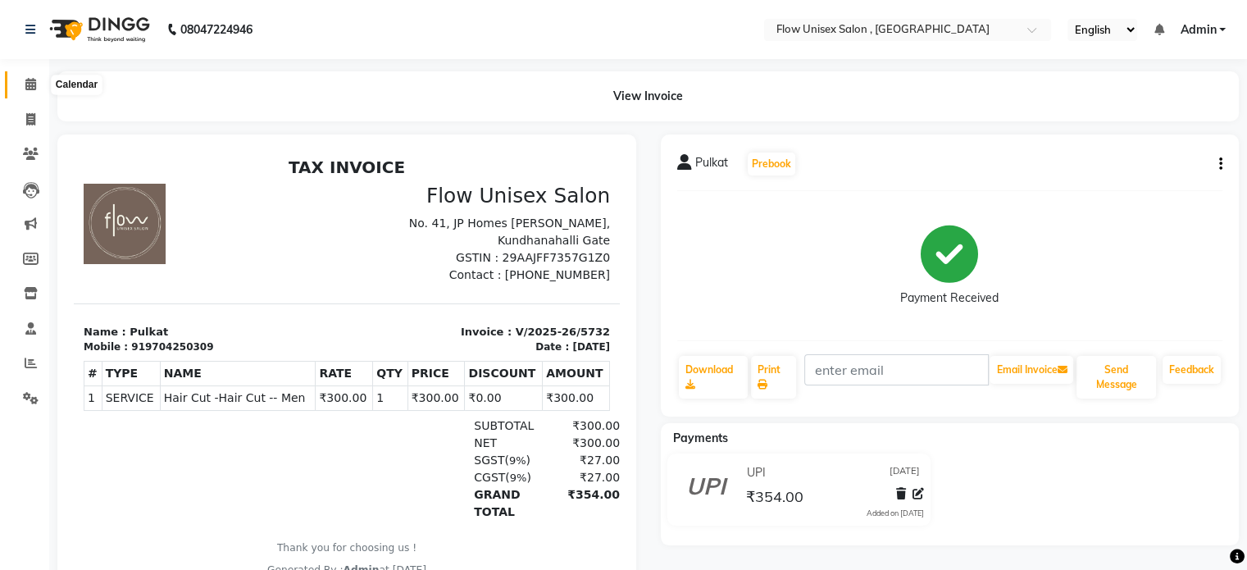
drag, startPoint x: 26, startPoint y: 83, endPoint x: 74, endPoint y: 36, distance: 66.7
click at [26, 83] on icon at bounding box center [30, 84] width 11 height 12
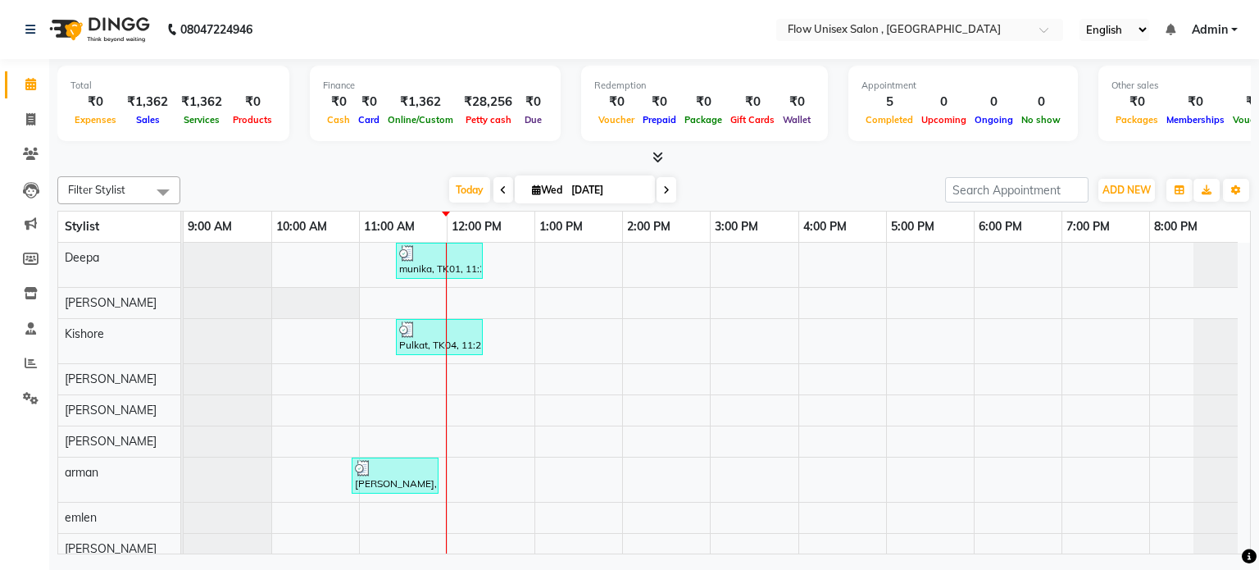
click at [291, 157] on div at bounding box center [654, 157] width 1194 height 17
